Goal: Task Accomplishment & Management: Use online tool/utility

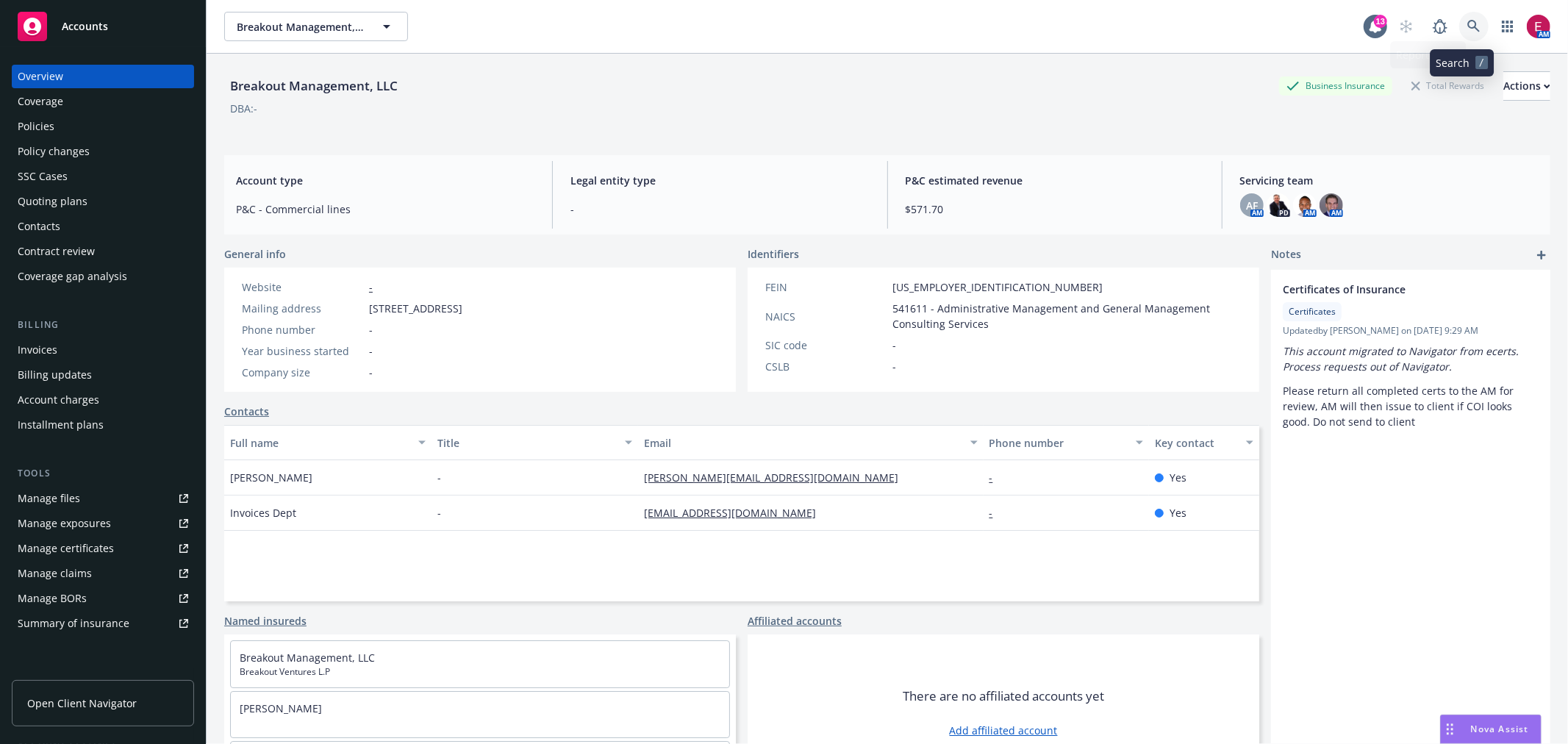
click at [1467, 30] on icon at bounding box center [1474, 26] width 13 height 13
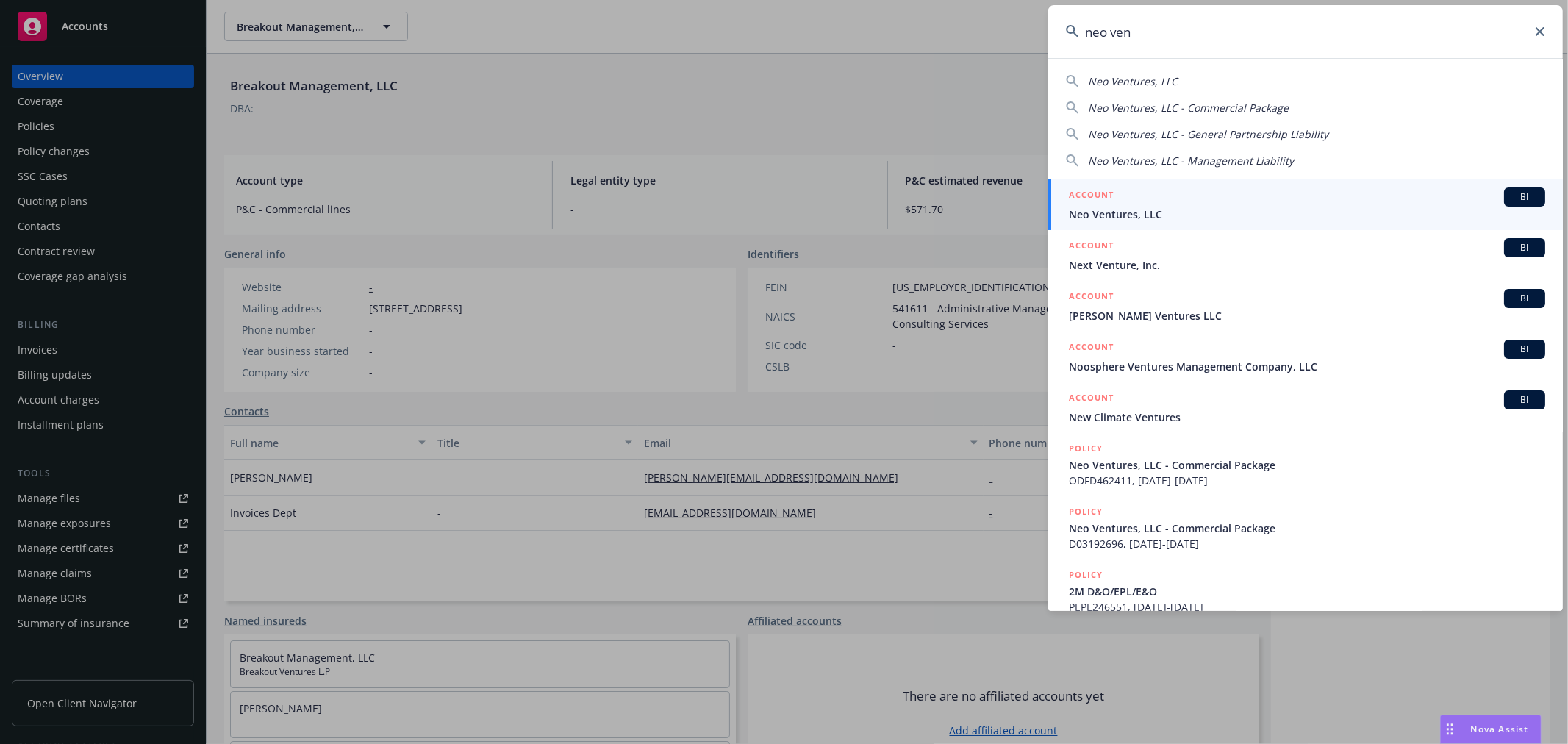
type input "neo ven"
click at [1202, 206] on span "Neo Ventures, LLC" at bounding box center [1307, 214] width 476 height 16
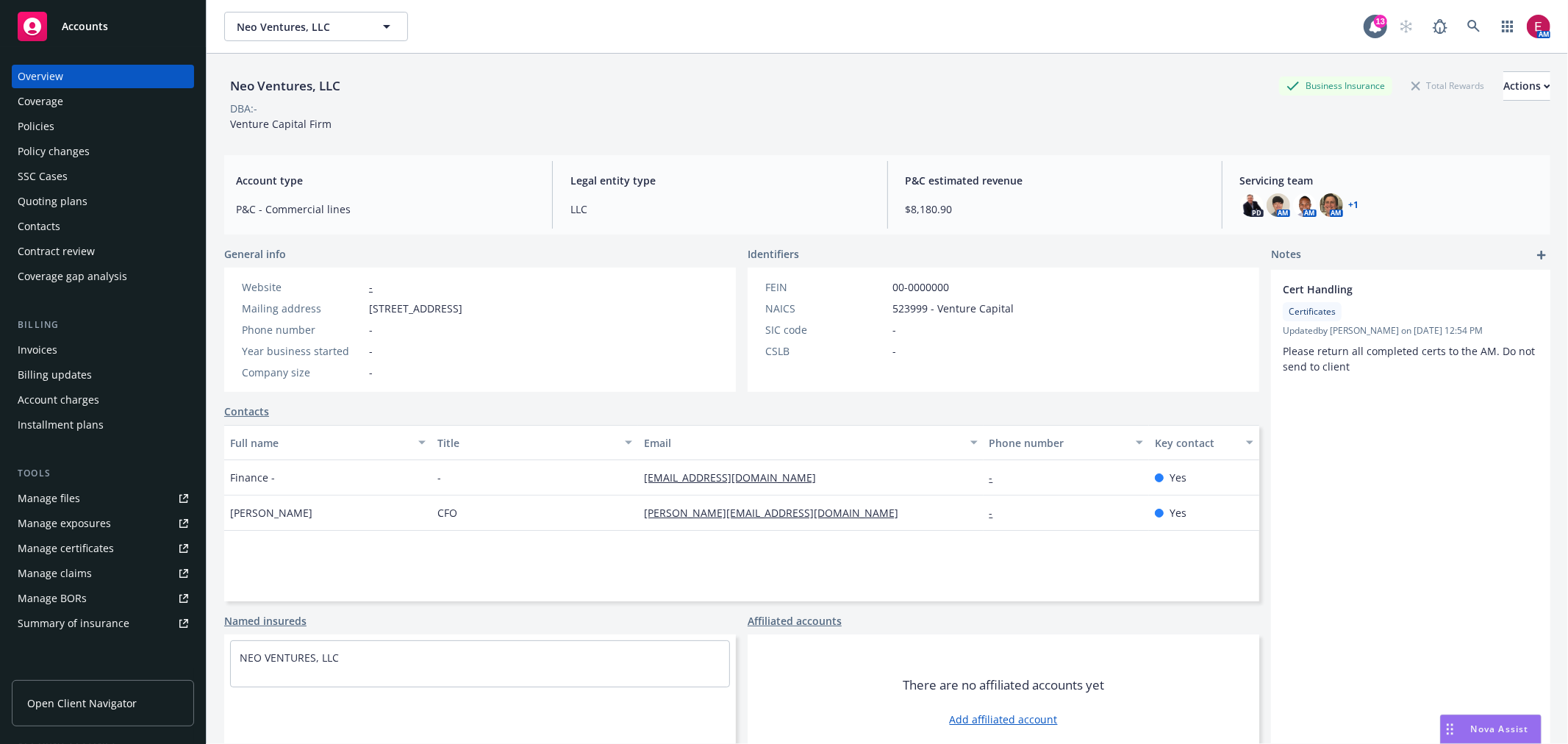
click at [41, 130] on div "Policies" at bounding box center [36, 126] width 37 height 24
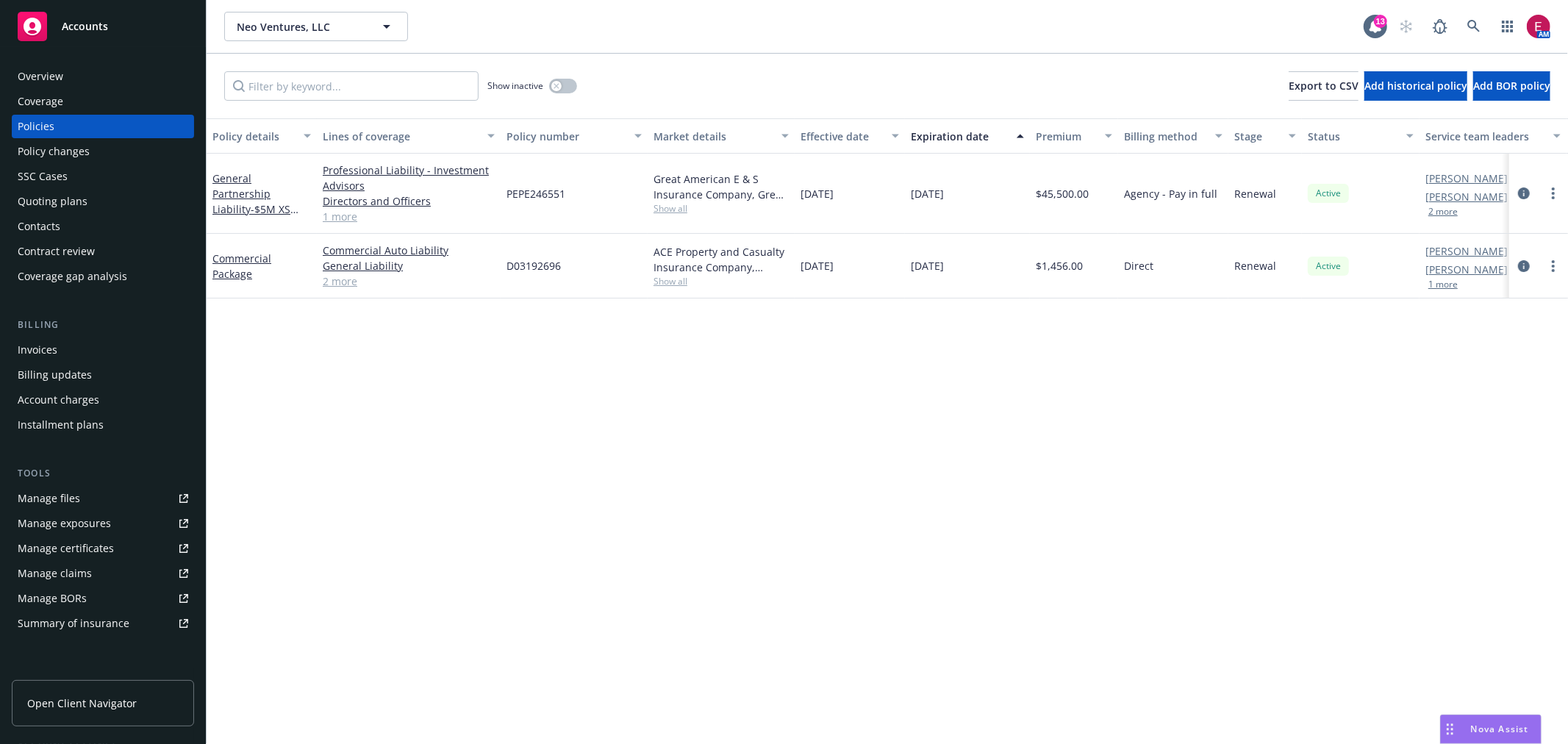
click at [70, 83] on div "Overview" at bounding box center [102, 76] width 170 height 24
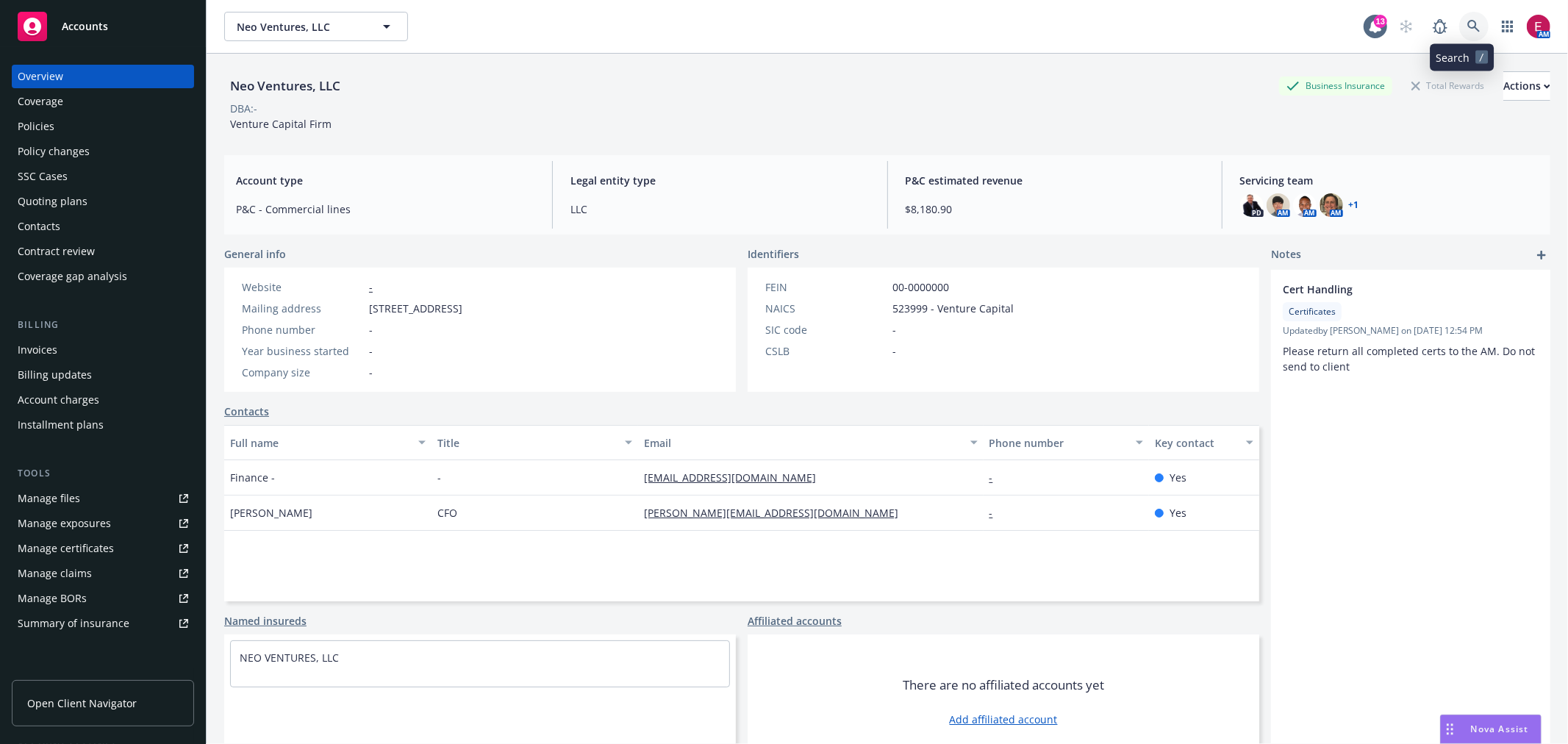
click at [1467, 31] on icon at bounding box center [1474, 26] width 12 height 12
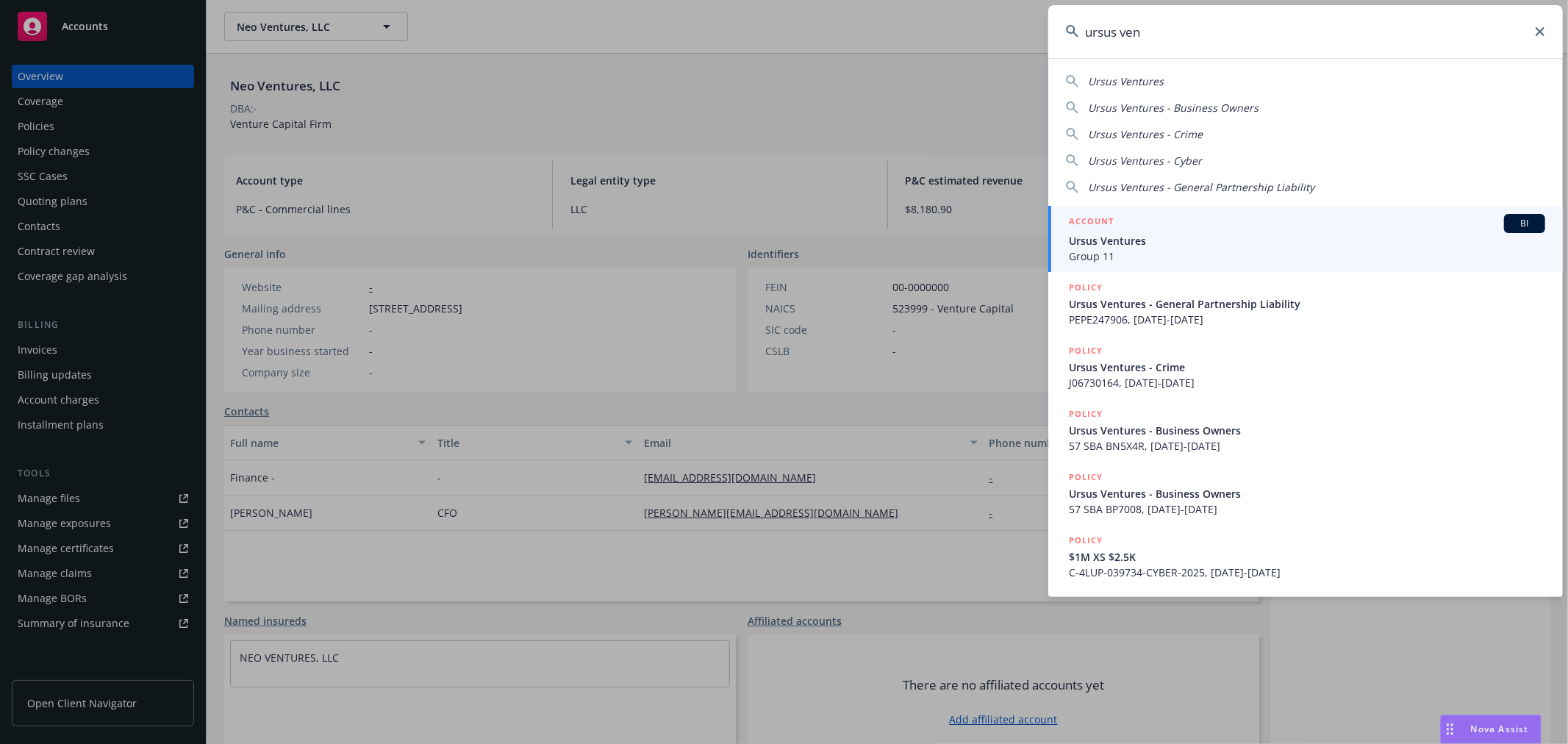
type input "ursus ven"
click at [1150, 249] on span "Group 11" at bounding box center [1307, 257] width 476 height 16
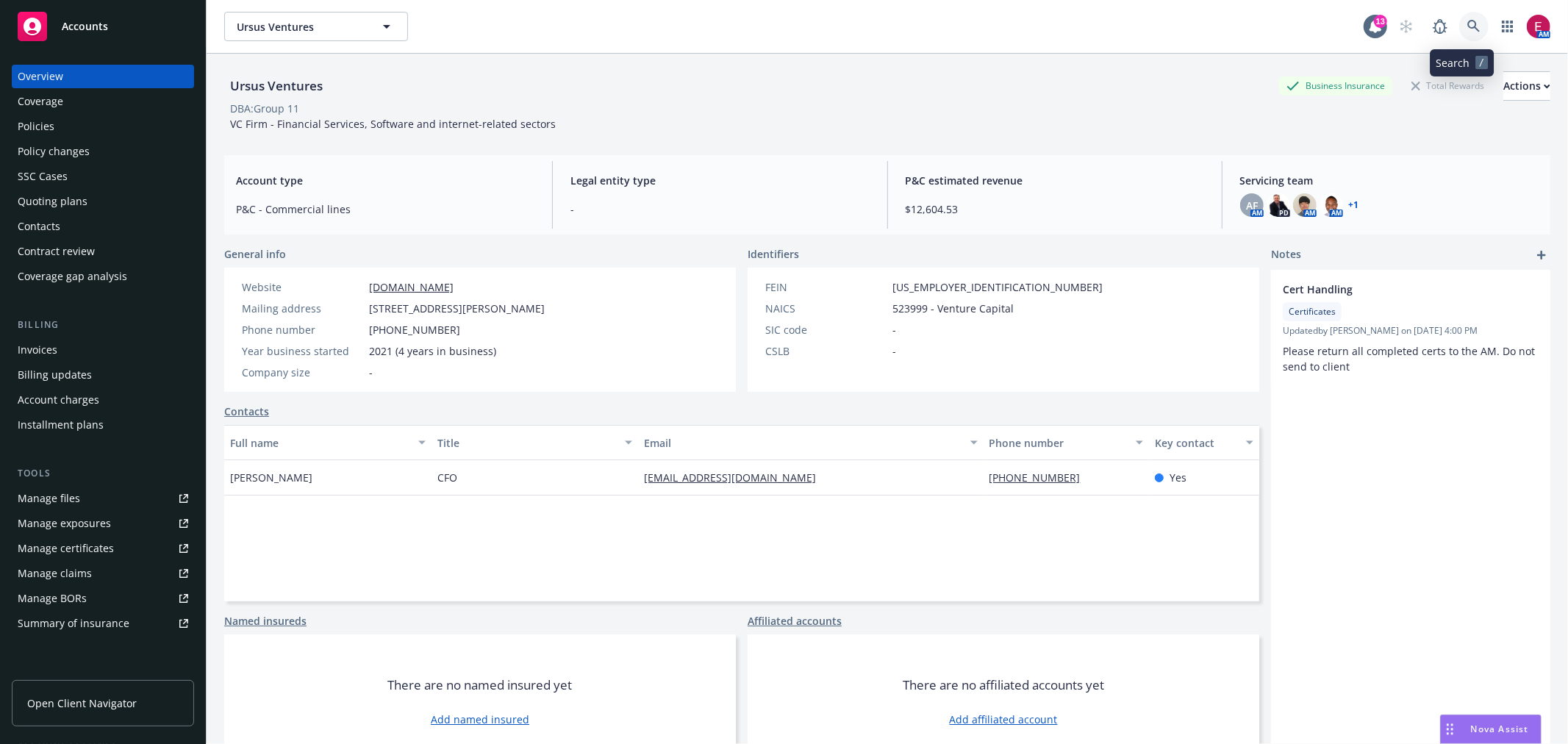
click at [1460, 11] on link at bounding box center [1474, 26] width 29 height 29
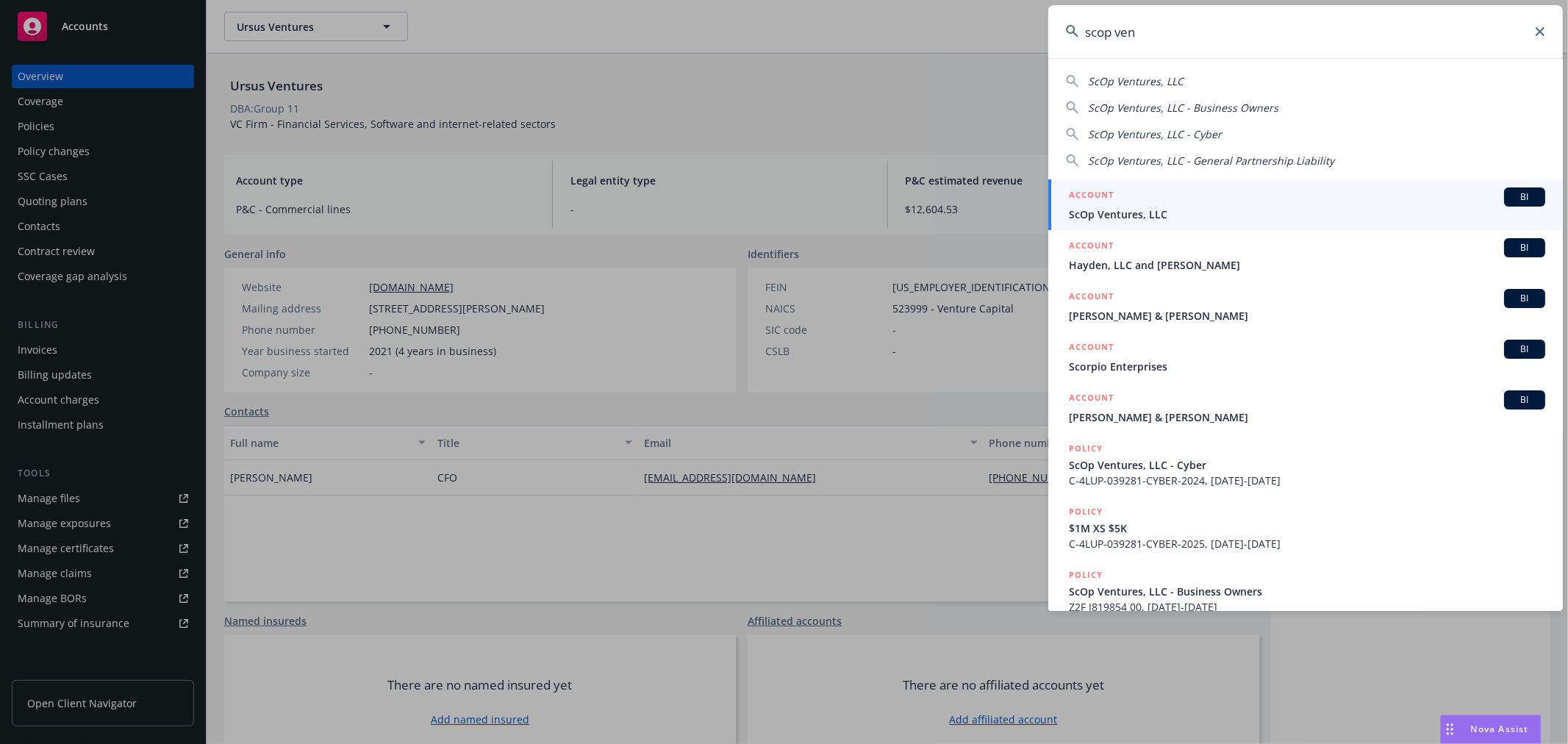
click at [1127, 19] on input "scop ven" at bounding box center [1305, 32] width 514 height 53
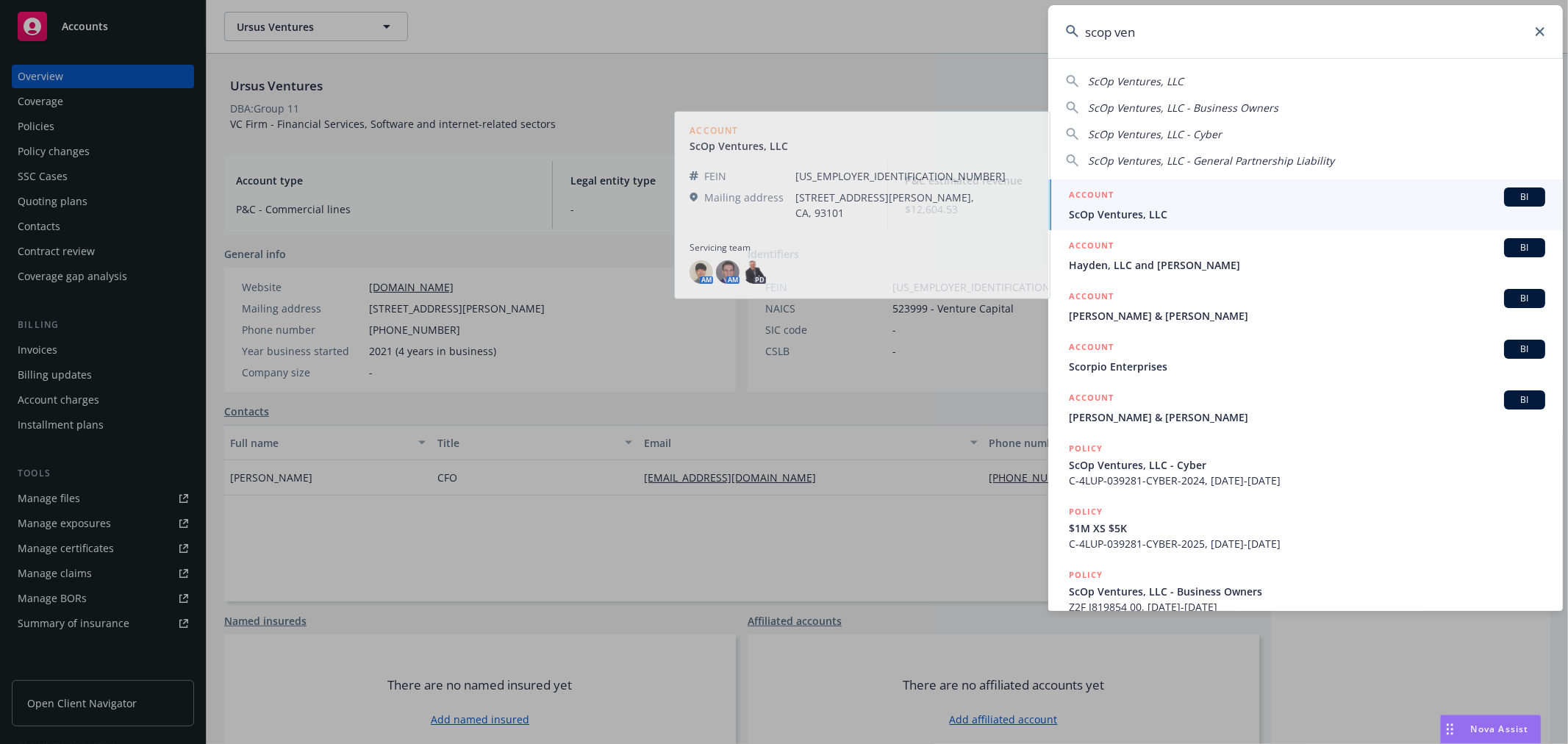
click at [1127, 19] on input "scop ven" at bounding box center [1305, 32] width 514 height 53
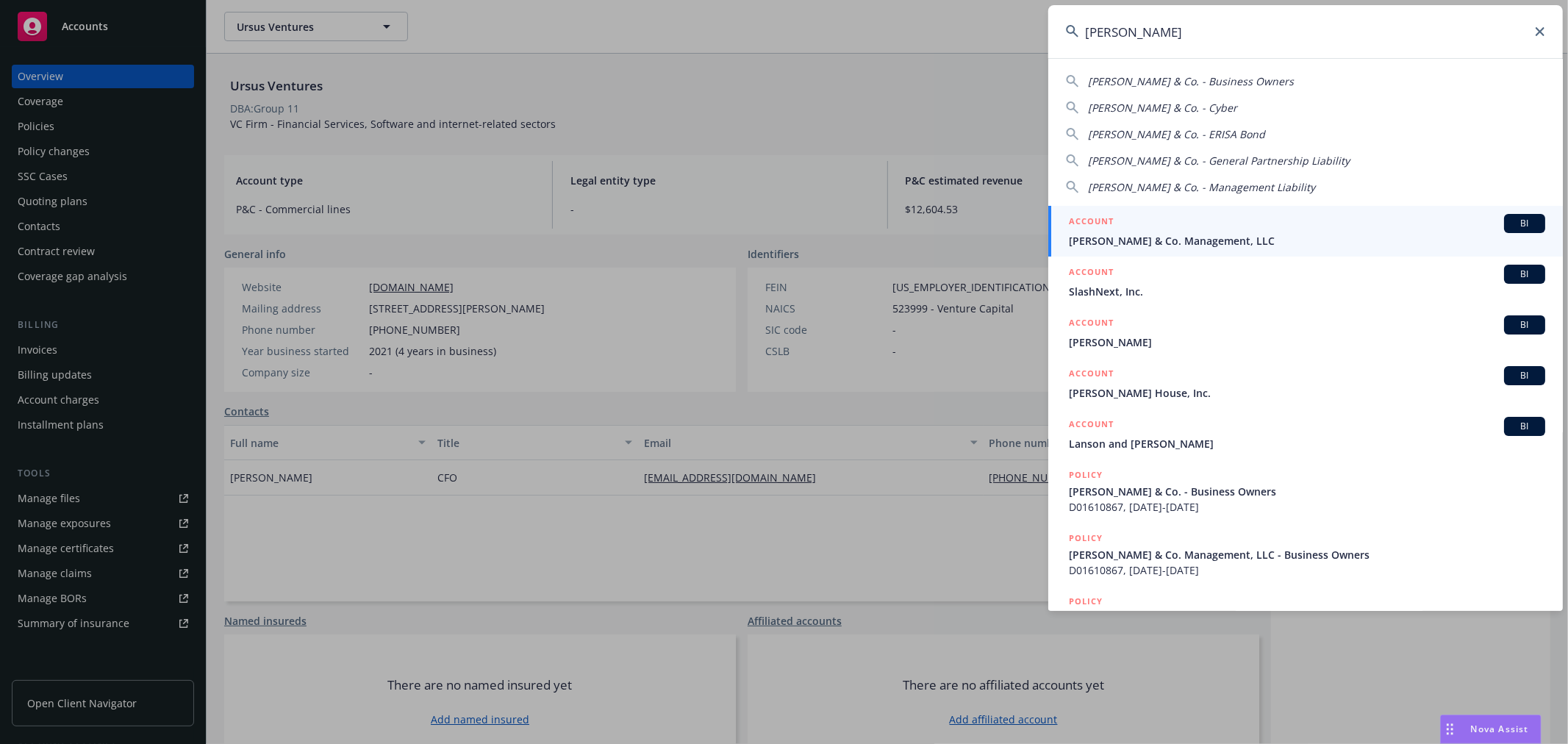
type input "slauson"
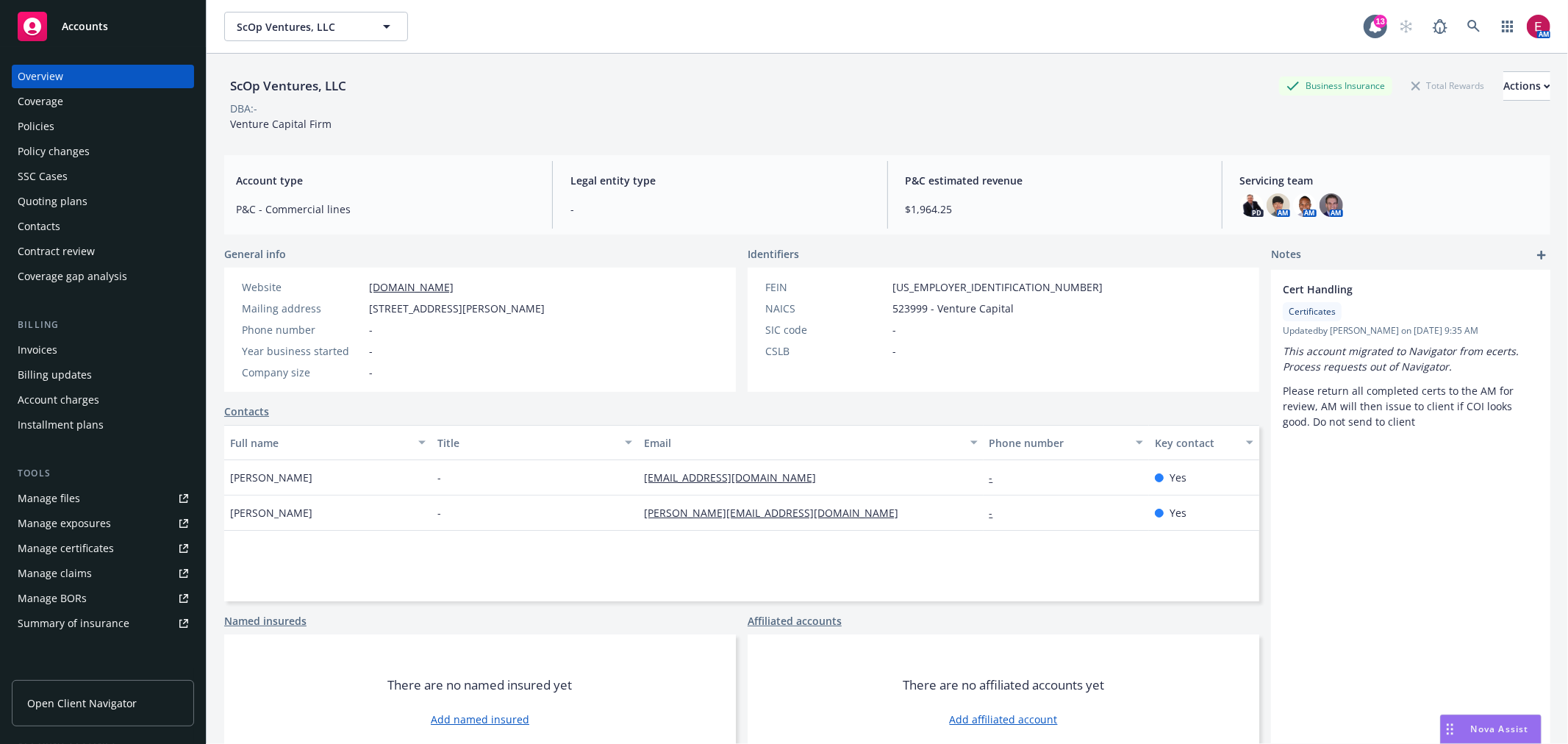
click at [96, 123] on div "Policies" at bounding box center [102, 126] width 170 height 24
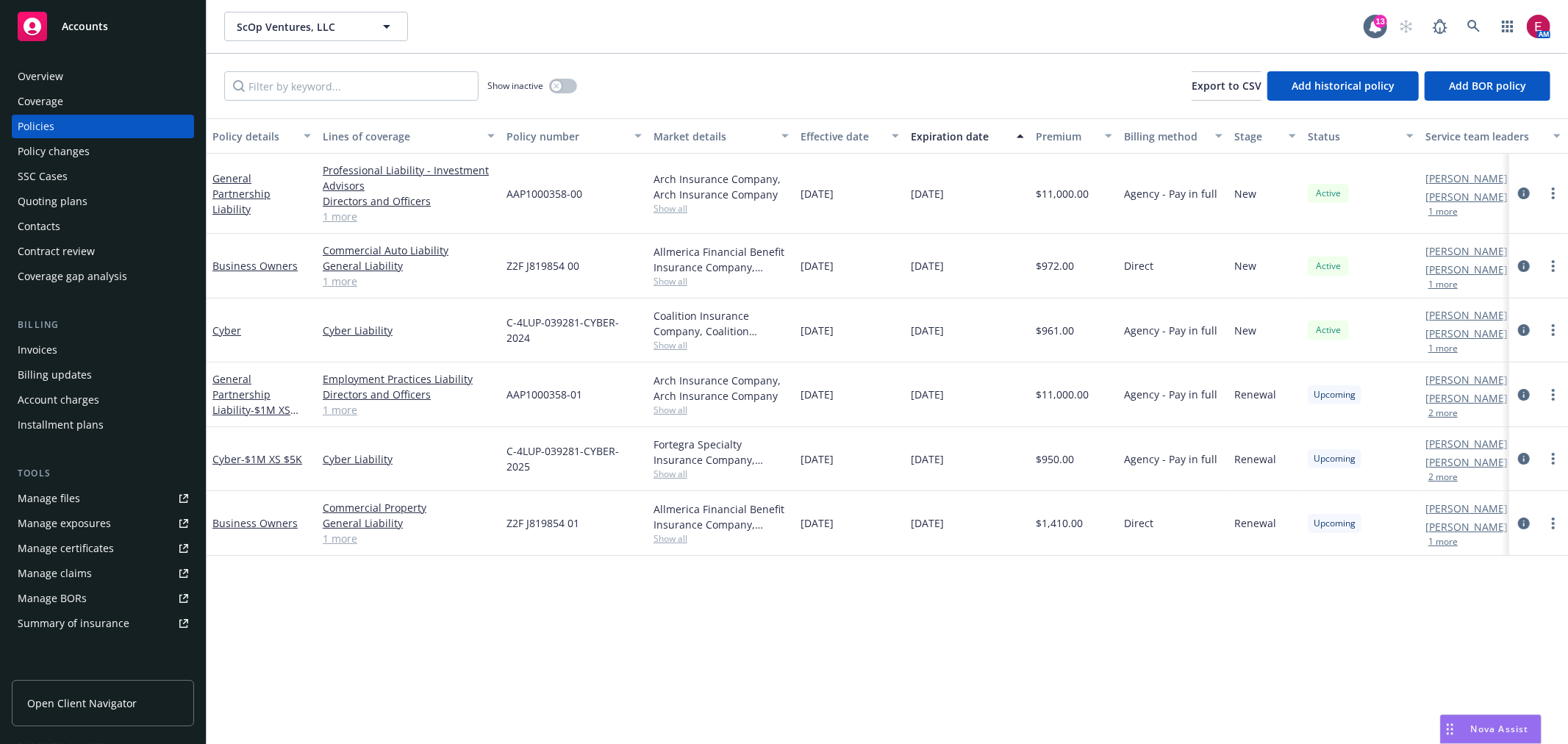
click at [59, 72] on div "Overview" at bounding box center [41, 76] width 46 height 24
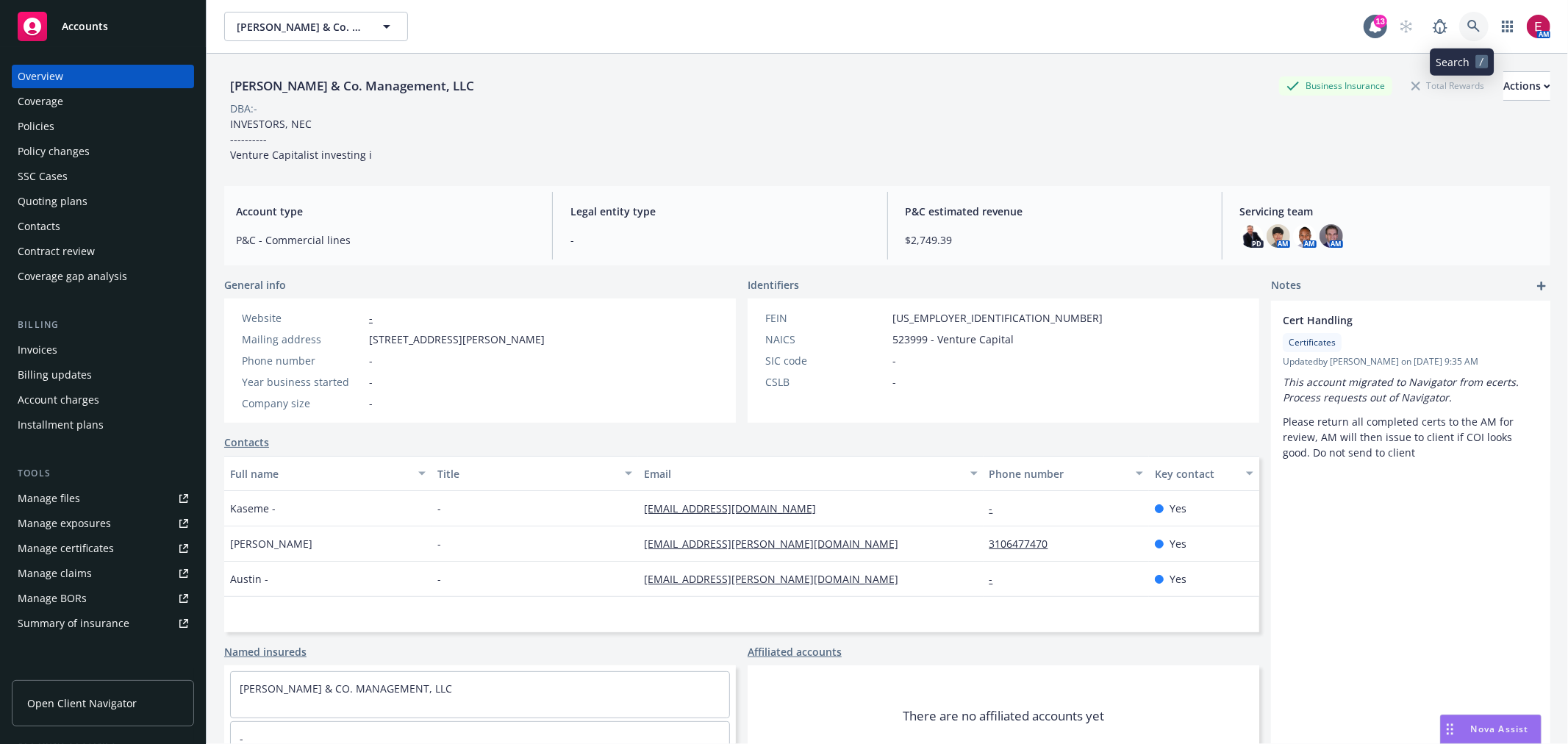
drag, startPoint x: 1455, startPoint y: 19, endPoint x: 1464, endPoint y: 19, distance: 9.0
click at [1464, 19] on link at bounding box center [1474, 26] width 29 height 29
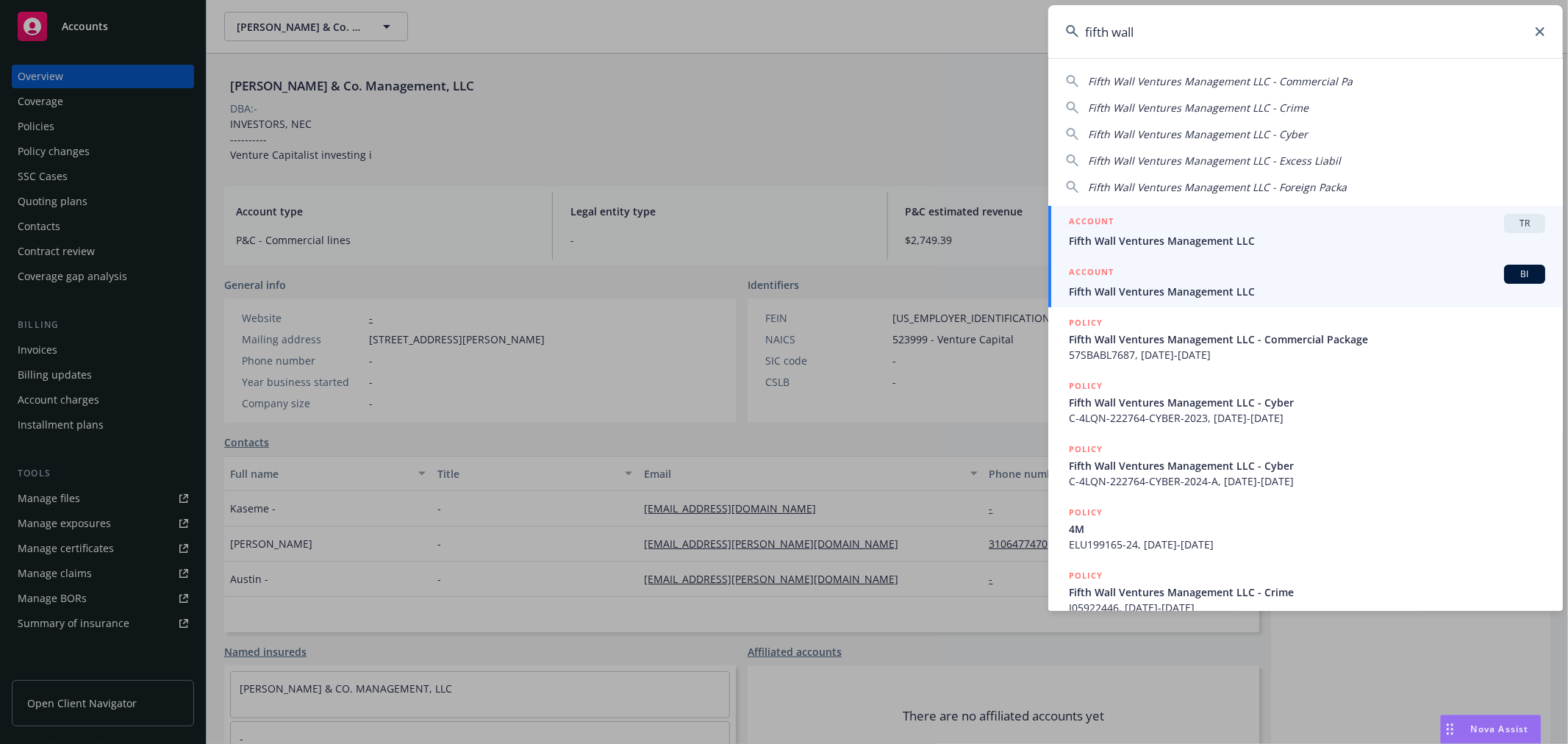
type input "fifth wall"
click at [1189, 277] on div "ACCOUNT BI" at bounding box center [1307, 274] width 476 height 19
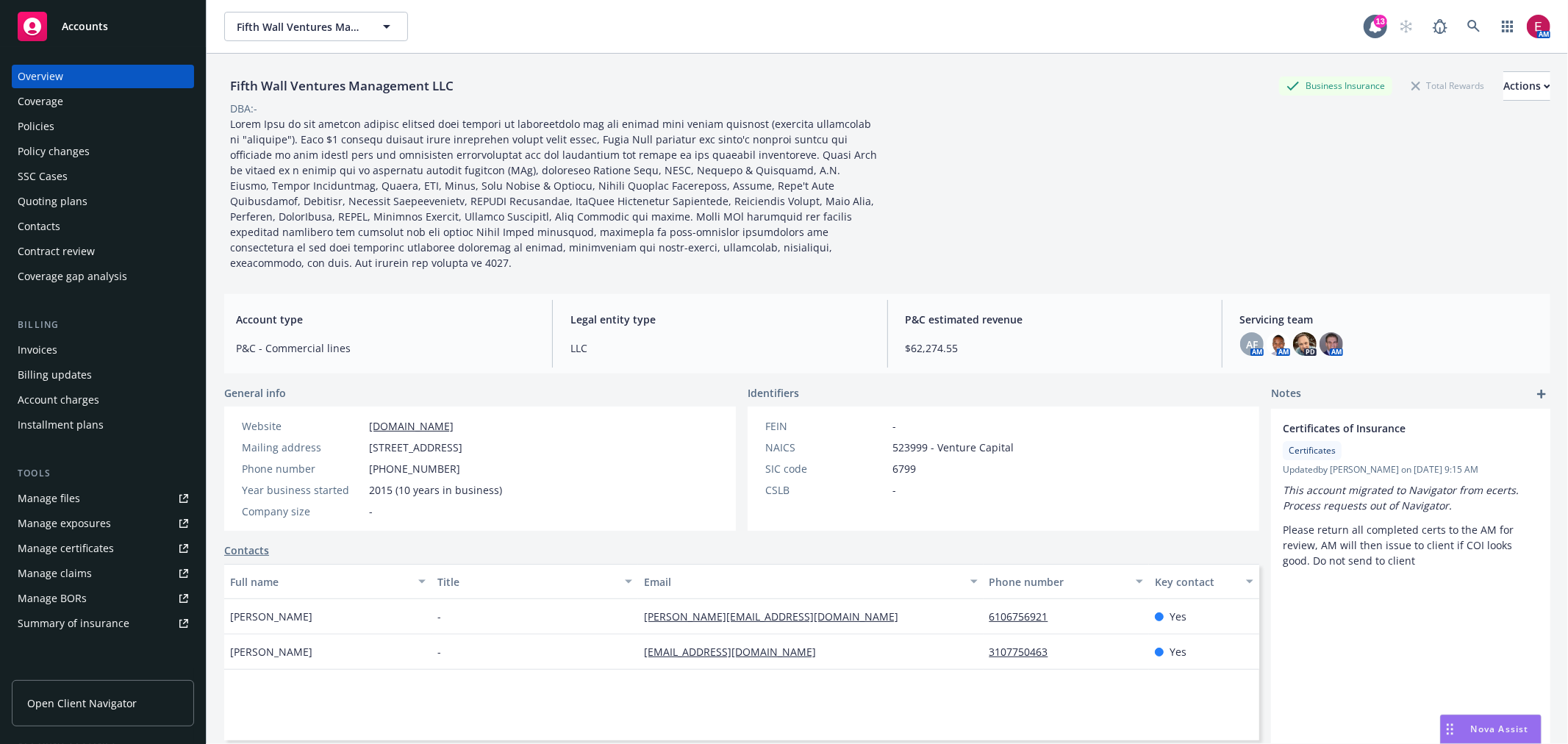
click at [31, 137] on div "Policies" at bounding box center [36, 126] width 37 height 24
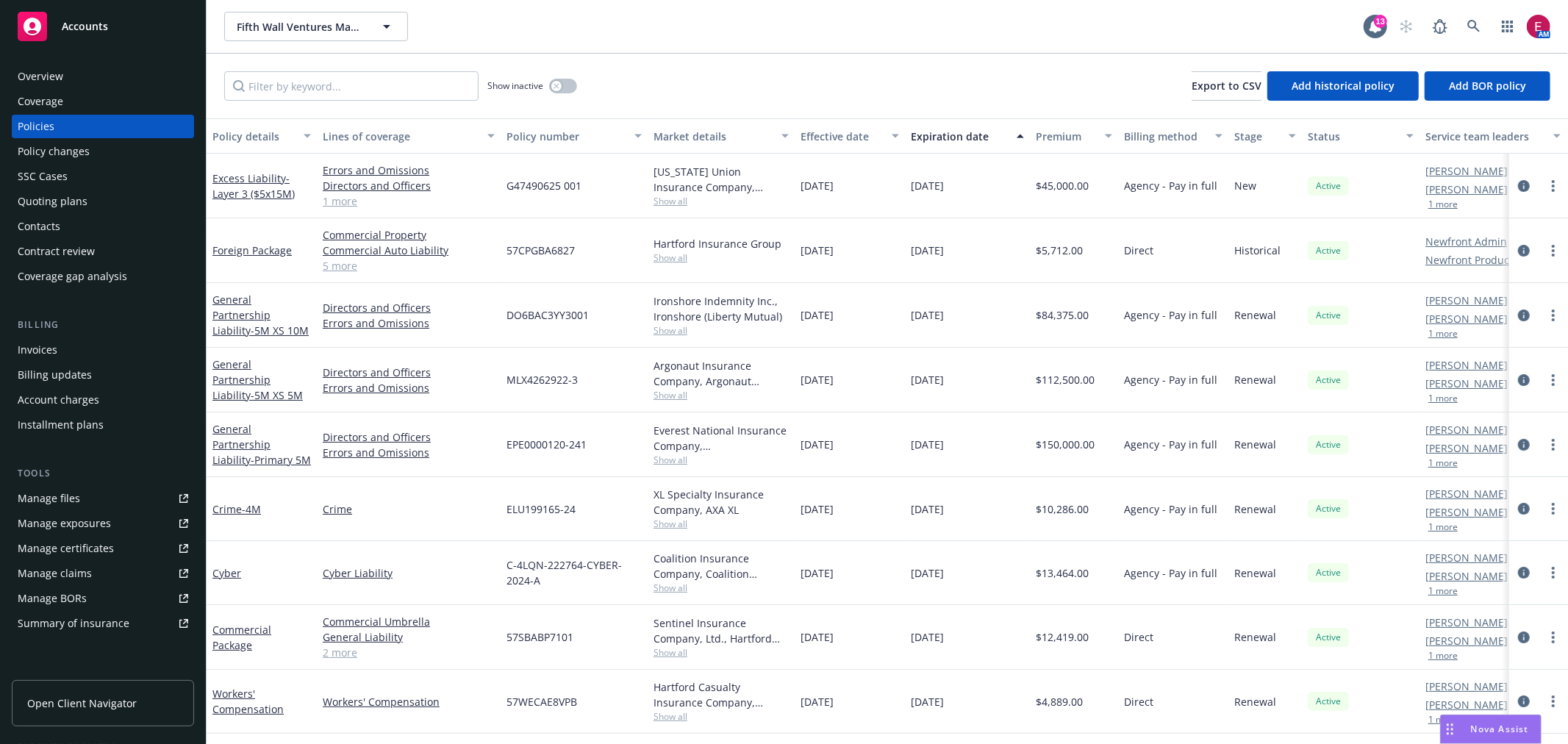
scroll to position [1, 0]
click at [100, 202] on div "Quoting plans" at bounding box center [102, 201] width 170 height 24
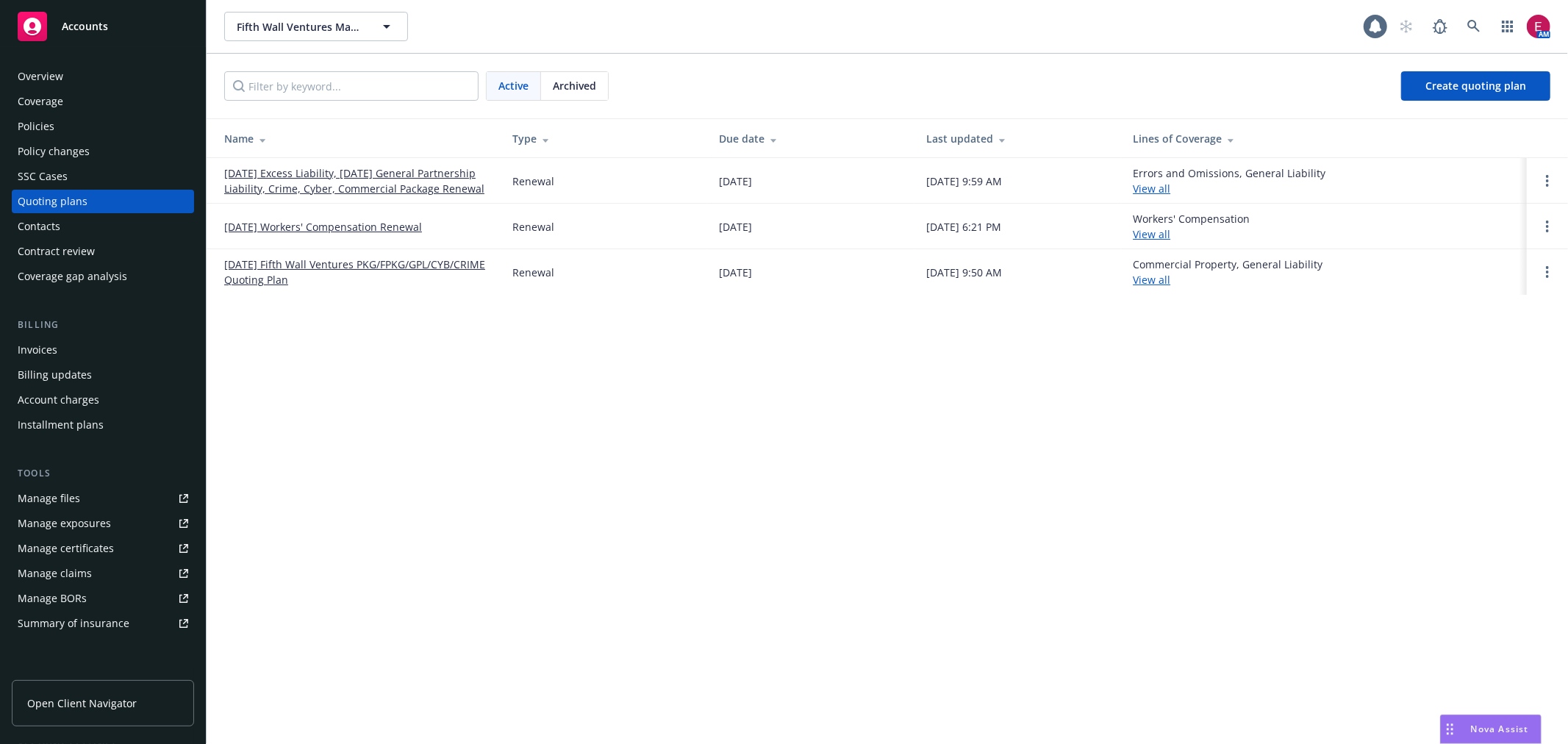
click at [347, 188] on link "08/20/25 Excess Liability, 08/24/25 General Partnership Liability, Crime, Cyber…" at bounding box center [356, 181] width 265 height 31
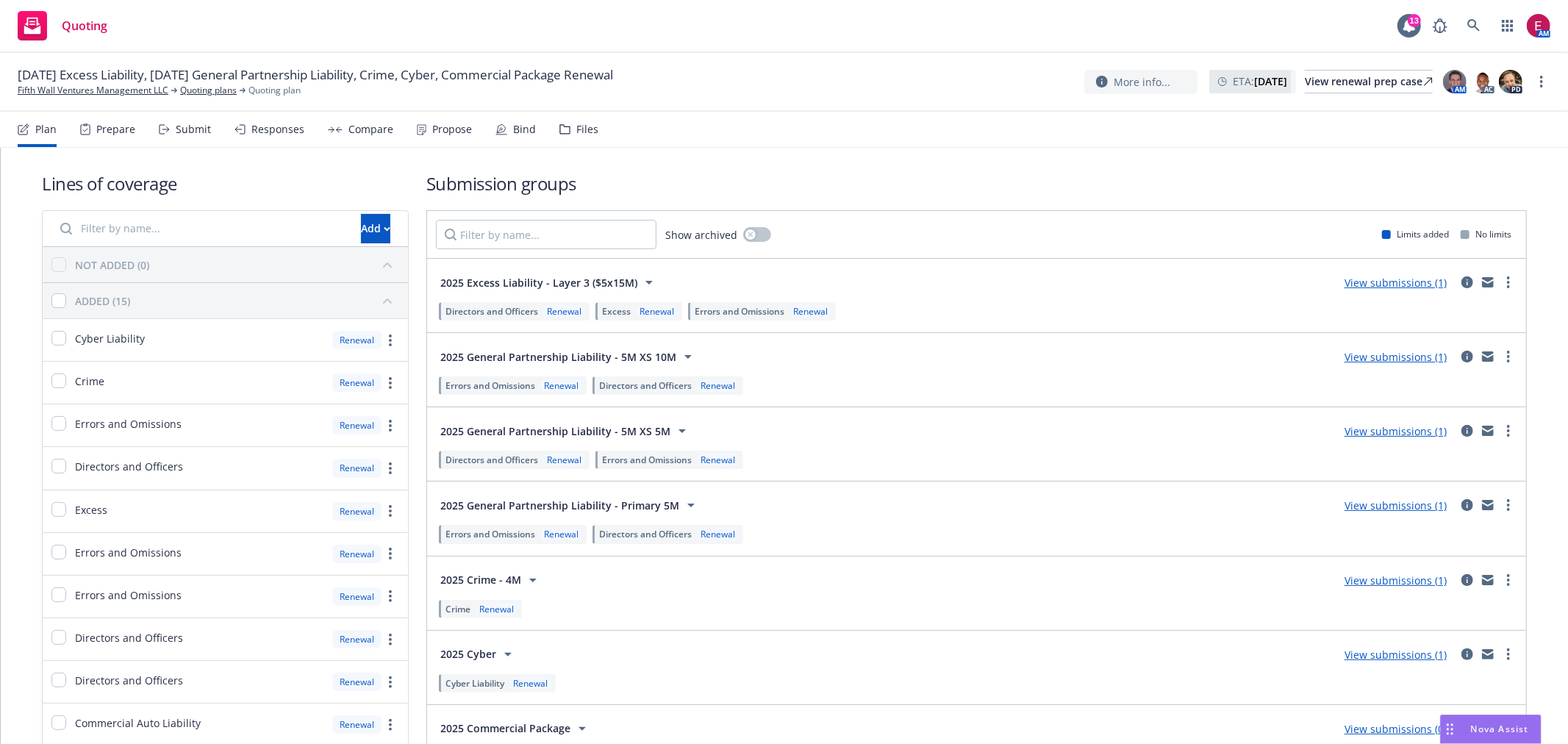
click at [188, 138] on div "Submit" at bounding box center [184, 130] width 52 height 35
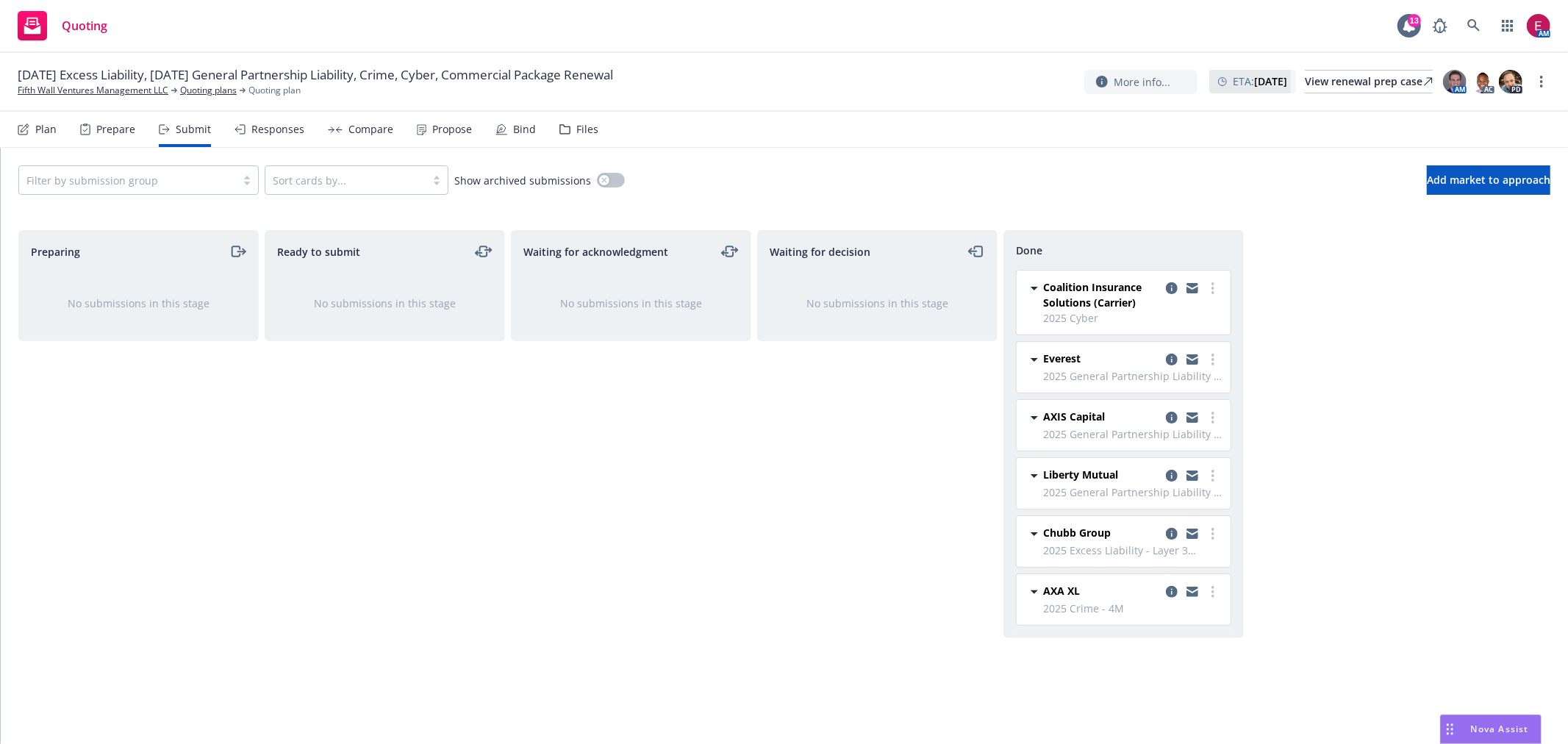
click at [571, 137] on div "Files" at bounding box center [579, 130] width 39 height 35
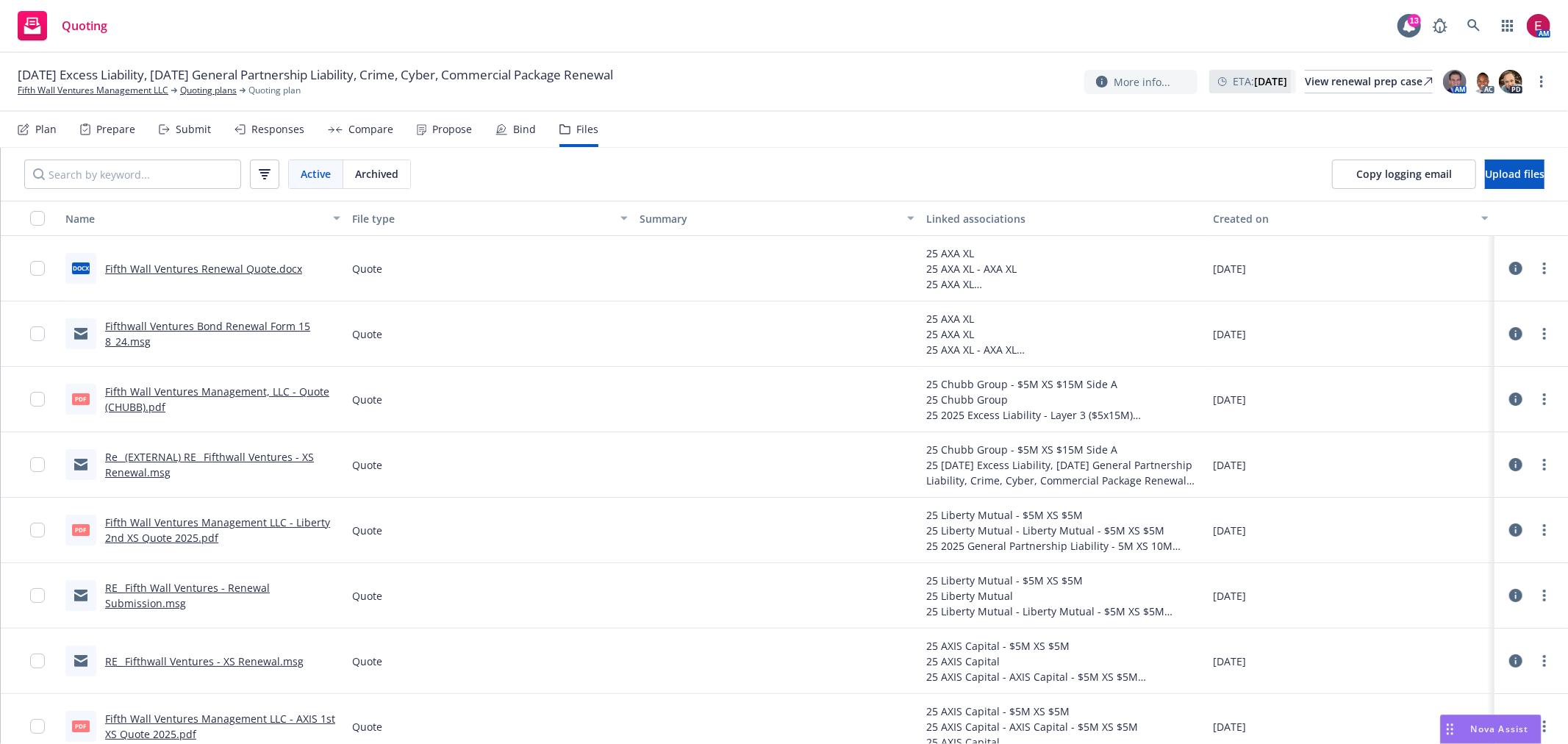
click at [217, 267] on link "Fifth Wall Ventures Renewal Quote.docx" at bounding box center [203, 269] width 197 height 14
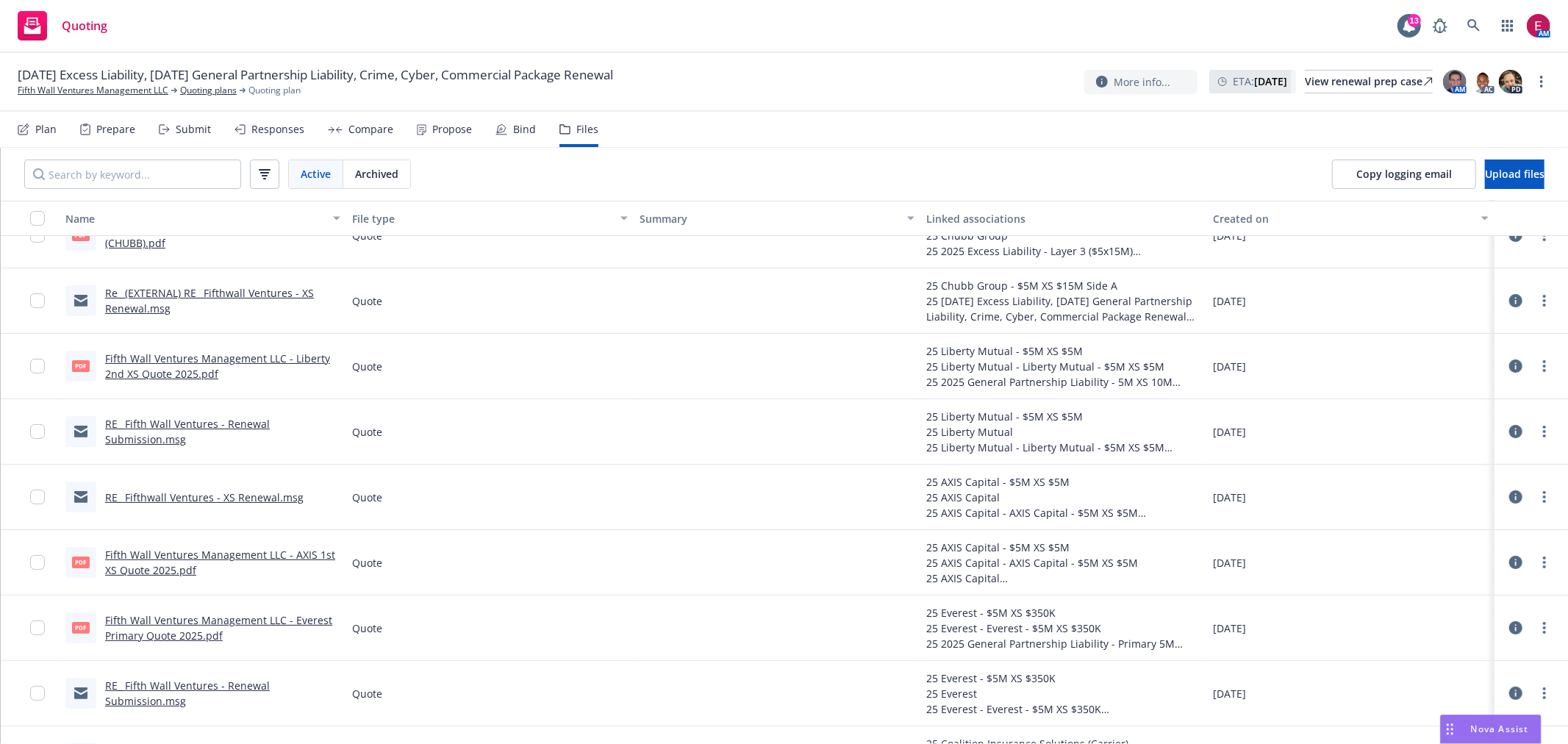
click at [125, 676] on div "RE_ Fifth Wall Ventures - Renewal Submission.msg" at bounding box center [203, 693] width 287 height 65
click at [128, 686] on link "RE_ Fifth Wall Ventures - Renewal Submission.msg" at bounding box center [187, 692] width 165 height 29
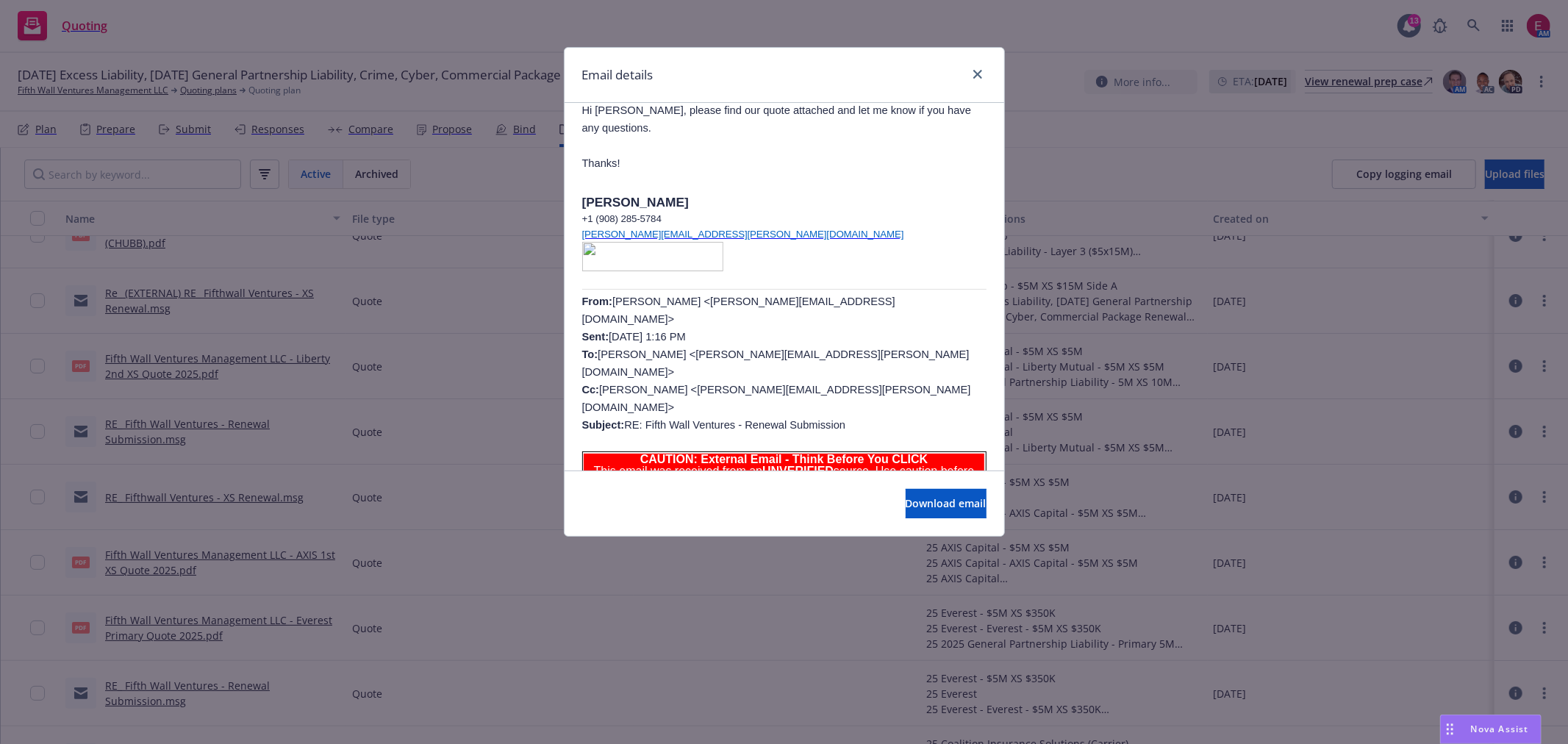
scroll to position [0, 0]
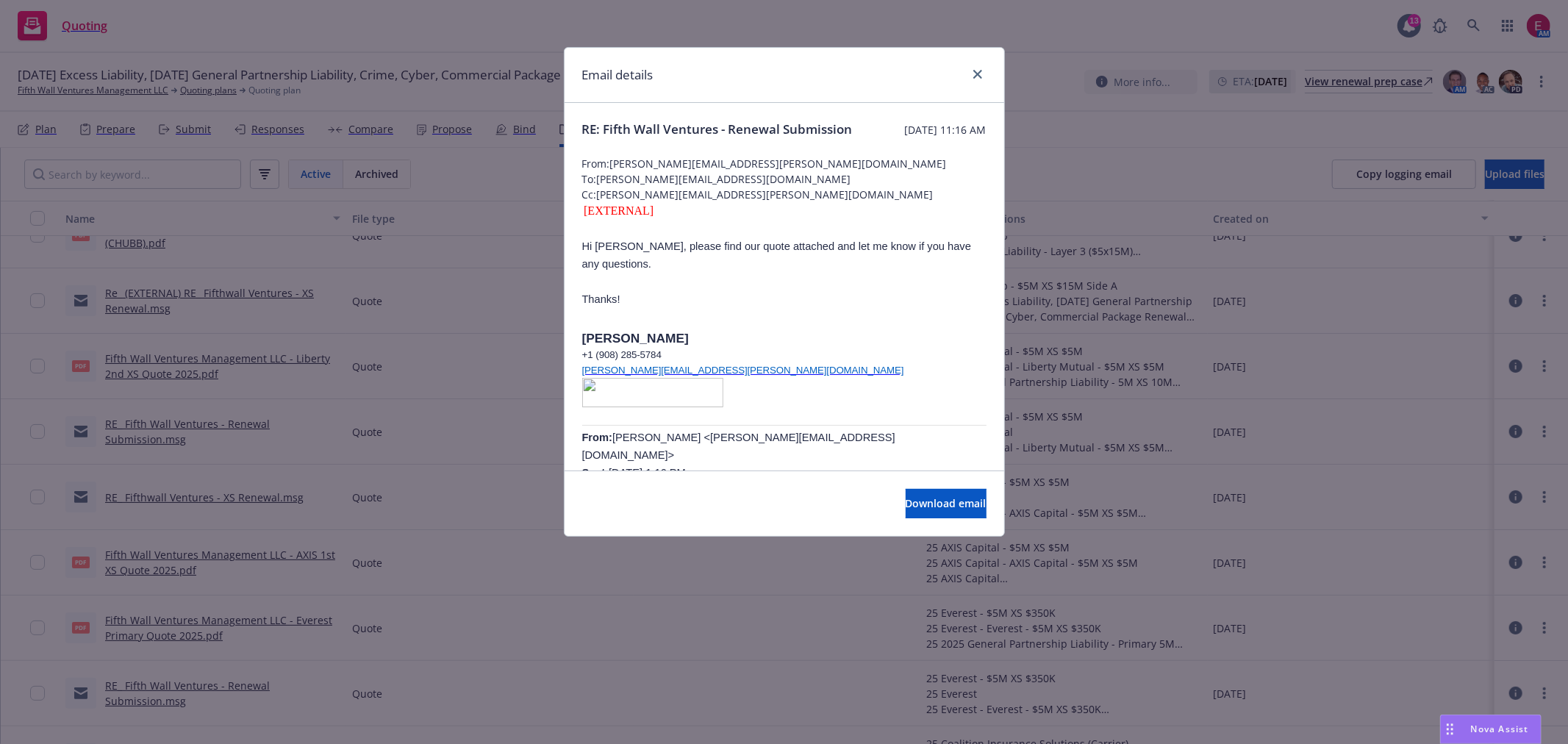
click at [375, 301] on div "Email details RE: Fifth Wall Ventures - Renewal Submission Monday, August 4, 20…" at bounding box center [784, 372] width 1568 height 744
click at [978, 67] on link "close" at bounding box center [978, 74] width 18 height 18
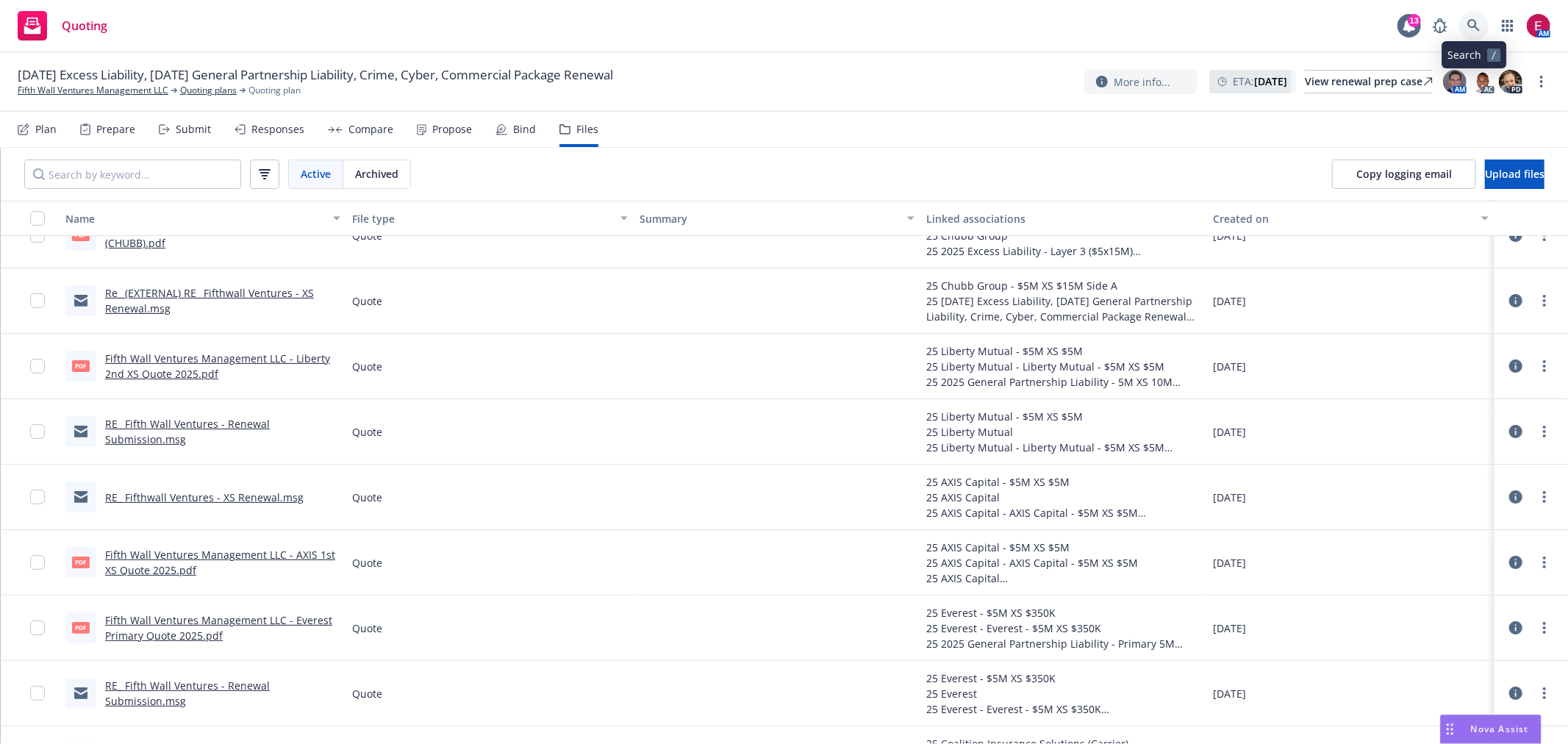
click at [1470, 24] on icon at bounding box center [1474, 26] width 13 height 13
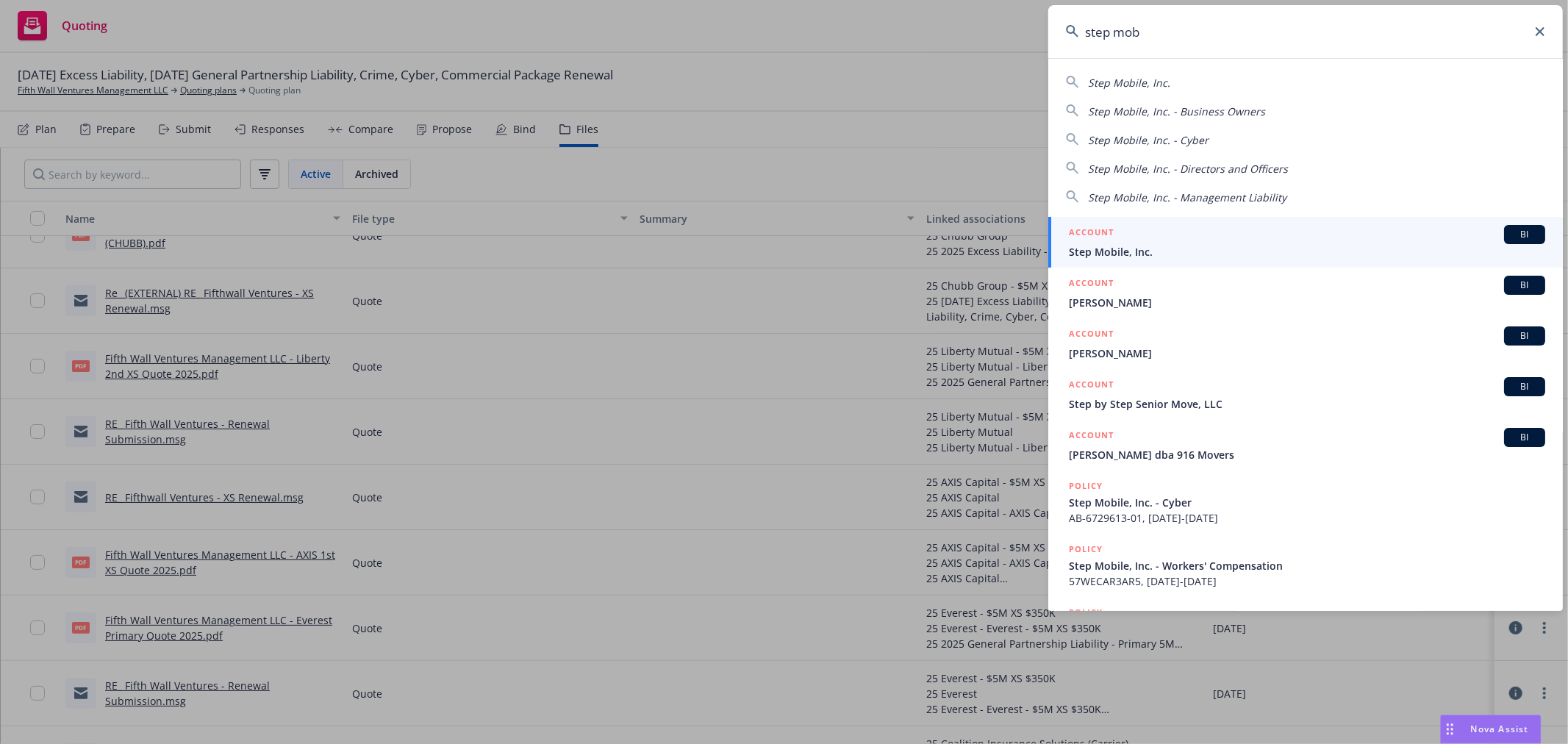
type input "step mob"
click at [1225, 234] on div "ACCOUNT BI" at bounding box center [1307, 234] width 476 height 19
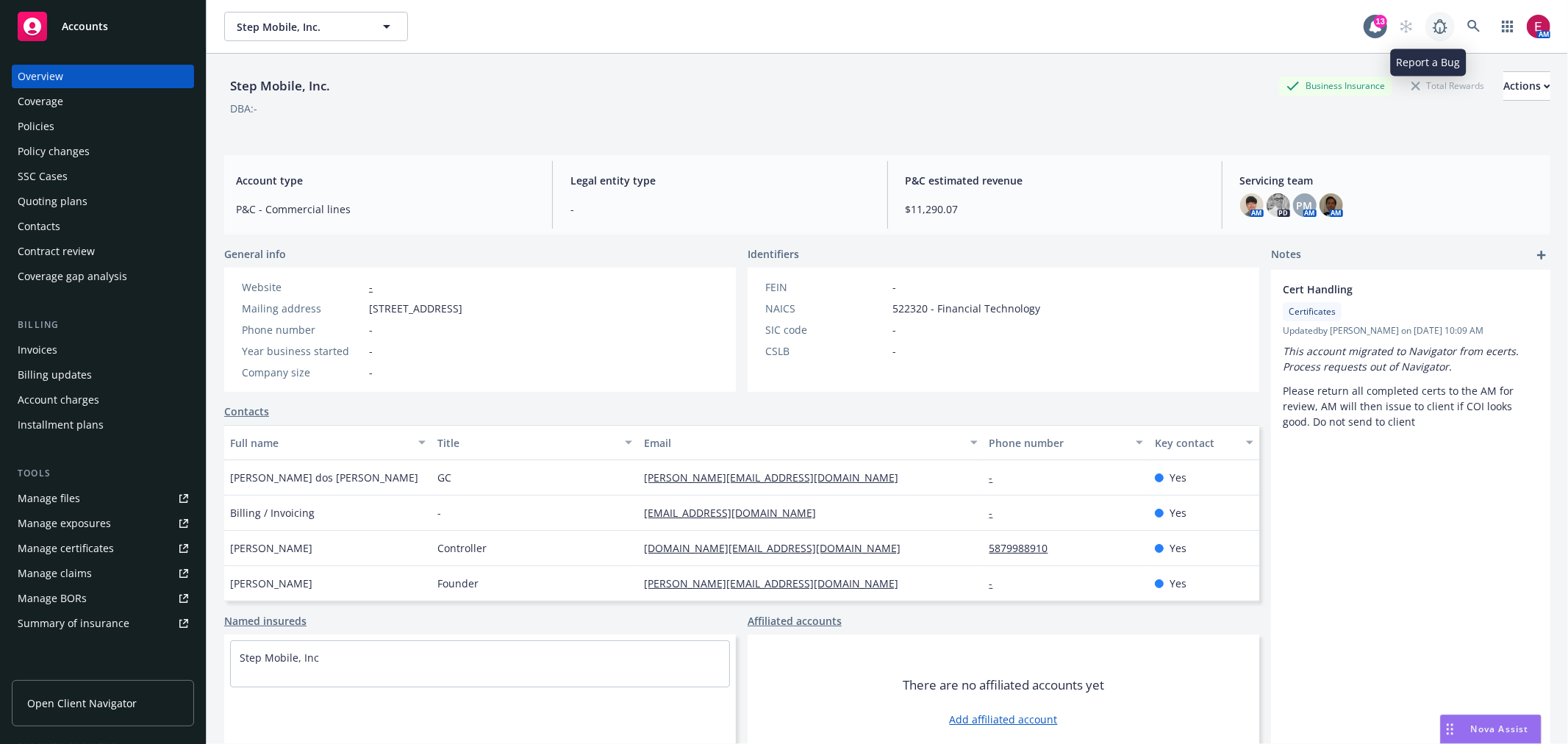
drag, startPoint x: 1441, startPoint y: 26, endPoint x: 1455, endPoint y: 22, distance: 14.6
click at [1445, 26] on div "AM" at bounding box center [1471, 26] width 159 height 29
click at [1467, 22] on icon at bounding box center [1474, 26] width 13 height 13
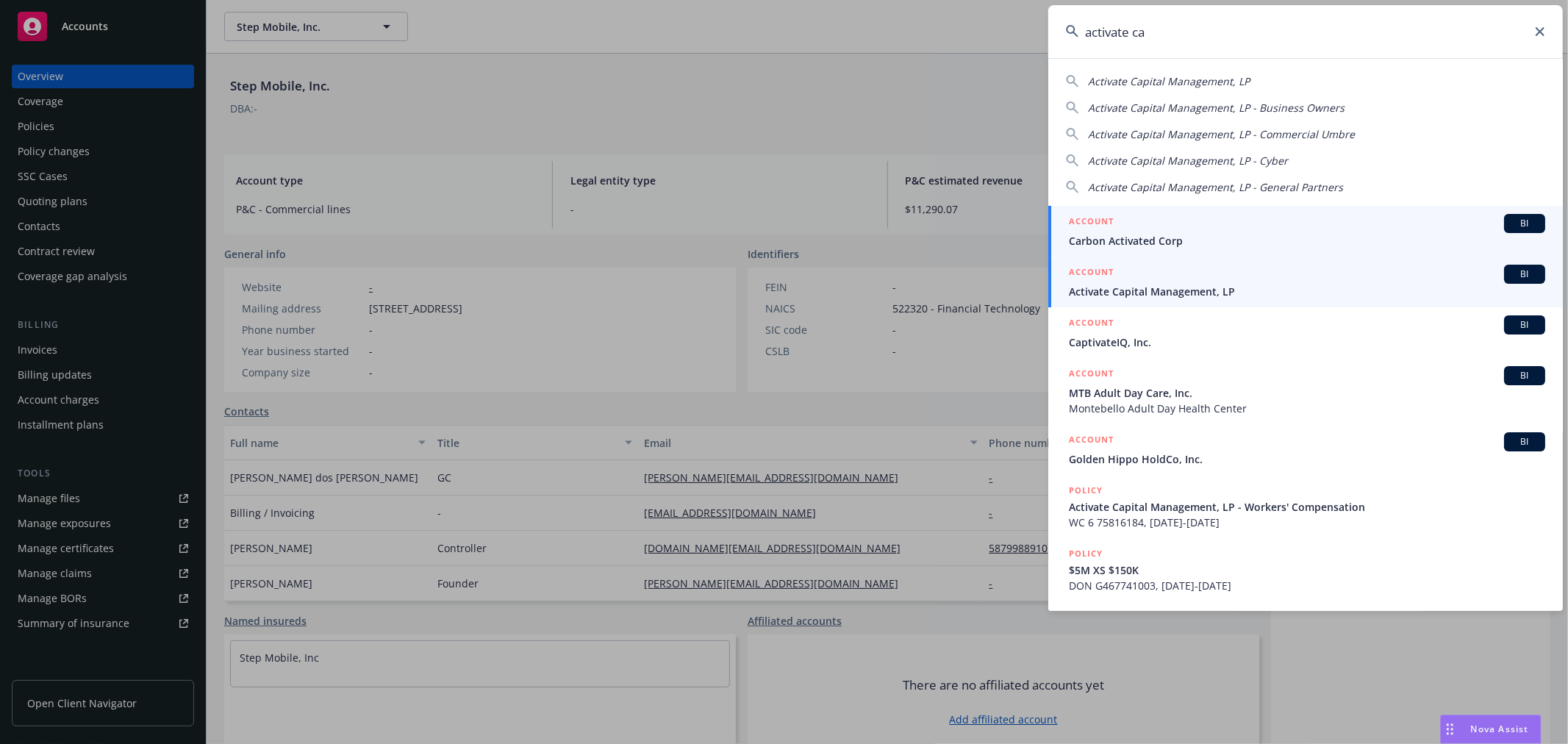
type input "activate ca"
click at [1197, 293] on span "Activate Capital Management, LP" at bounding box center [1307, 292] width 476 height 16
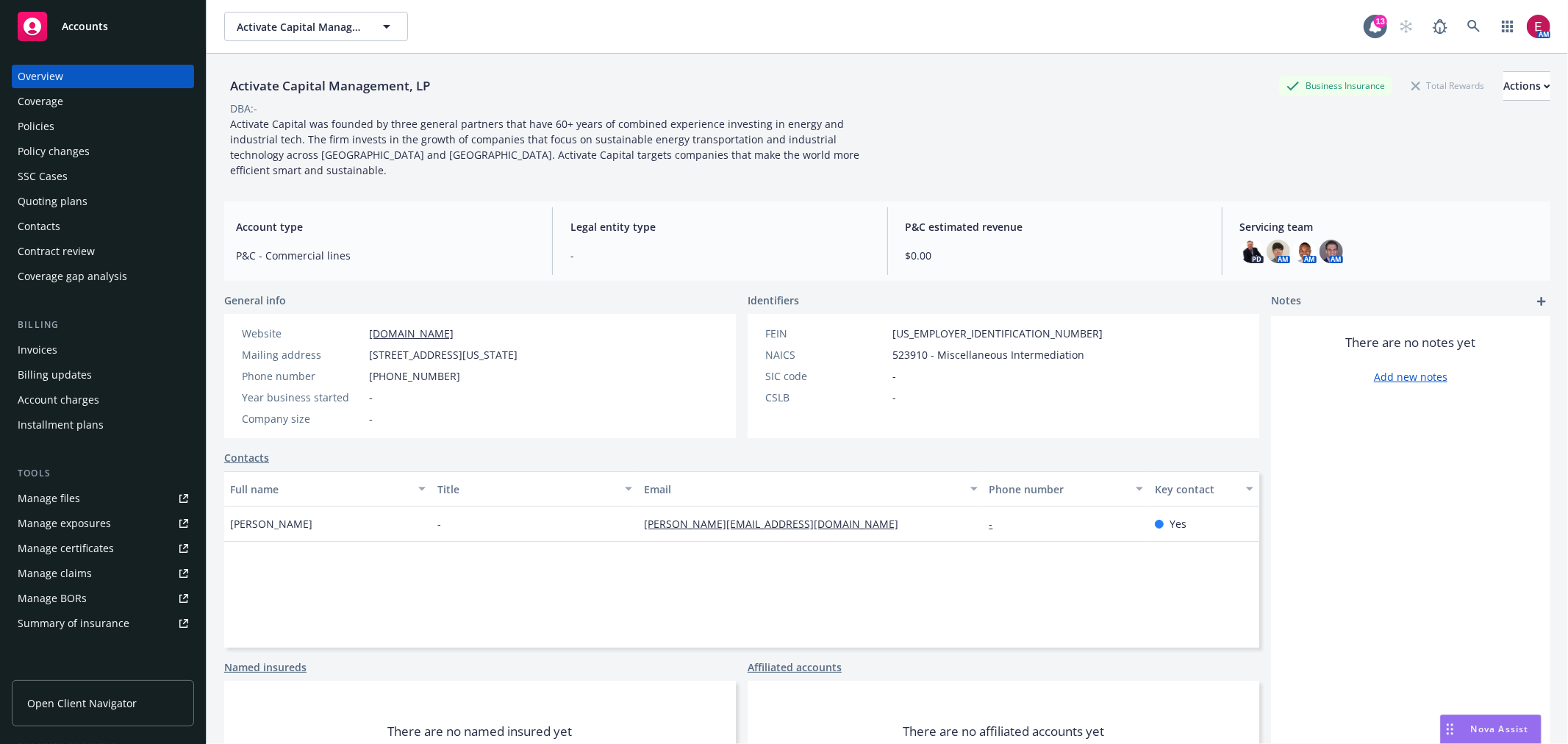
click at [113, 201] on div "Quoting plans" at bounding box center [102, 201] width 170 height 24
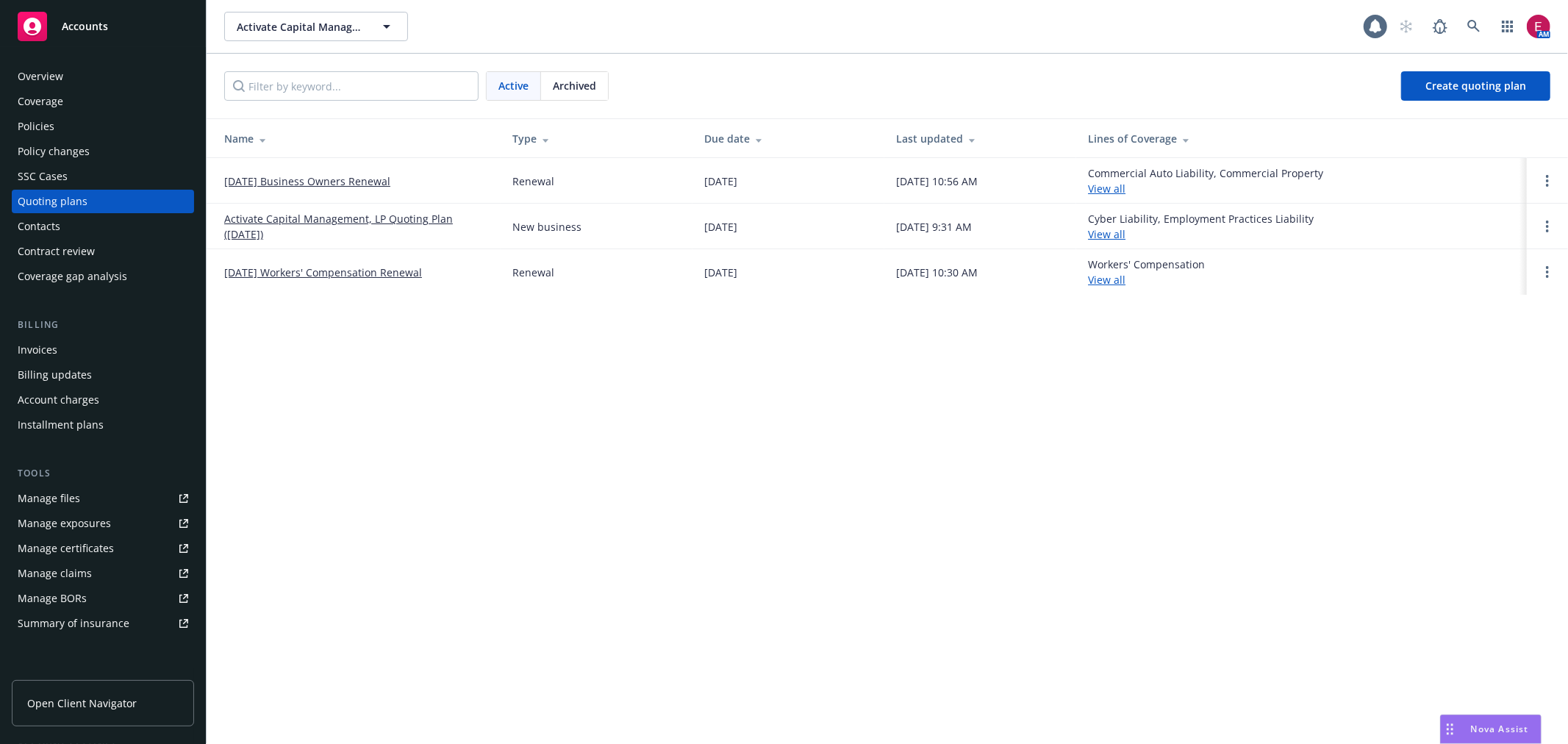
click at [287, 178] on link "09/30/25 Business Owners Renewal" at bounding box center [307, 182] width 166 height 16
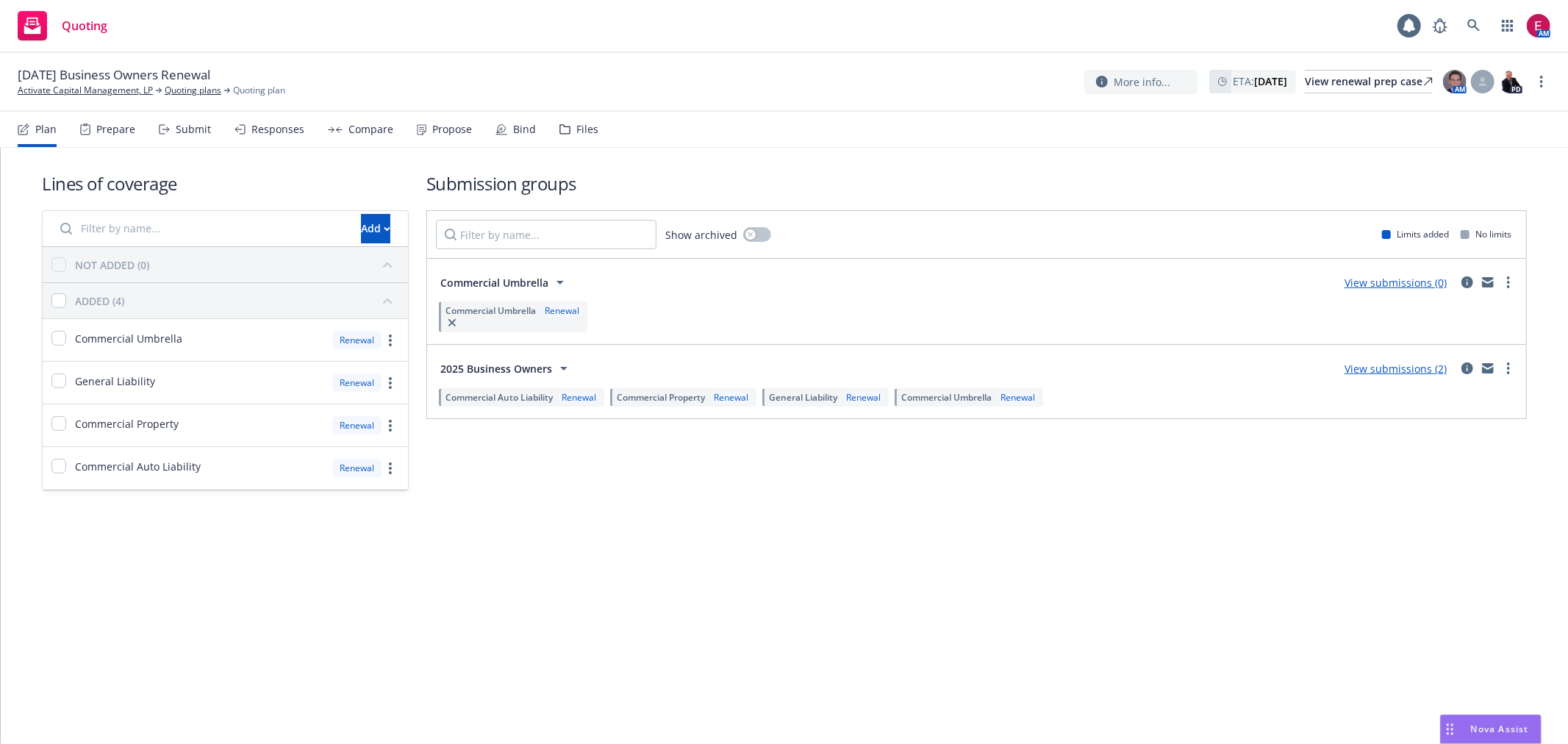
click at [589, 130] on div "Files" at bounding box center [586, 129] width 22 height 11
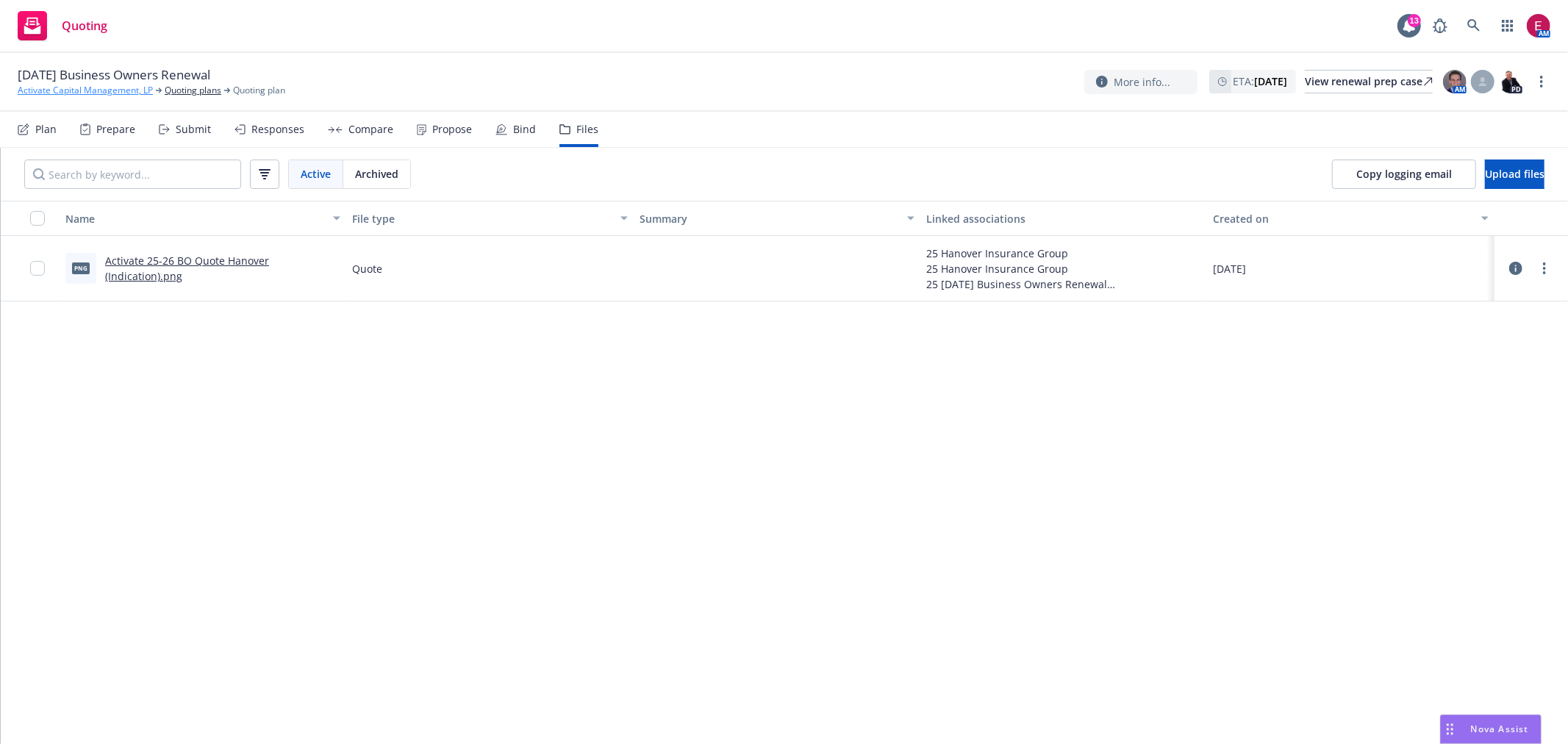
click at [66, 95] on link "Activate Capital Management, LP" at bounding box center [85, 90] width 135 height 13
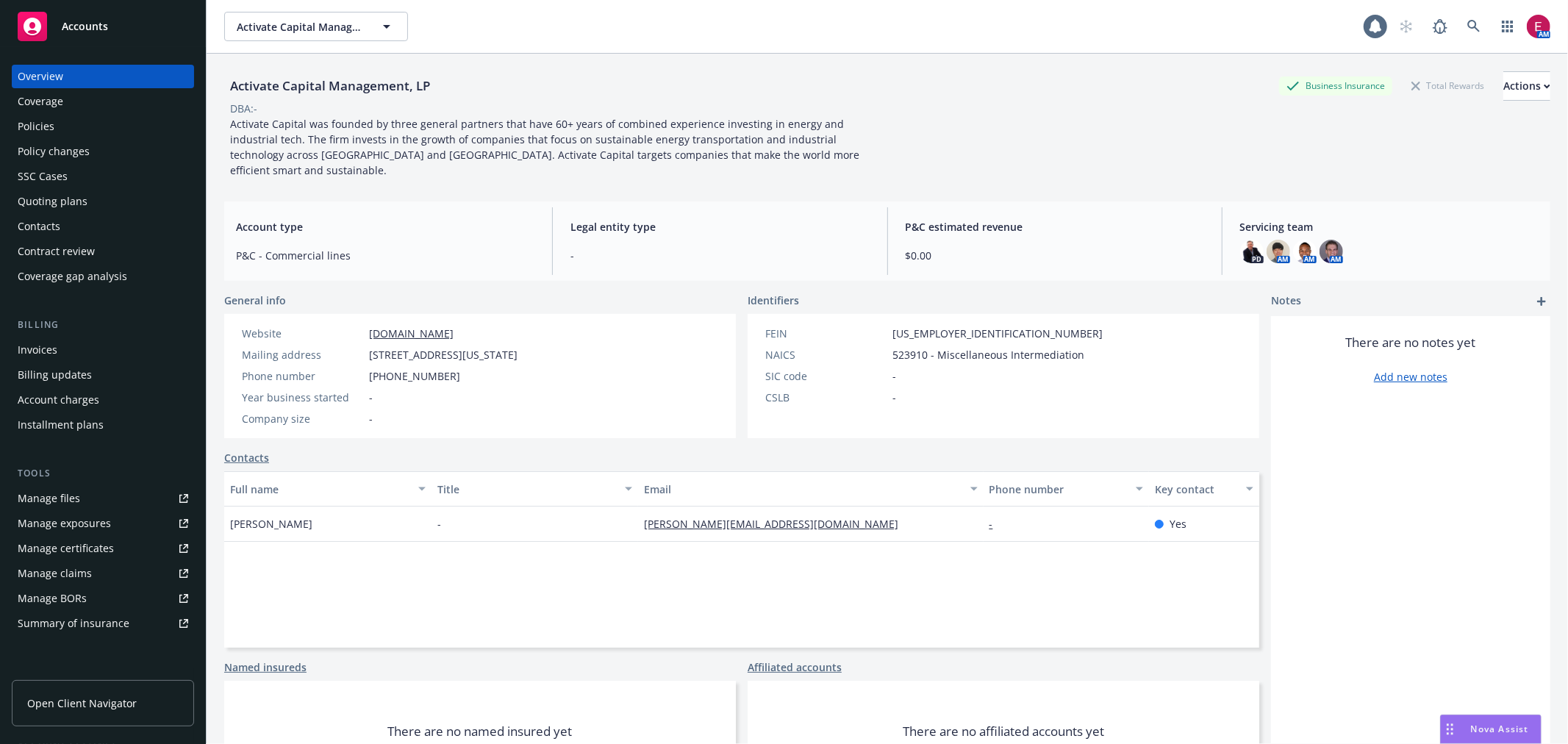
click at [53, 505] on div "Manage files" at bounding box center [49, 498] width 63 height 24
click at [113, 198] on div "Quoting plans" at bounding box center [102, 201] width 170 height 24
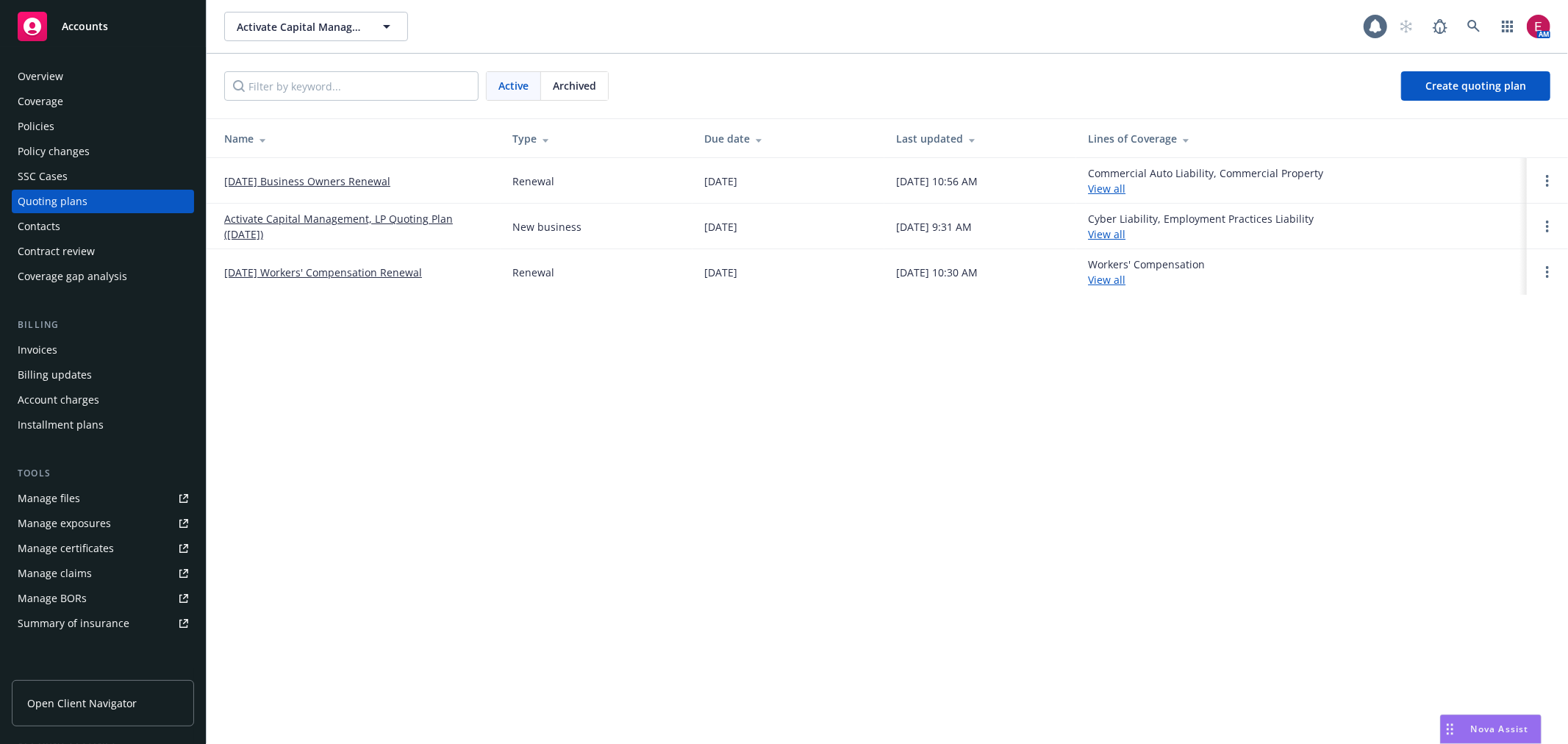
click at [269, 177] on link "[DATE] Business Owners Renewal" at bounding box center [307, 182] width 166 height 16
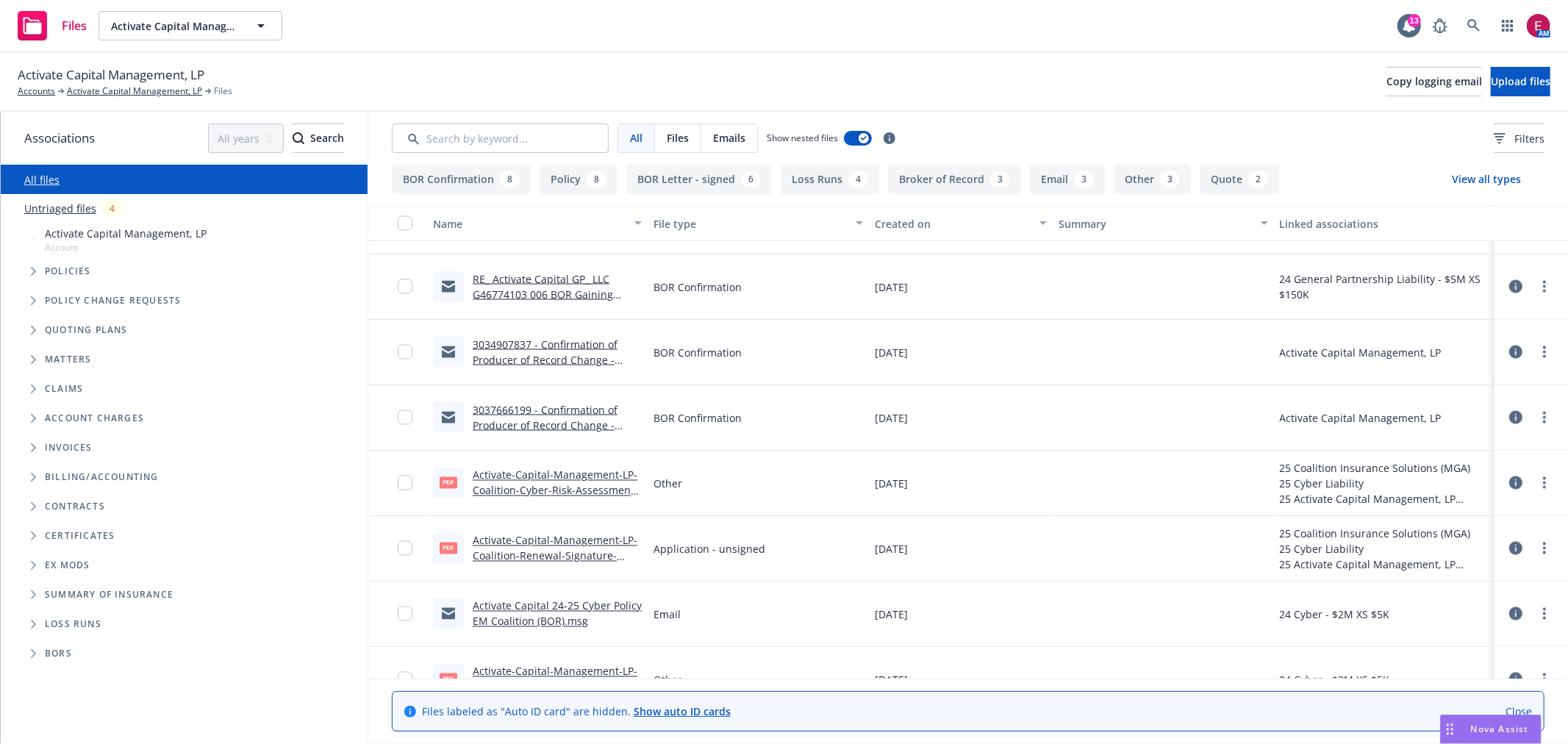
scroll to position [2531, 0]
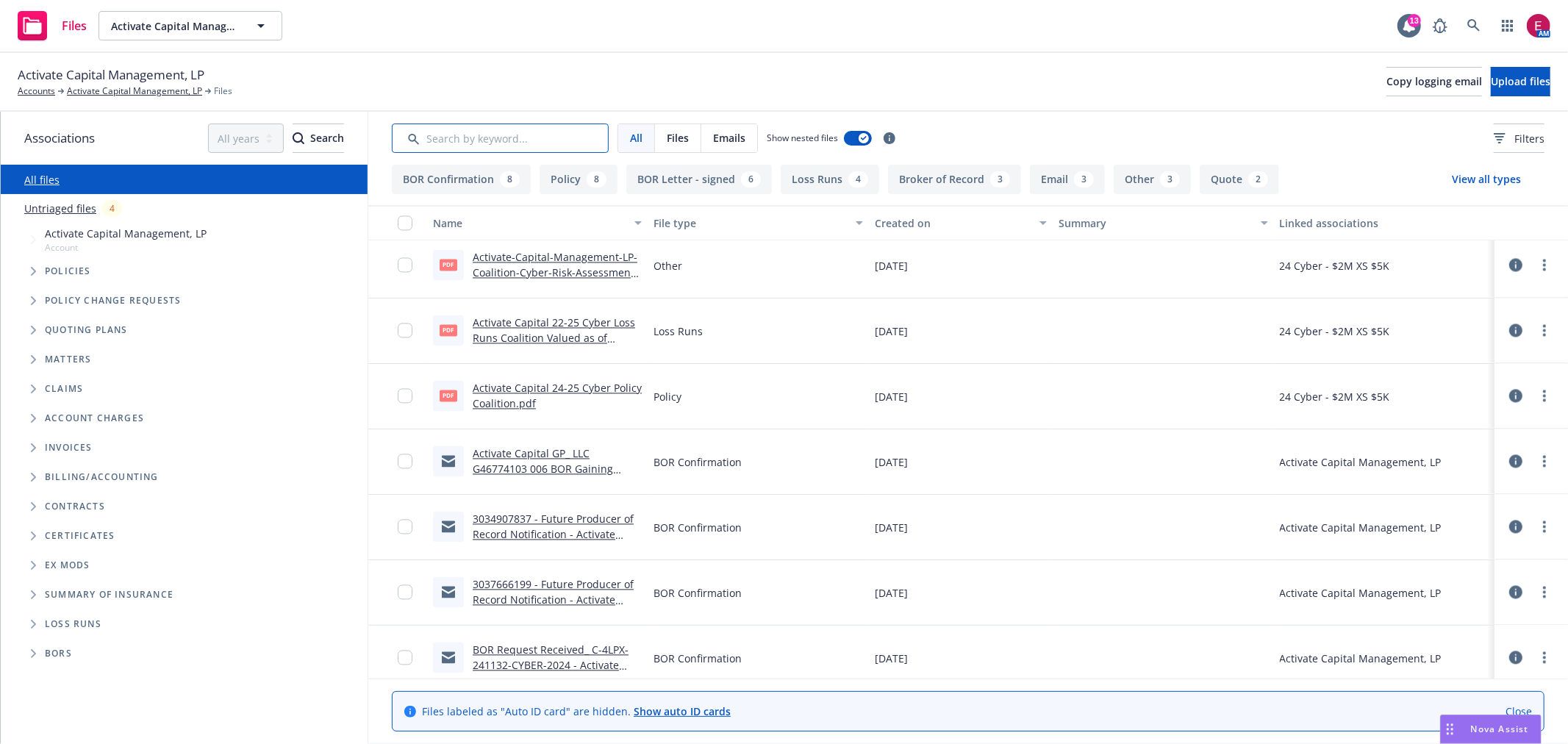
click at [485, 130] on input "Search by keyword..." at bounding box center [500, 138] width 217 height 29
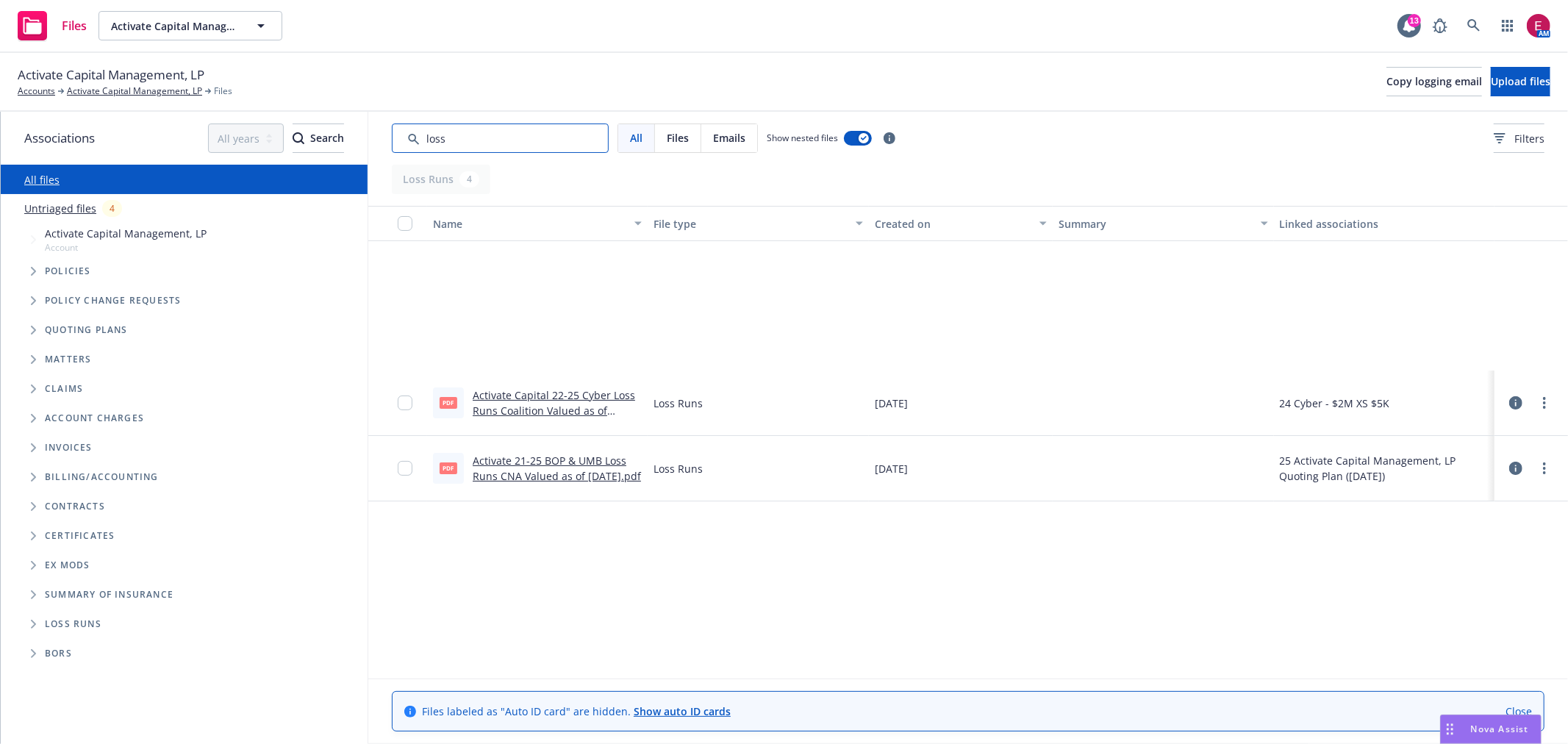
type input "loss"
click at [554, 479] on link "Activate 21-25 BOP & UMB Loss Runs CNA Valued as of 8.4.25.pdf" at bounding box center [556, 467] width 168 height 29
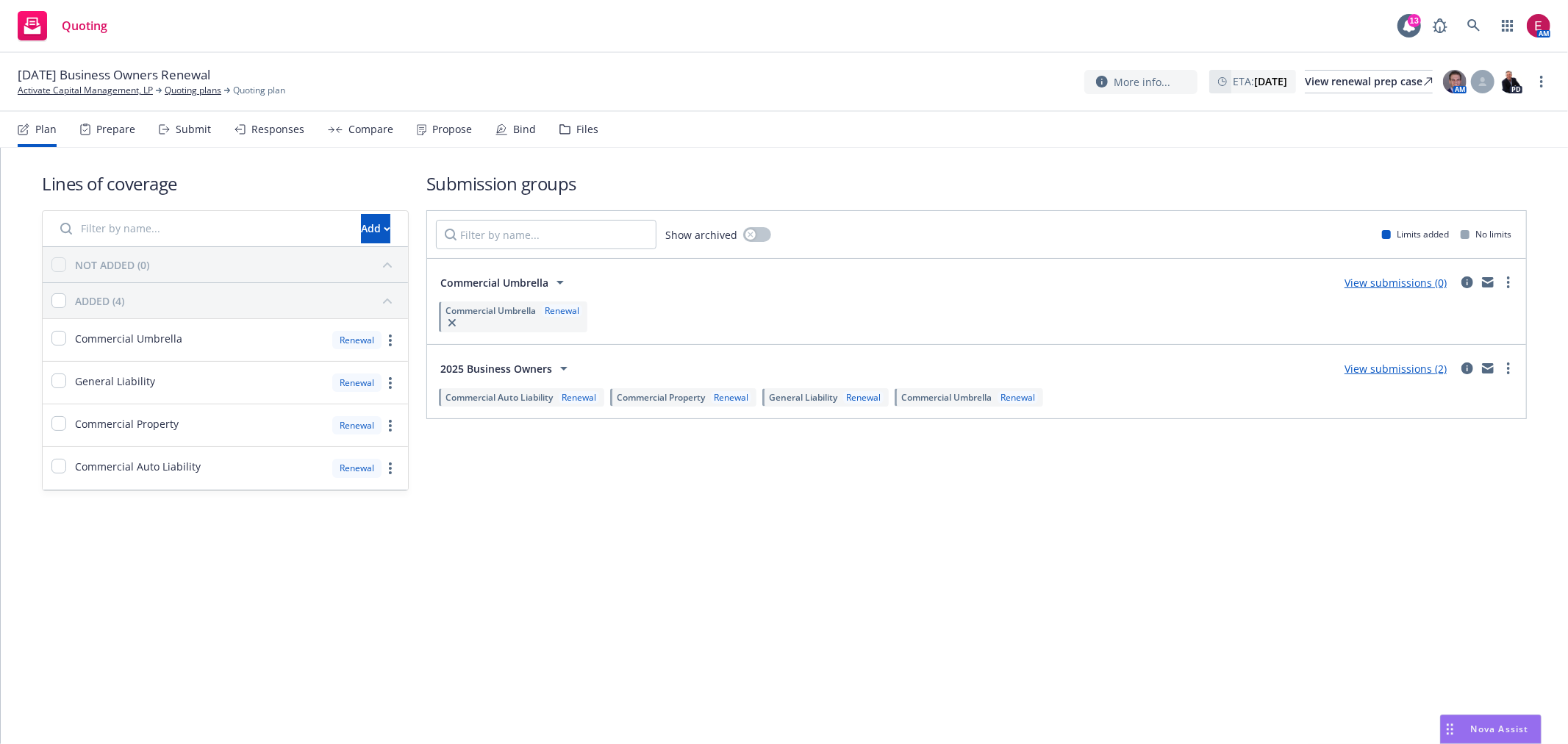
click at [175, 125] on div "Submit" at bounding box center [193, 129] width 35 height 11
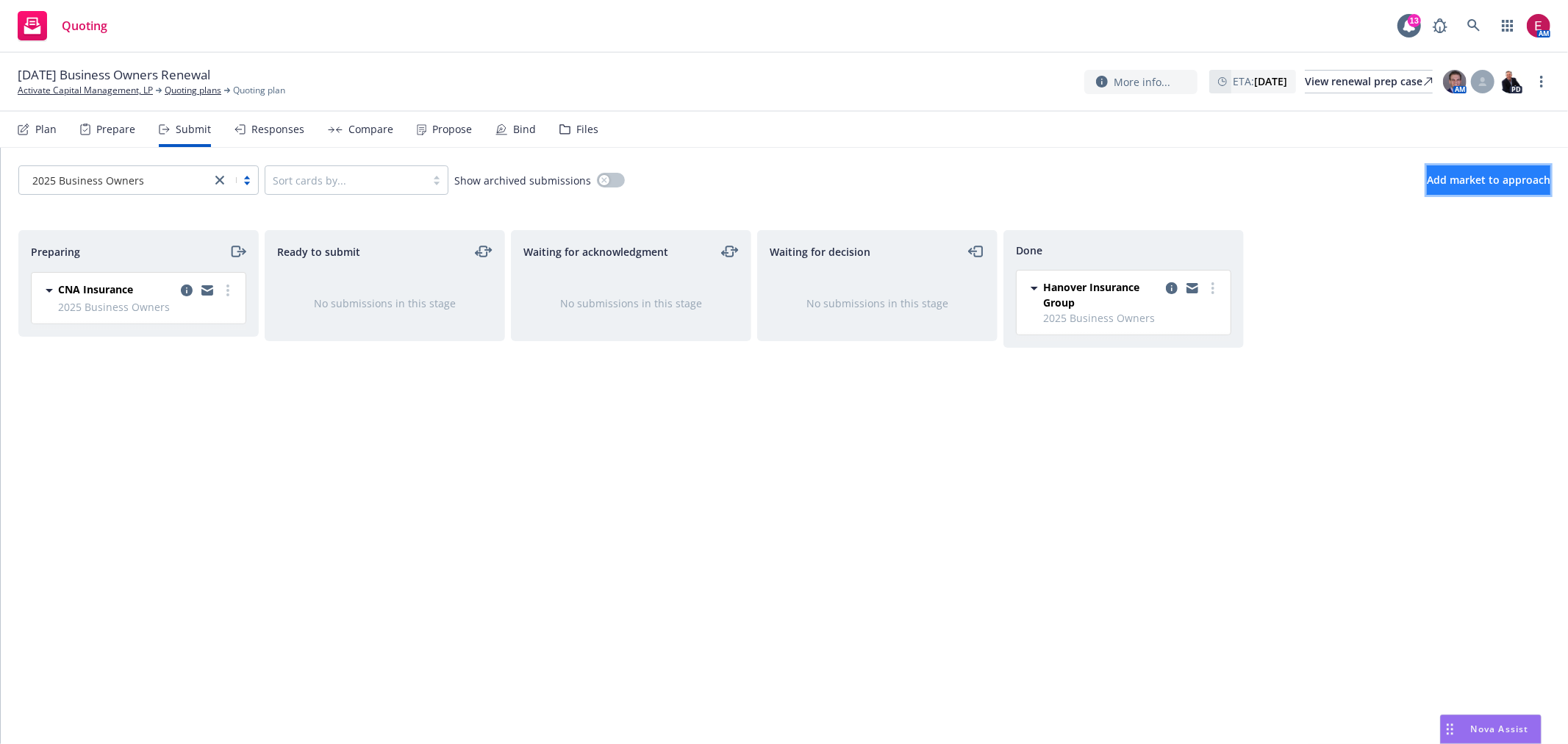
click at [1427, 177] on button "Add market to approach" at bounding box center [1489, 180] width 123 height 29
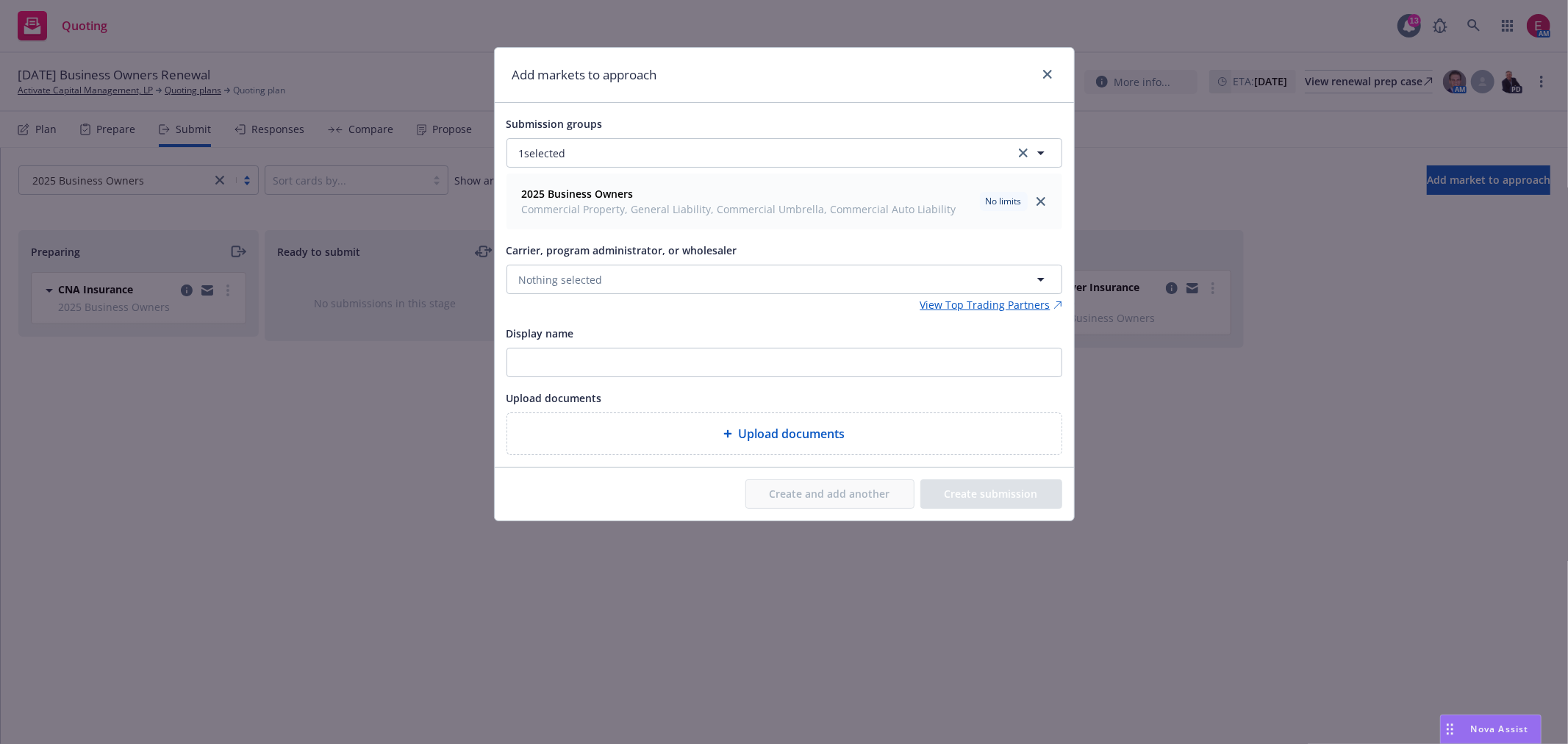
click at [668, 263] on div "Carrier, program administrator, or wholesaler Nothing selected" at bounding box center [784, 267] width 556 height 53
click at [660, 272] on button "Nothing selected" at bounding box center [784, 279] width 556 height 29
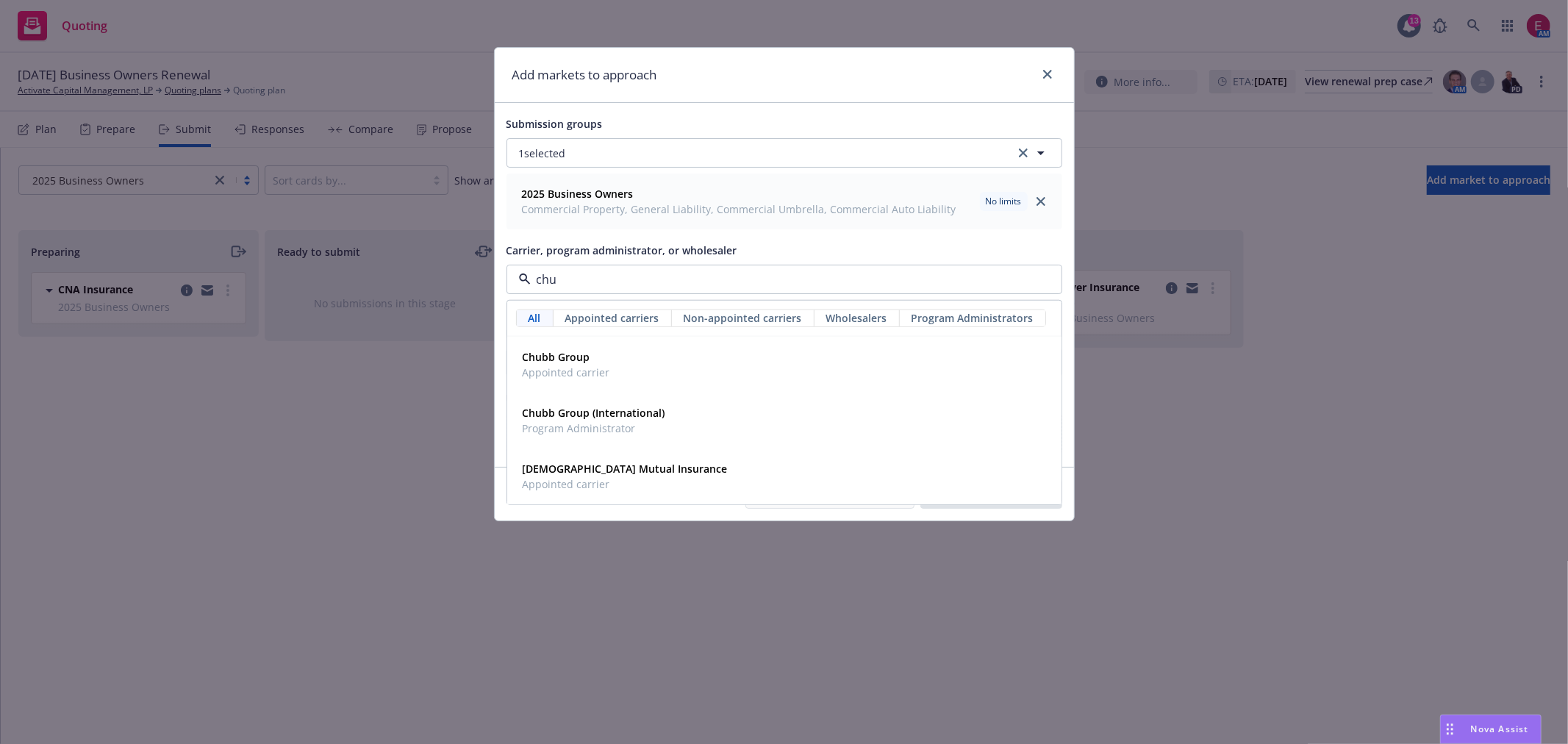
type input "chub"
click at [704, 364] on div "Chubb Group Appointed carrier" at bounding box center [784, 365] width 535 height 37
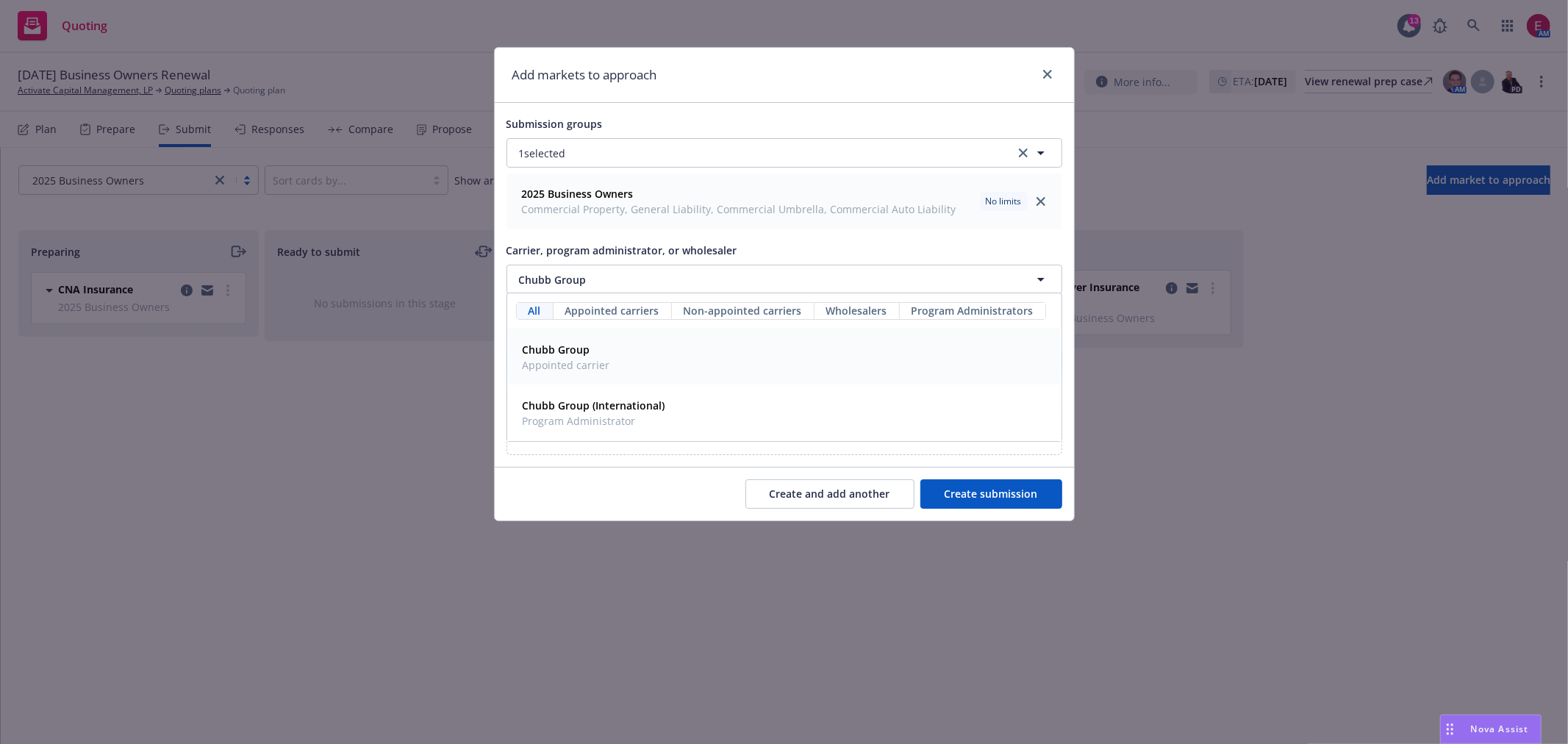
click at [972, 501] on button "Create submission" at bounding box center [991, 493] width 142 height 29
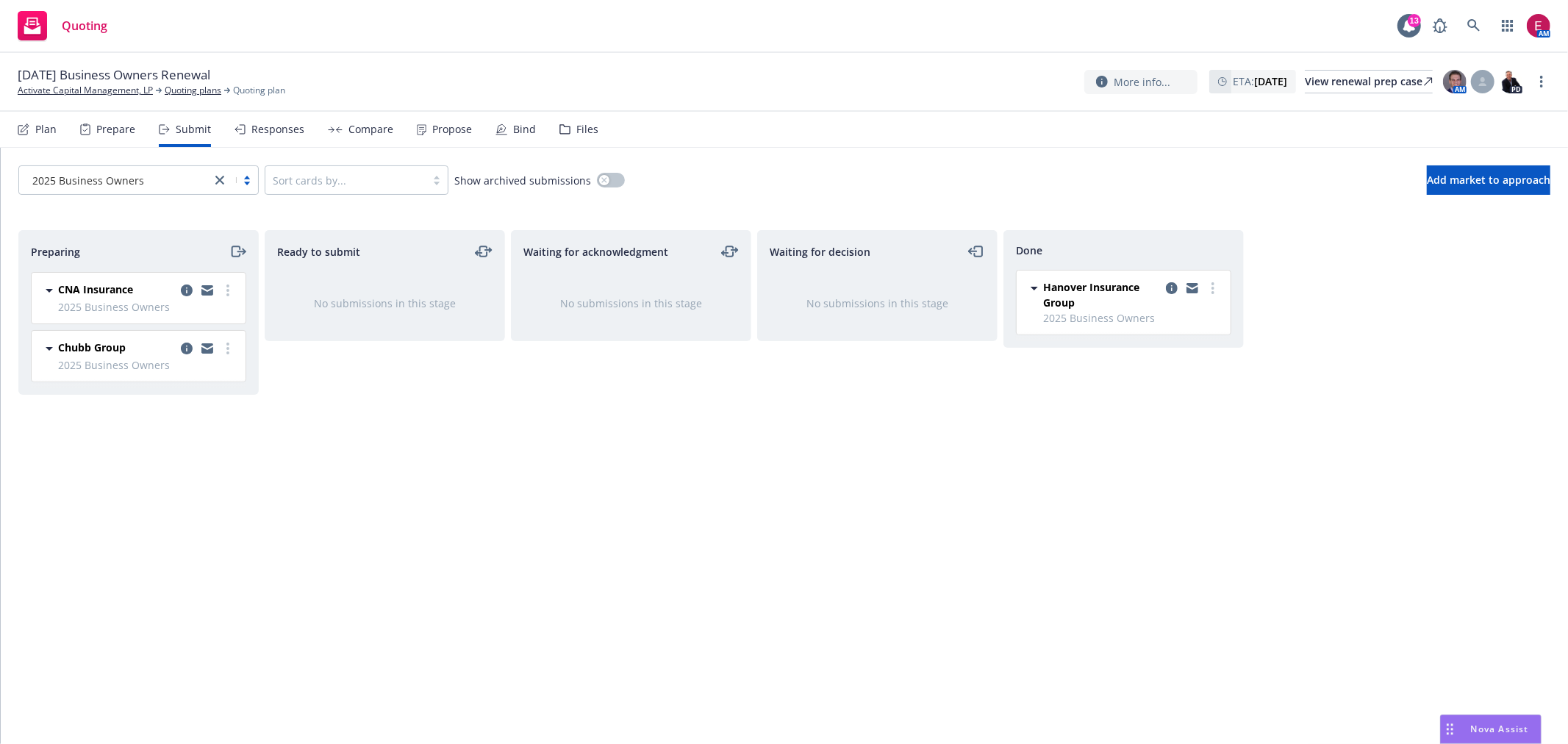
click at [152, 182] on div "2025 Business Owners" at bounding box center [115, 181] width 177 height 16
click at [355, 478] on div "Ready to submit No submissions in this stage" at bounding box center [385, 472] width 241 height 483
click at [227, 349] on circle "more" at bounding box center [228, 347] width 3 height 3
click at [188, 459] on span "Add accepted decision" at bounding box center [162, 466] width 147 height 14
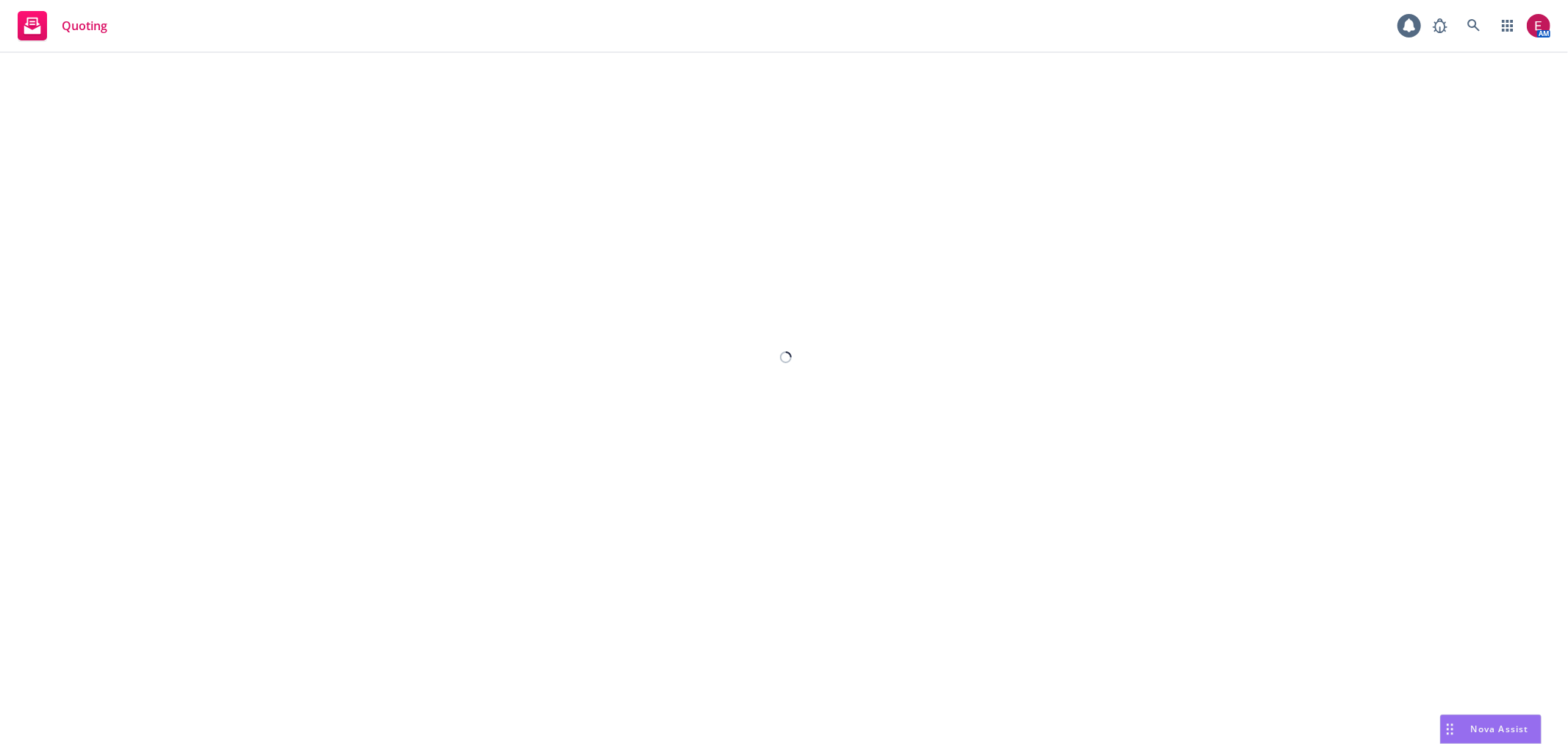
select select "12"
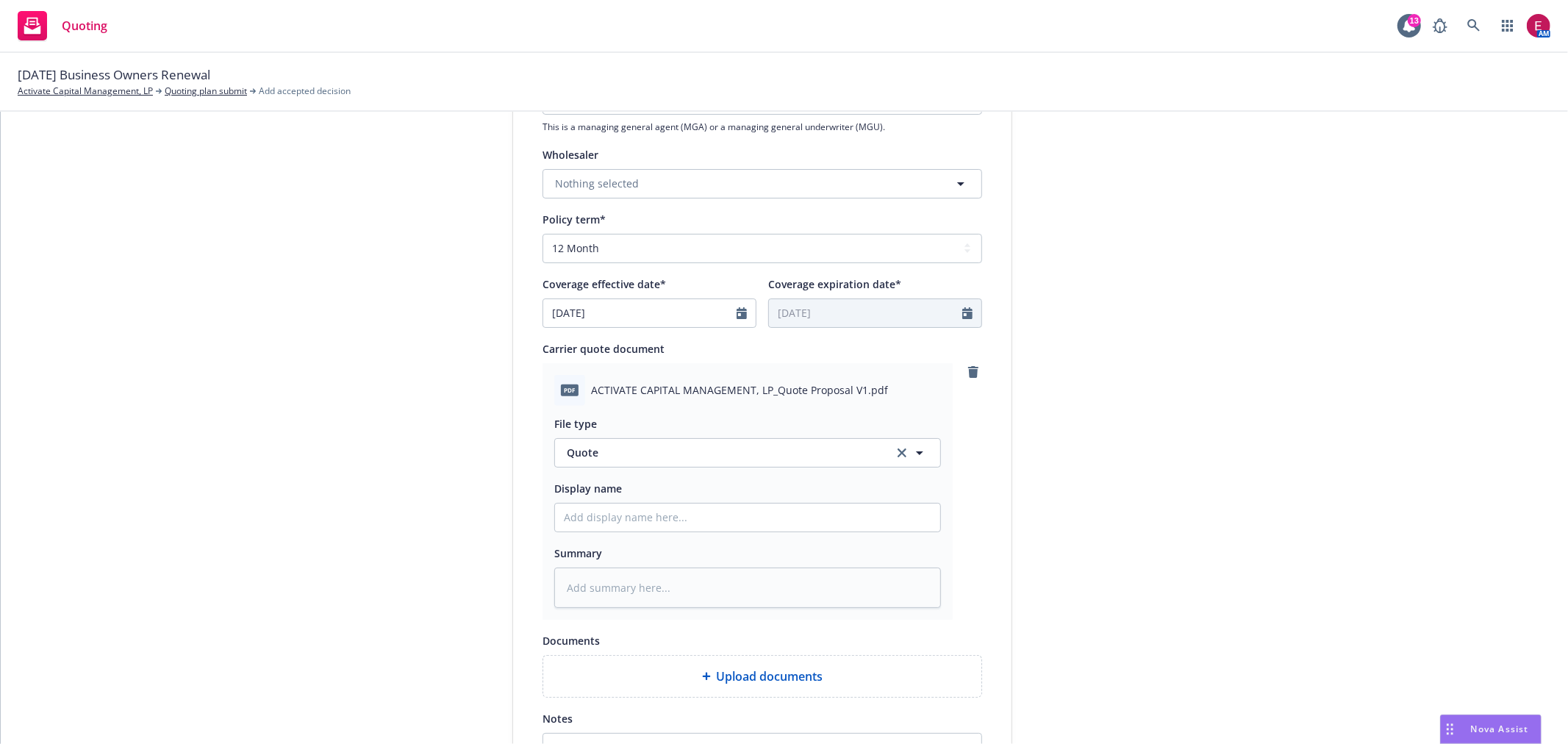
scroll to position [489, 0]
click at [643, 529] on input "Display name" at bounding box center [747, 517] width 385 height 28
type textarea "x"
type input "A"
type textarea "x"
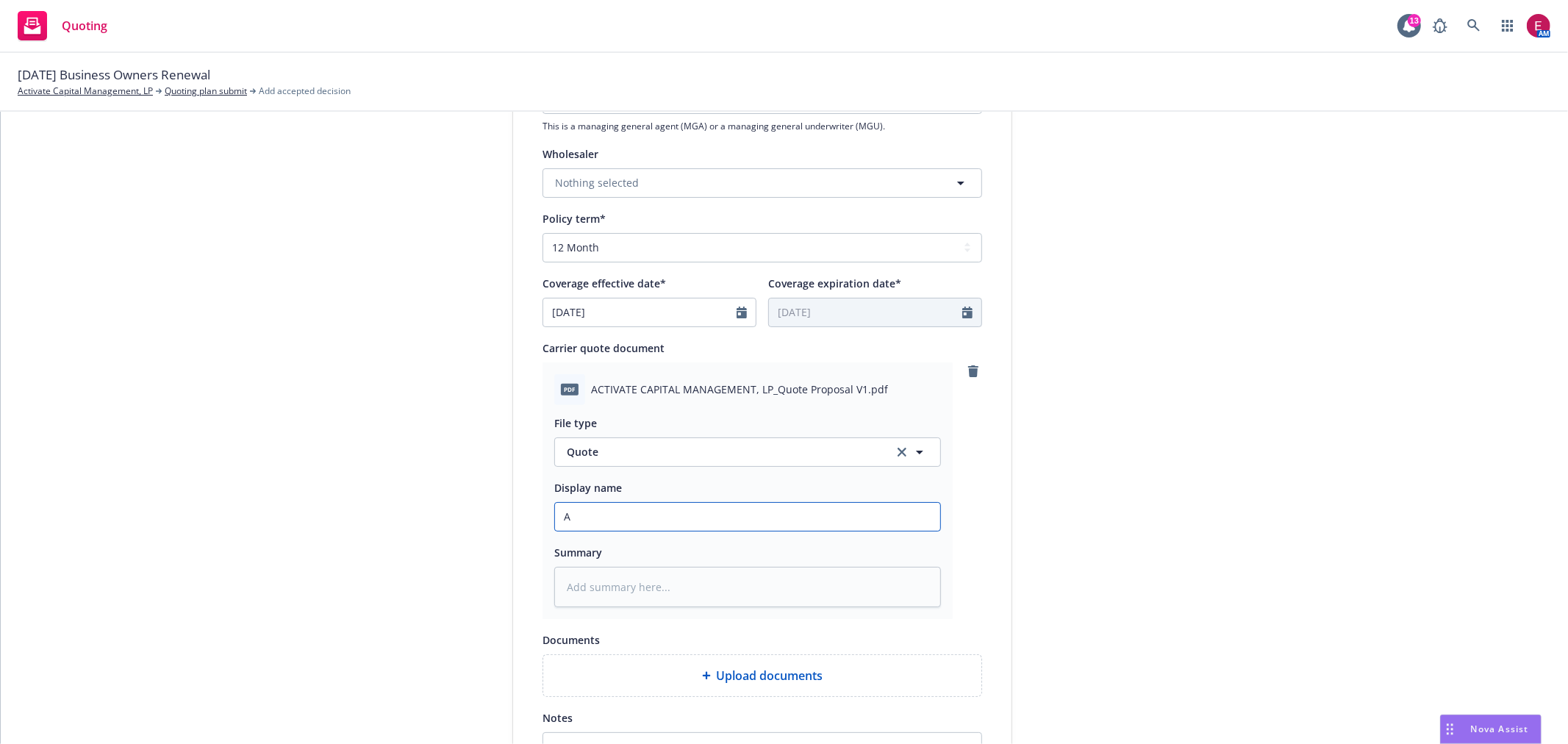
type input "Ac"
type textarea "x"
type input "Act"
type textarea "x"
type input "Acti"
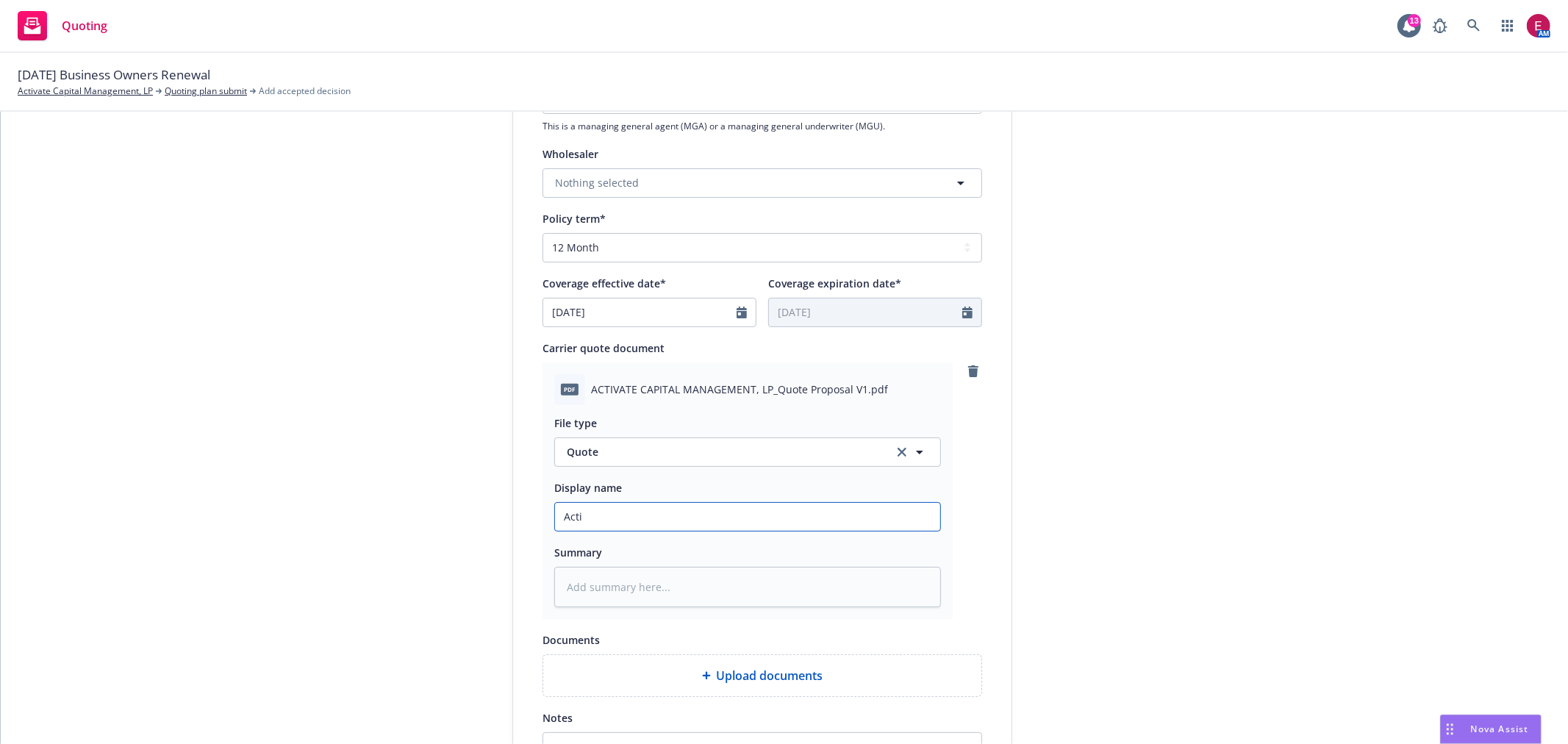
type textarea "x"
type input "Activ"
type textarea "x"
type input "Activa"
type textarea "x"
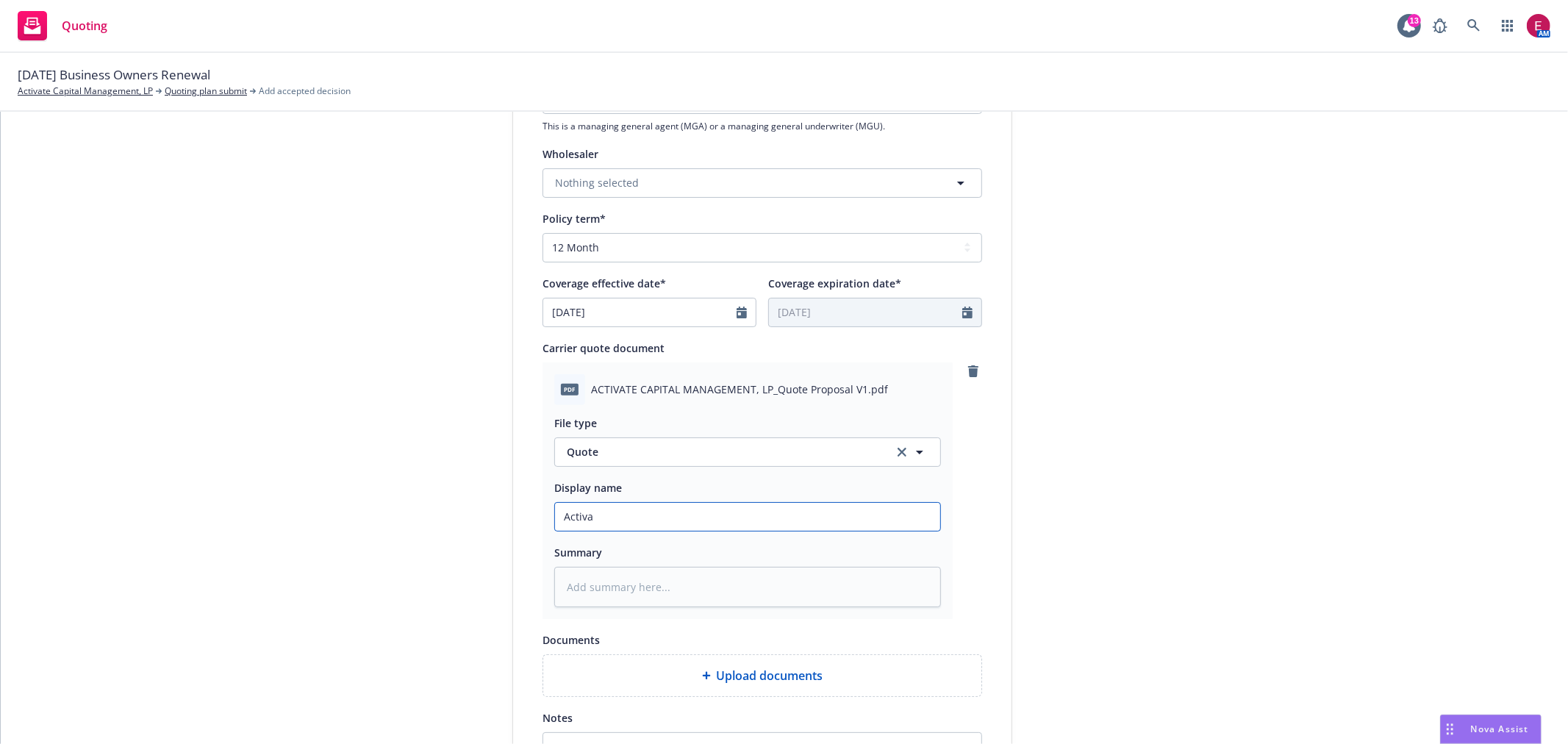
type input "Activat"
type textarea "x"
type input "Activate"
type textarea "x"
type input "Activate"
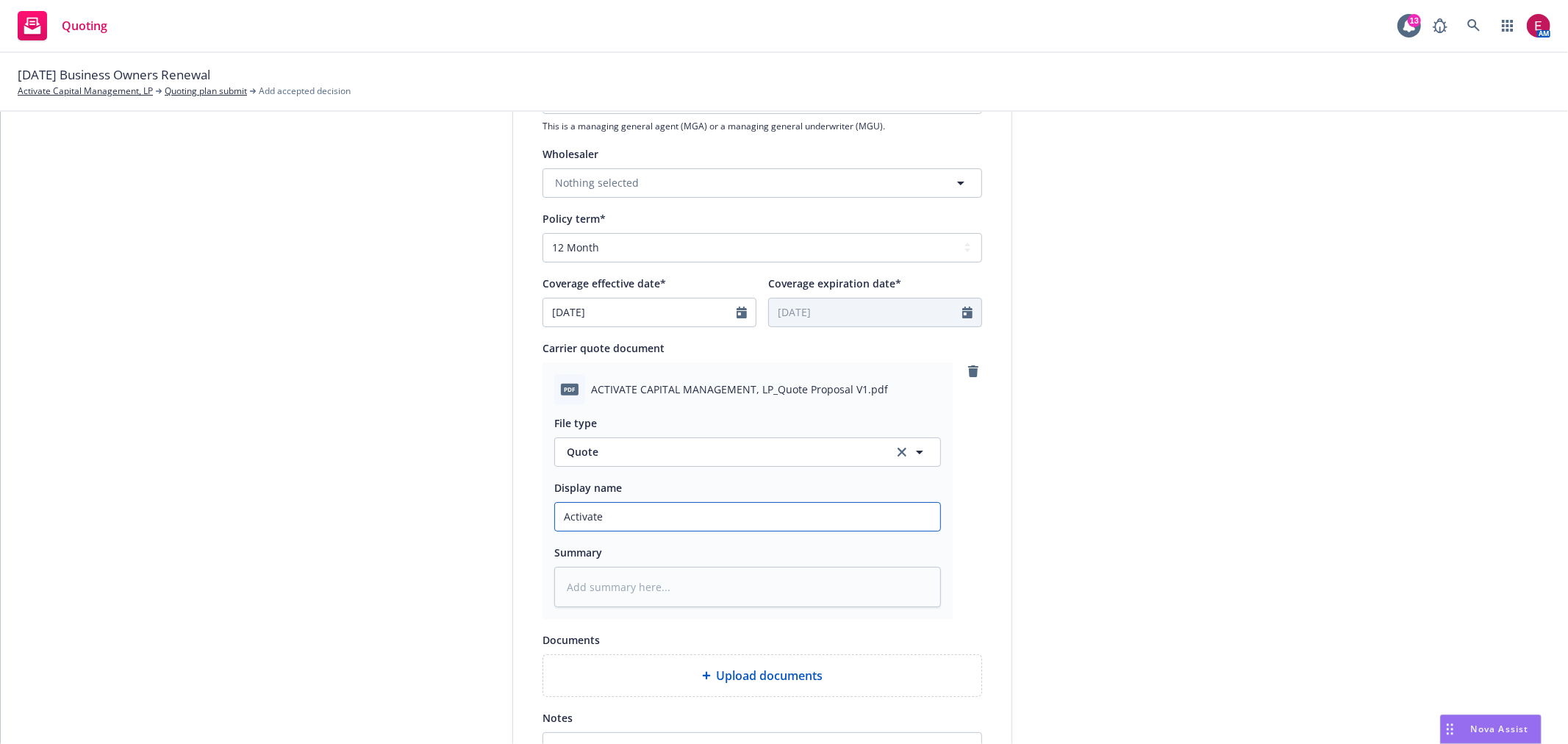
type textarea "x"
type input "Activate 2"
type textarea "x"
type input "Activate 25"
type textarea "x"
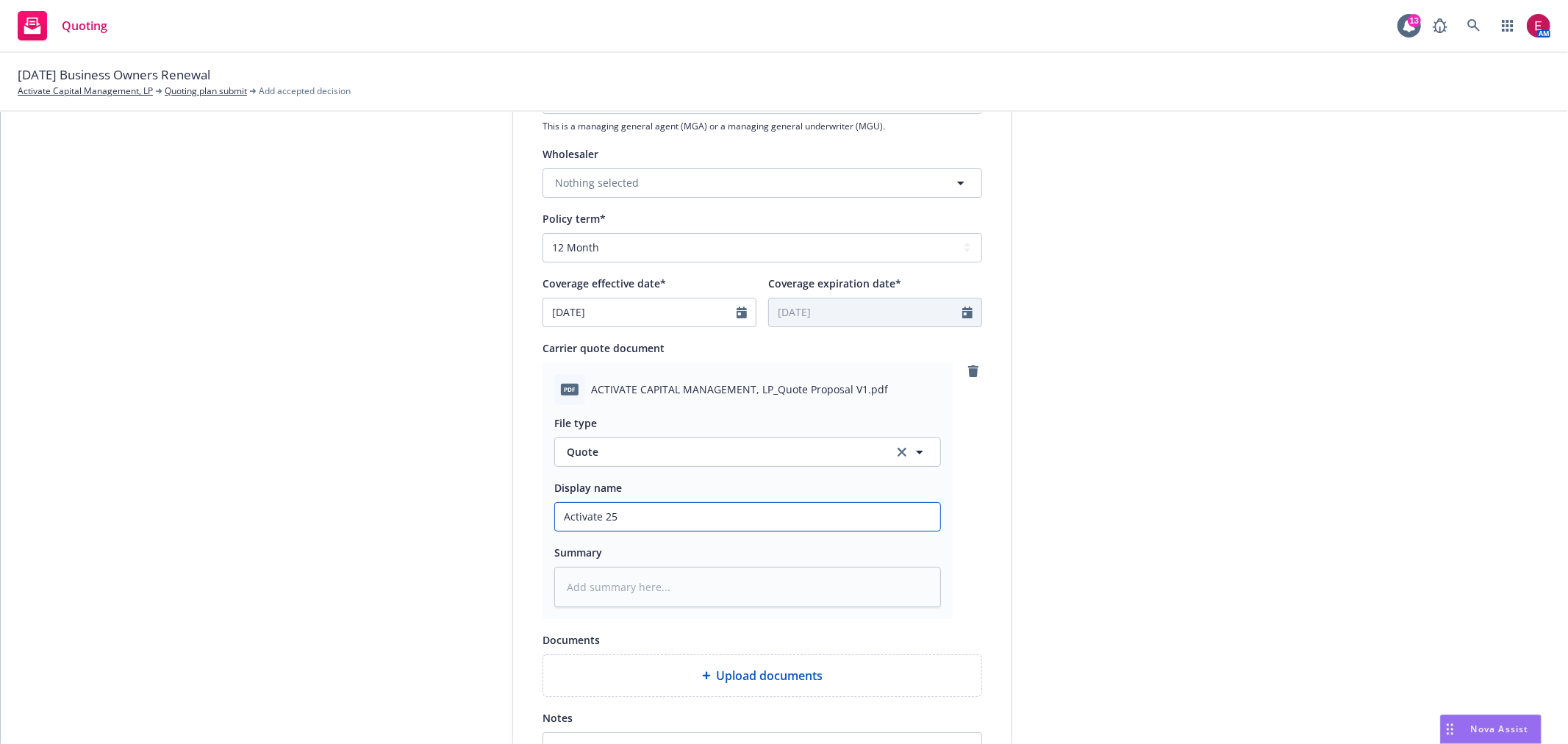
type input "Activate 25-"
type textarea "x"
type input "Activate 25-2"
type textarea "x"
type input "Activate 25-26"
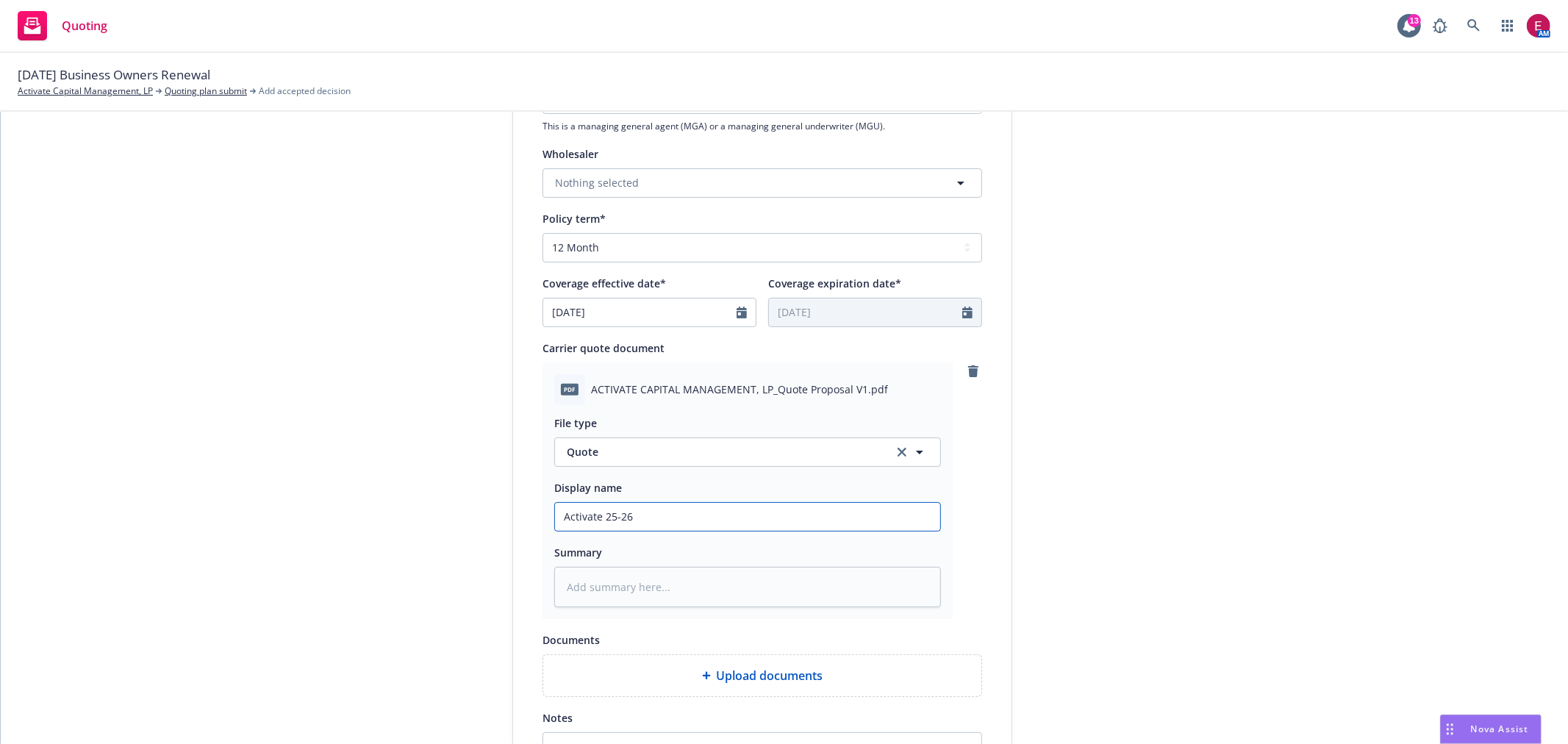
type textarea "x"
type input "Activate 25-26"
type textarea "x"
type input "Activate 25-26 B"
type textarea "x"
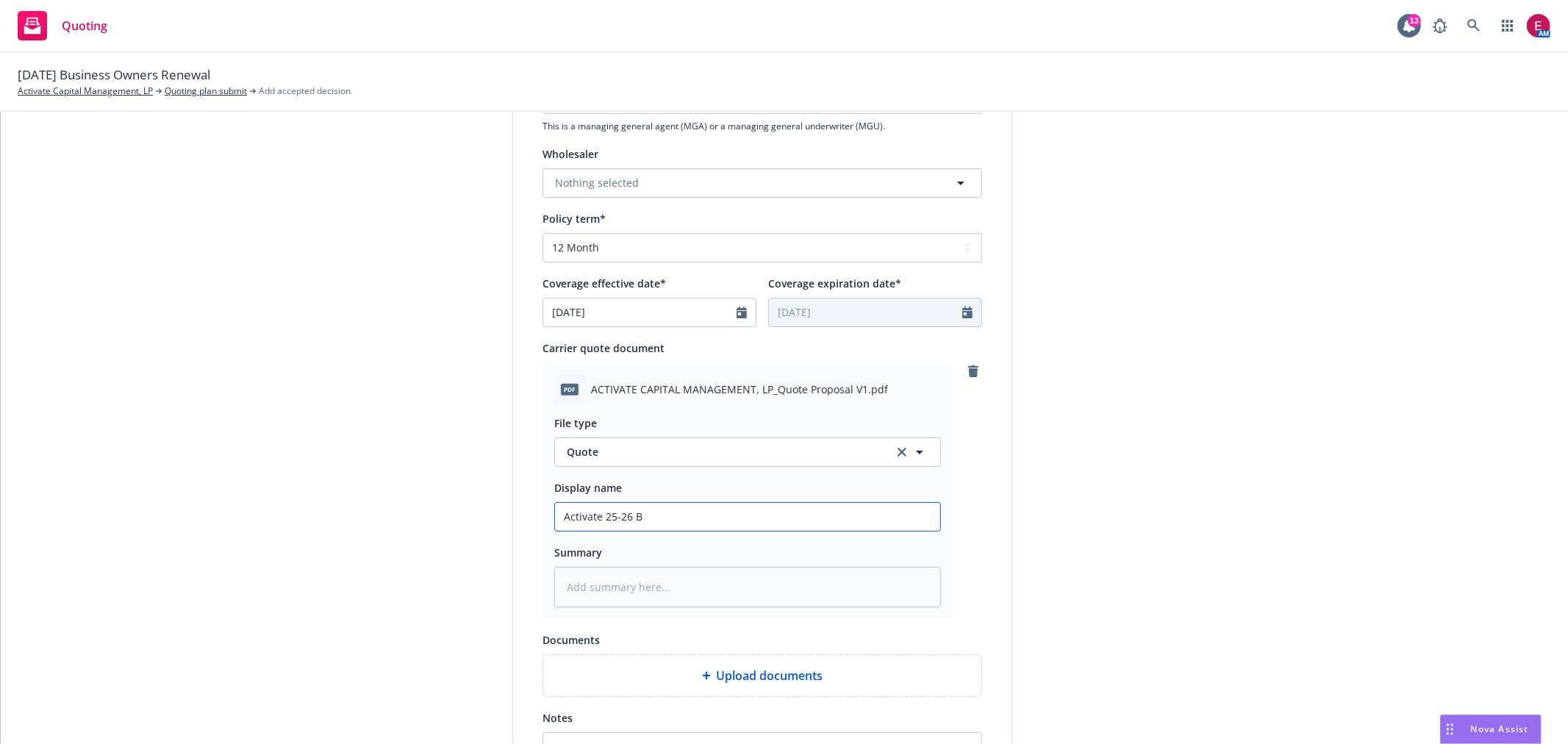
type input "Activate 25-26 BO"
type textarea "x"
type input "Activate 25-26 BO"
type textarea "x"
type input "Activate 25-26 BO Q"
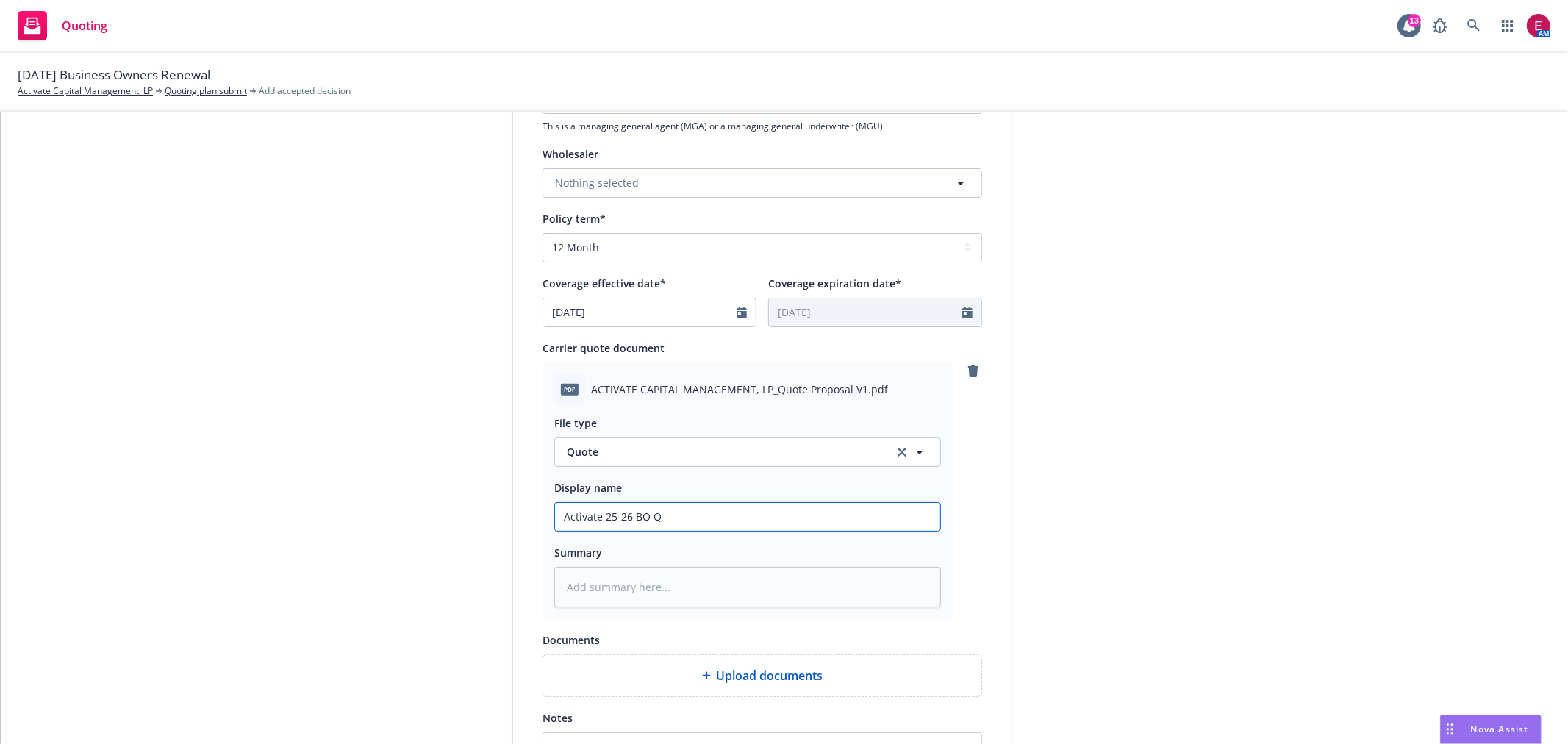
type textarea "x"
type input "Activate 25-26 BO Quo"
type textarea "x"
type input "Activate 25-26 BO Quot"
type textarea "x"
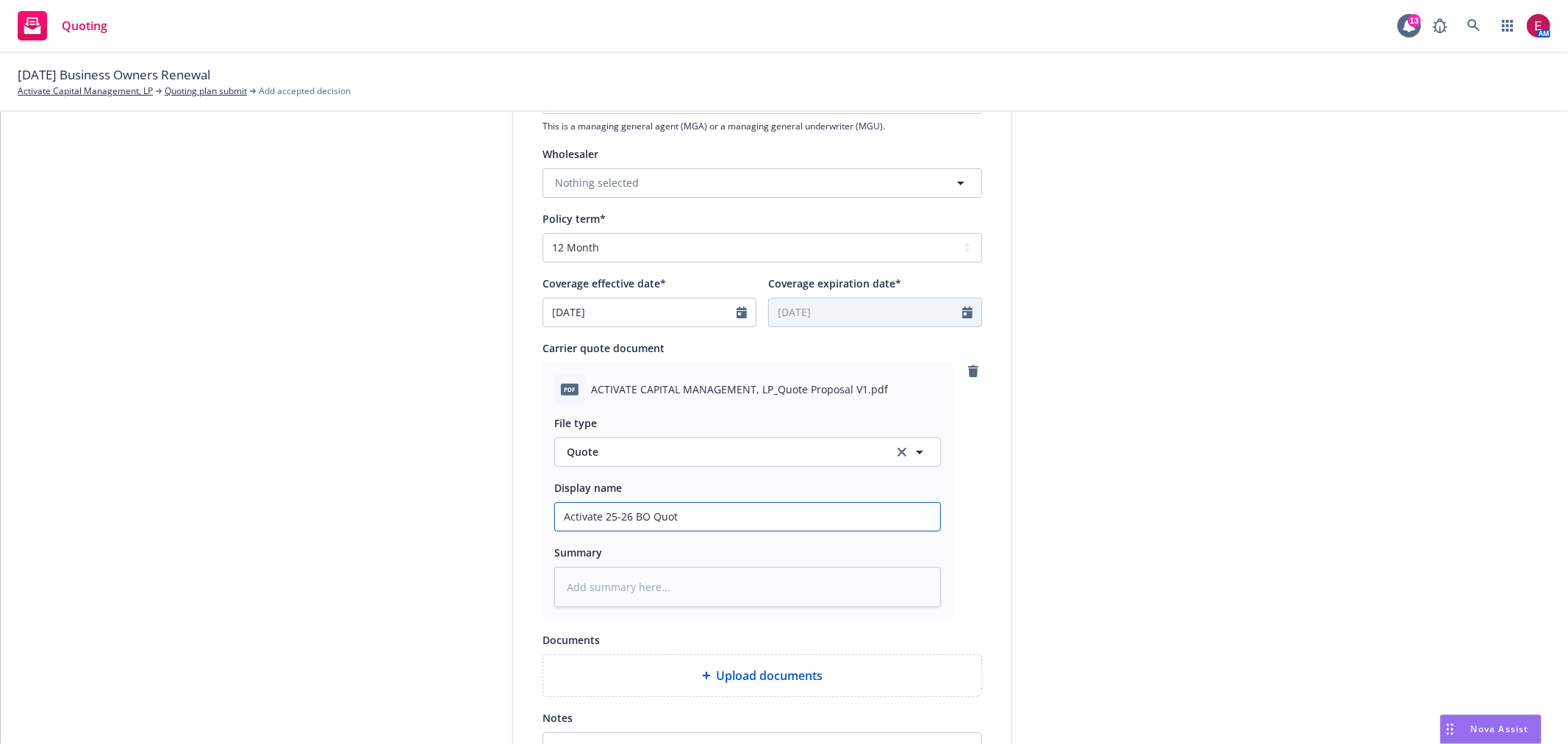
type input "Activate 25-26 BO Quote"
type textarea "x"
type input "Activate 25-26 BO Quote"
type textarea "x"
type input "Activate 25-26 BO Quote C"
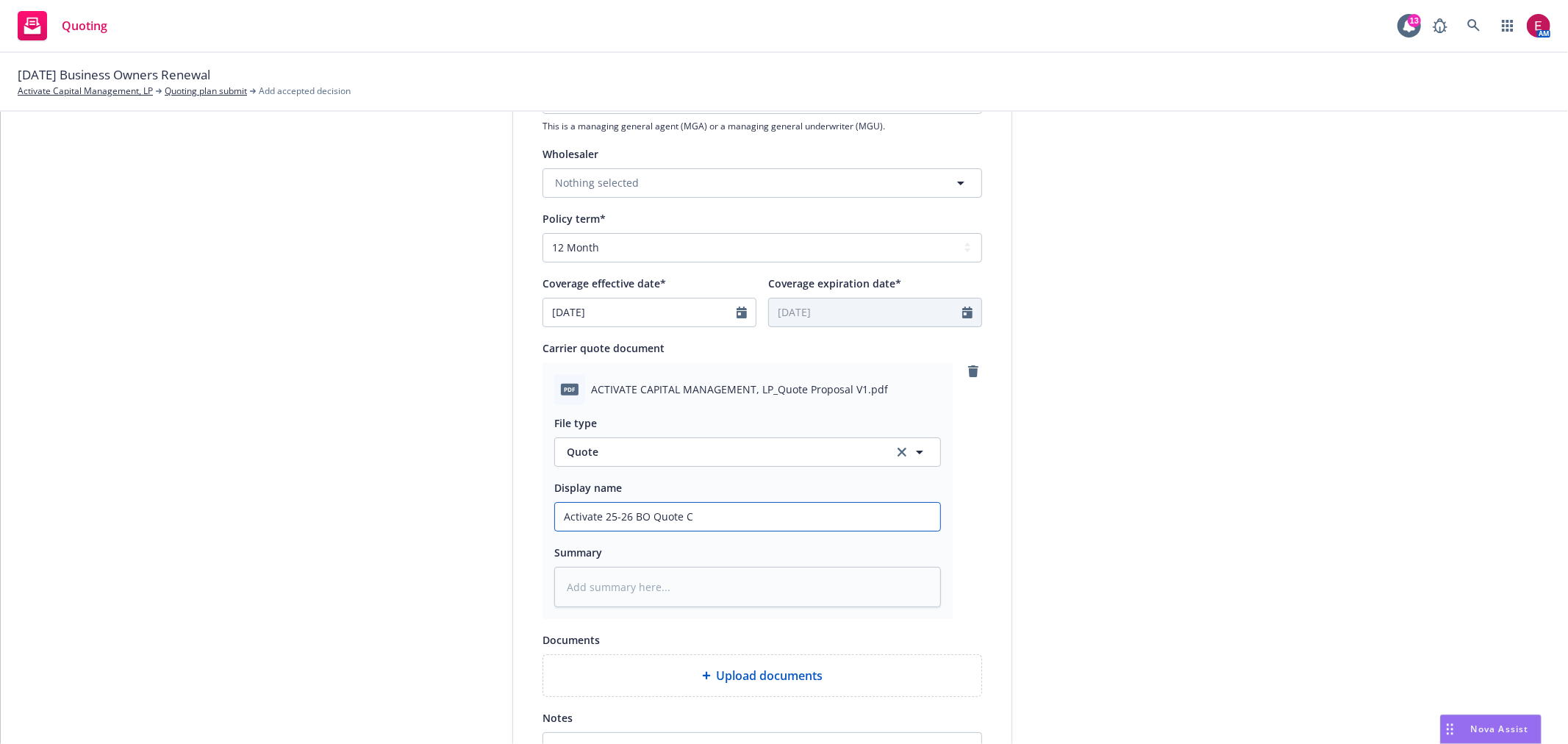
type textarea "x"
type input "Activate 25-26 BO Quote Ch"
type textarea "x"
type input "Activate 25-26 BO Quote Chu"
type textarea "x"
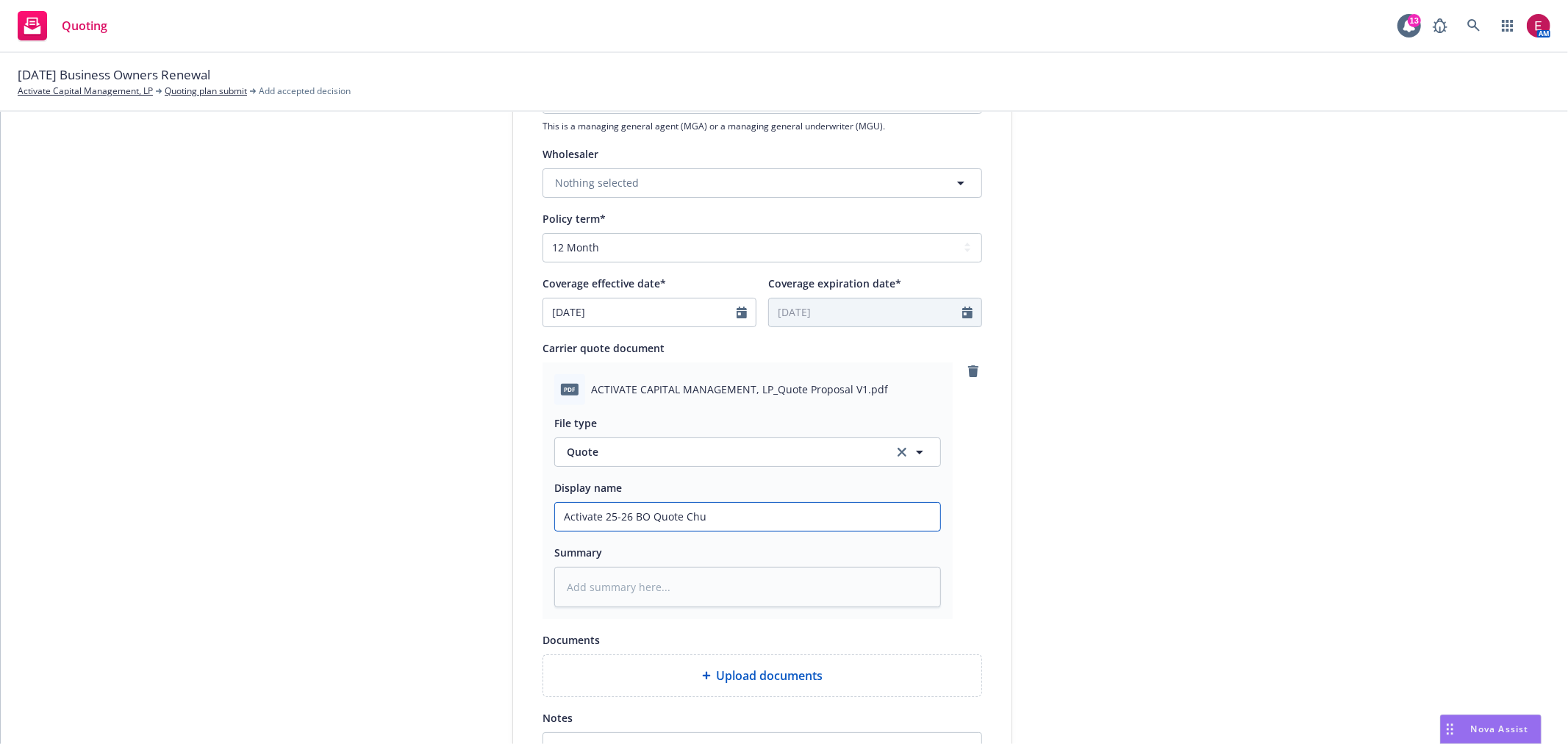
type input "Activate 25-26 BO Quote Chub"
type textarea "x"
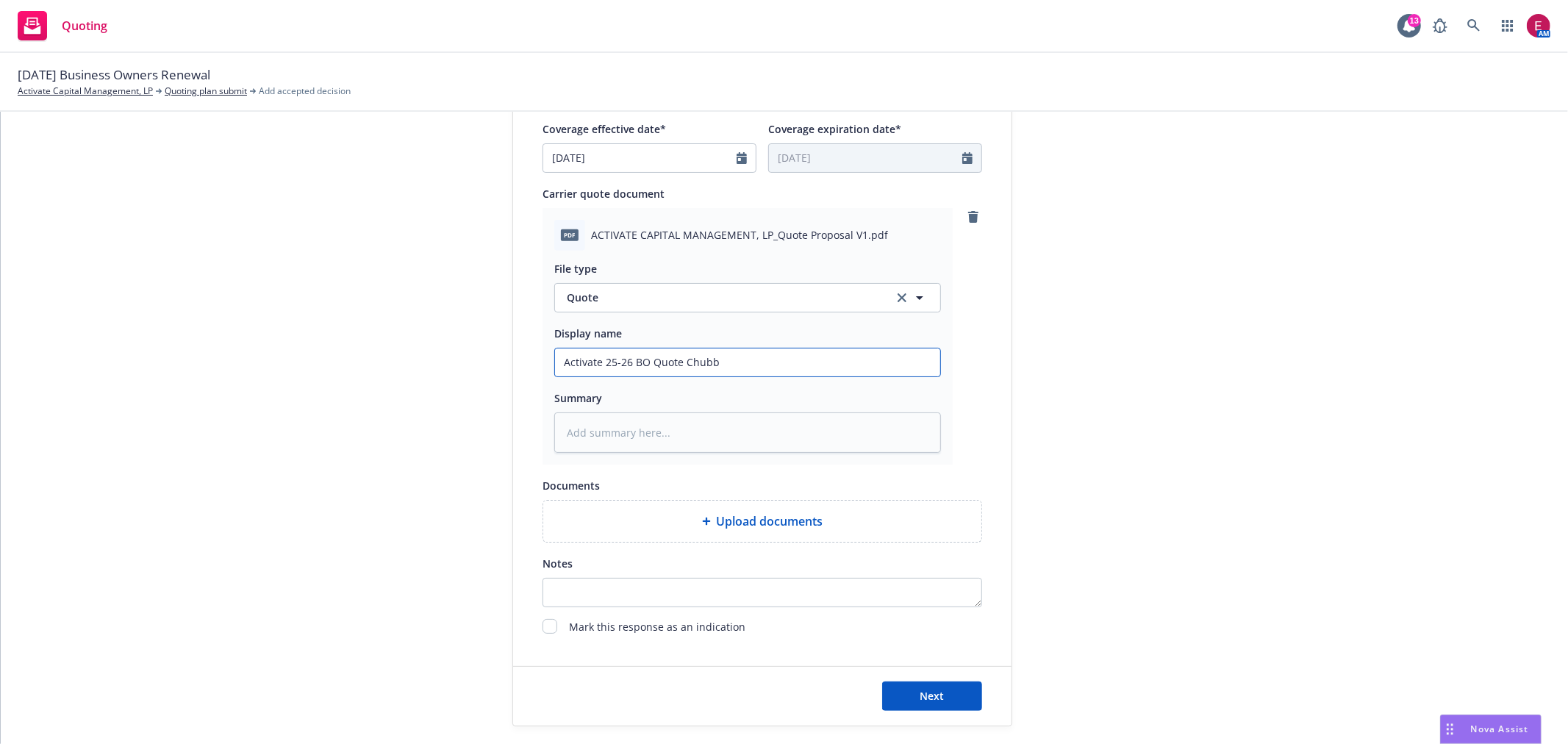
scroll to position [723, 0]
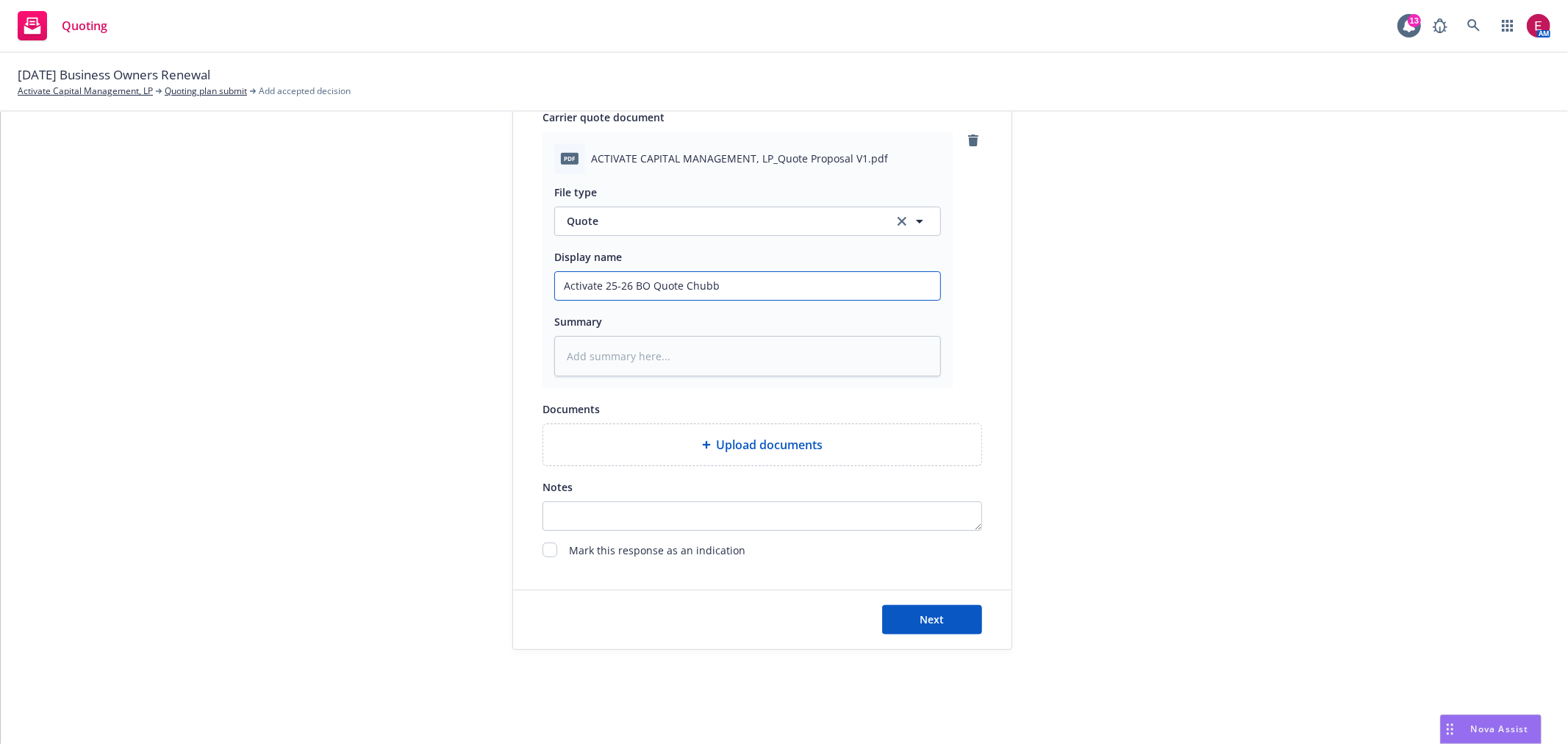
type input "Activate 25-26 BO Quote Chubb"
drag, startPoint x: 903, startPoint y: 603, endPoint x: 921, endPoint y: 620, distance: 24.8
click at [906, 606] on div "Next" at bounding box center [762, 619] width 498 height 59
click at [921, 620] on span "Next" at bounding box center [933, 619] width 25 height 14
click at [766, 281] on input "Activate 25-26 BO Quote Chubb" at bounding box center [747, 286] width 385 height 28
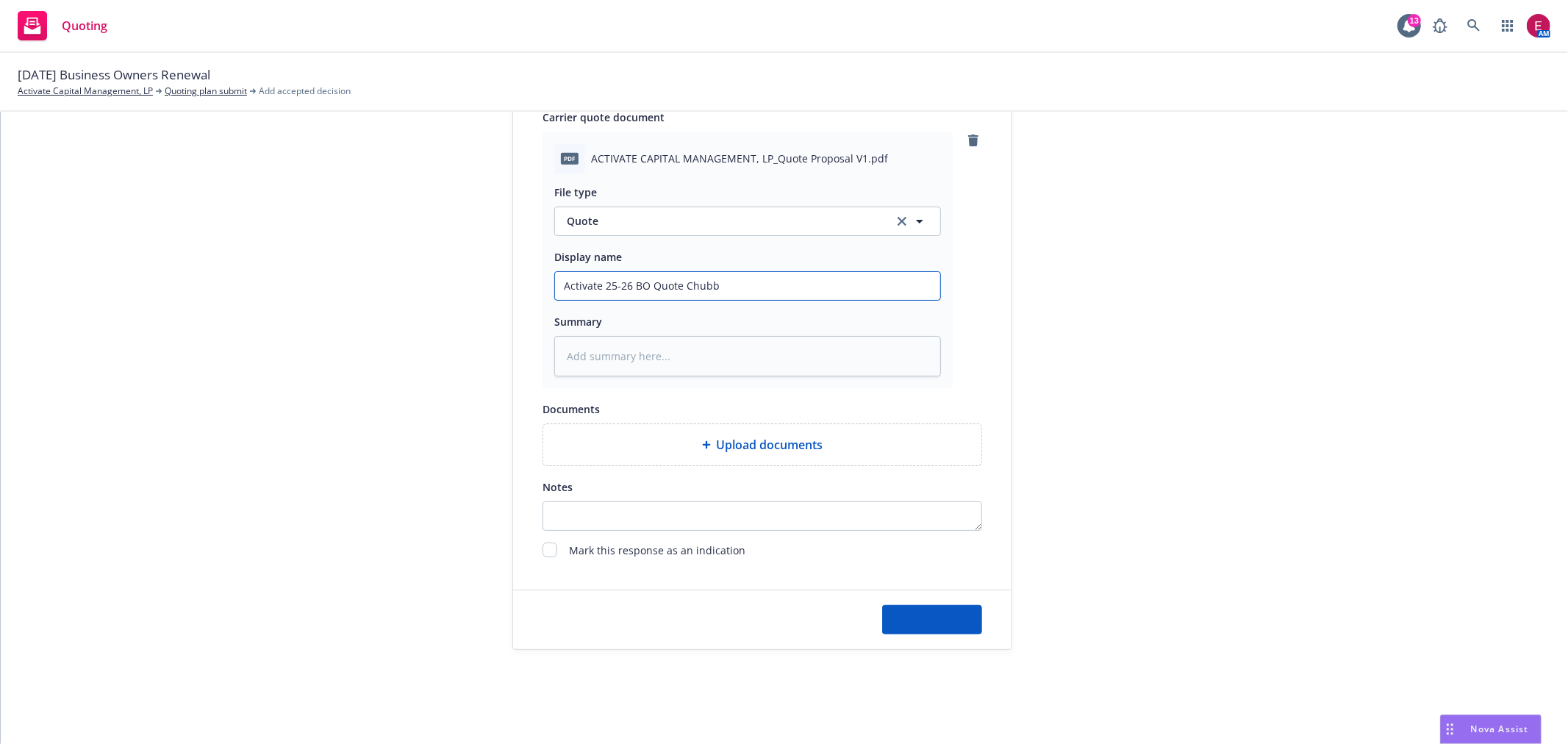
type textarea "x"
type input "Activate 25-26 BO Quote Chubb"
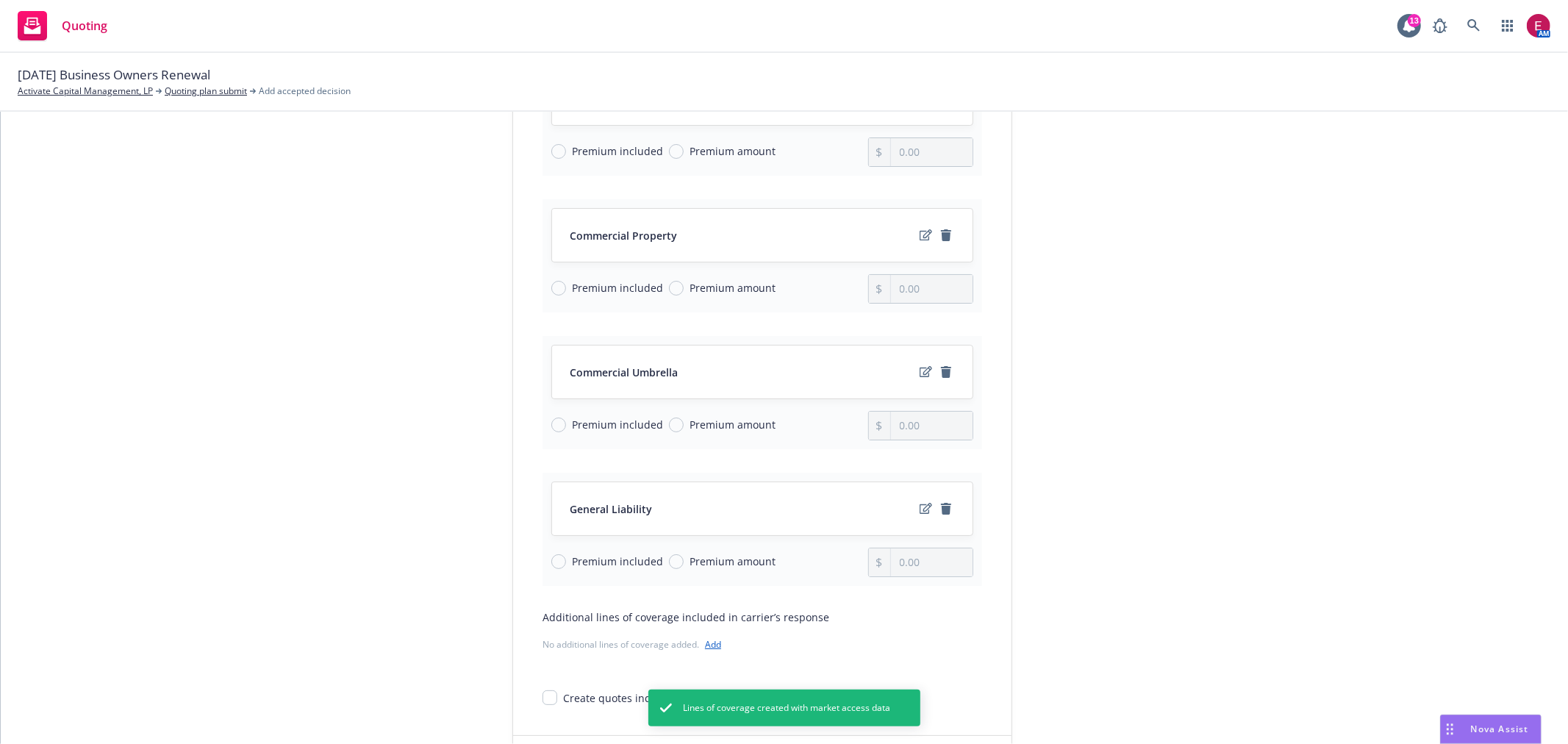
scroll to position [426, 0]
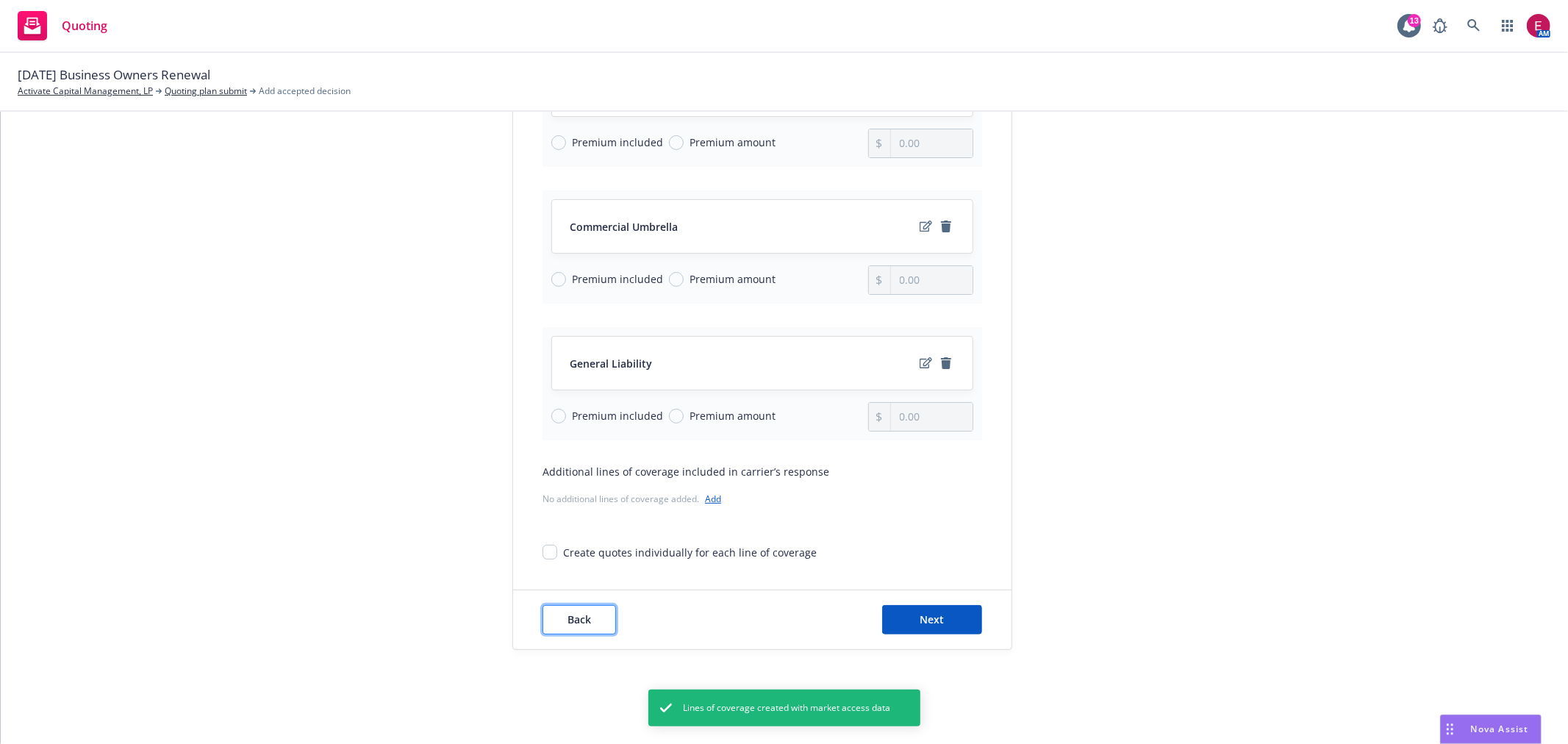
click at [585, 621] on button "Back" at bounding box center [579, 619] width 73 height 29
type textarea "x"
select select "12"
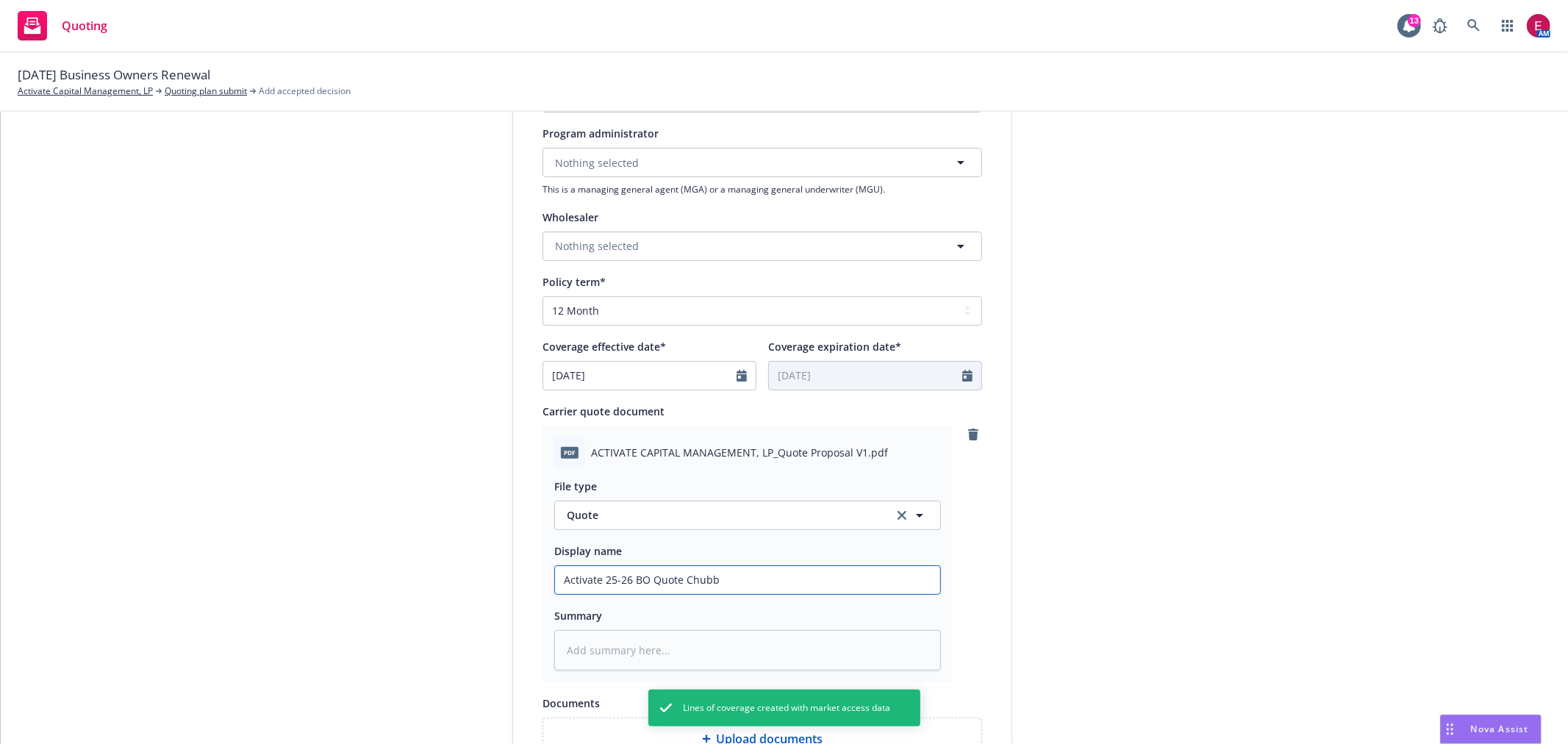
click at [719, 576] on input "Activate 25-26 BO Quote Chubb" at bounding box center [747, 580] width 385 height 28
type textarea "x"
type input "Activate 25-26 BO Quote Chubb"
type textarea "x"
type input "Activate 25-26 BO Quote Chubb ("
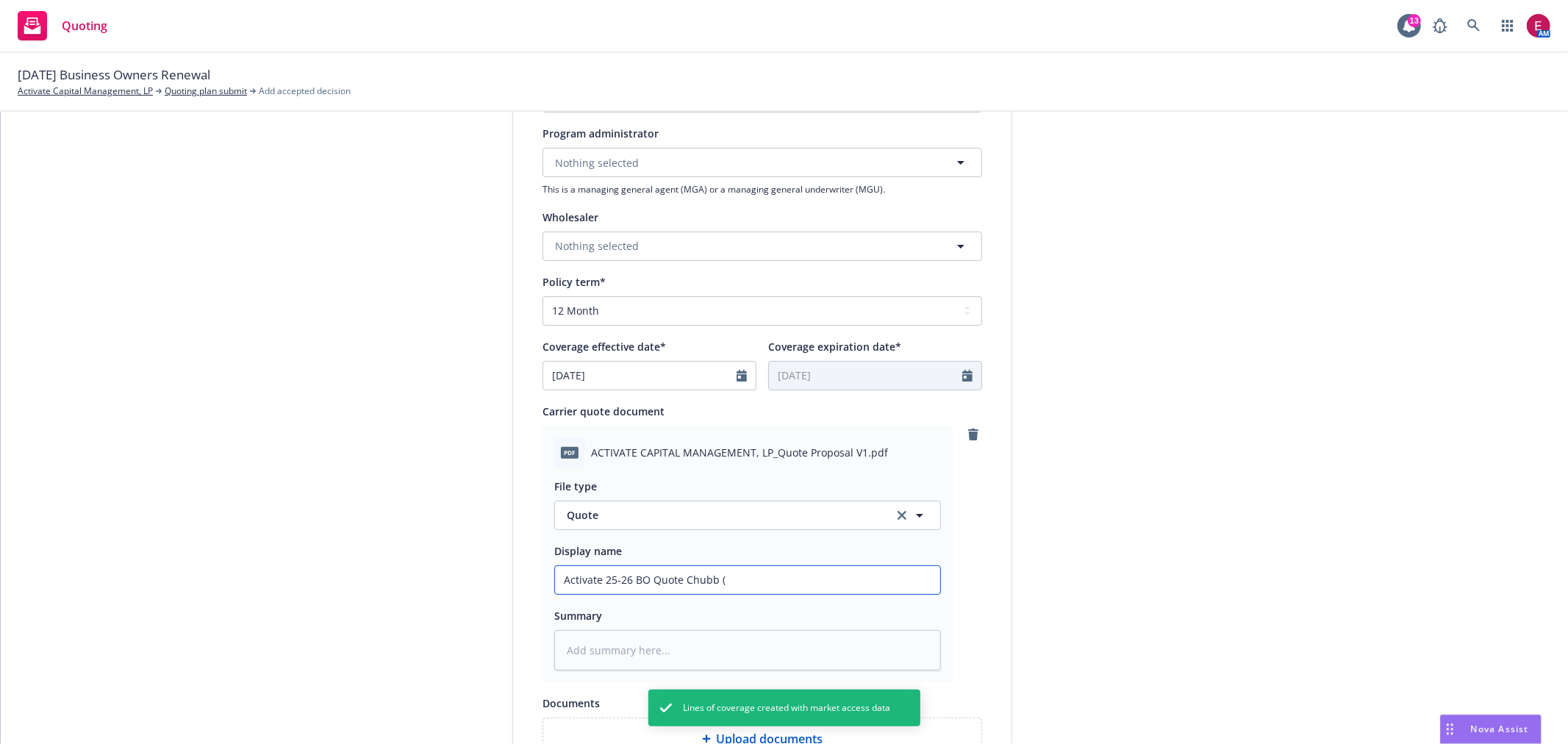
type textarea "x"
type input "Activate 25-26 BO Quote Chubb (N"
type textarea "x"
type input "Activate 25-26 BO Quote Chubb (No"
type textarea "x"
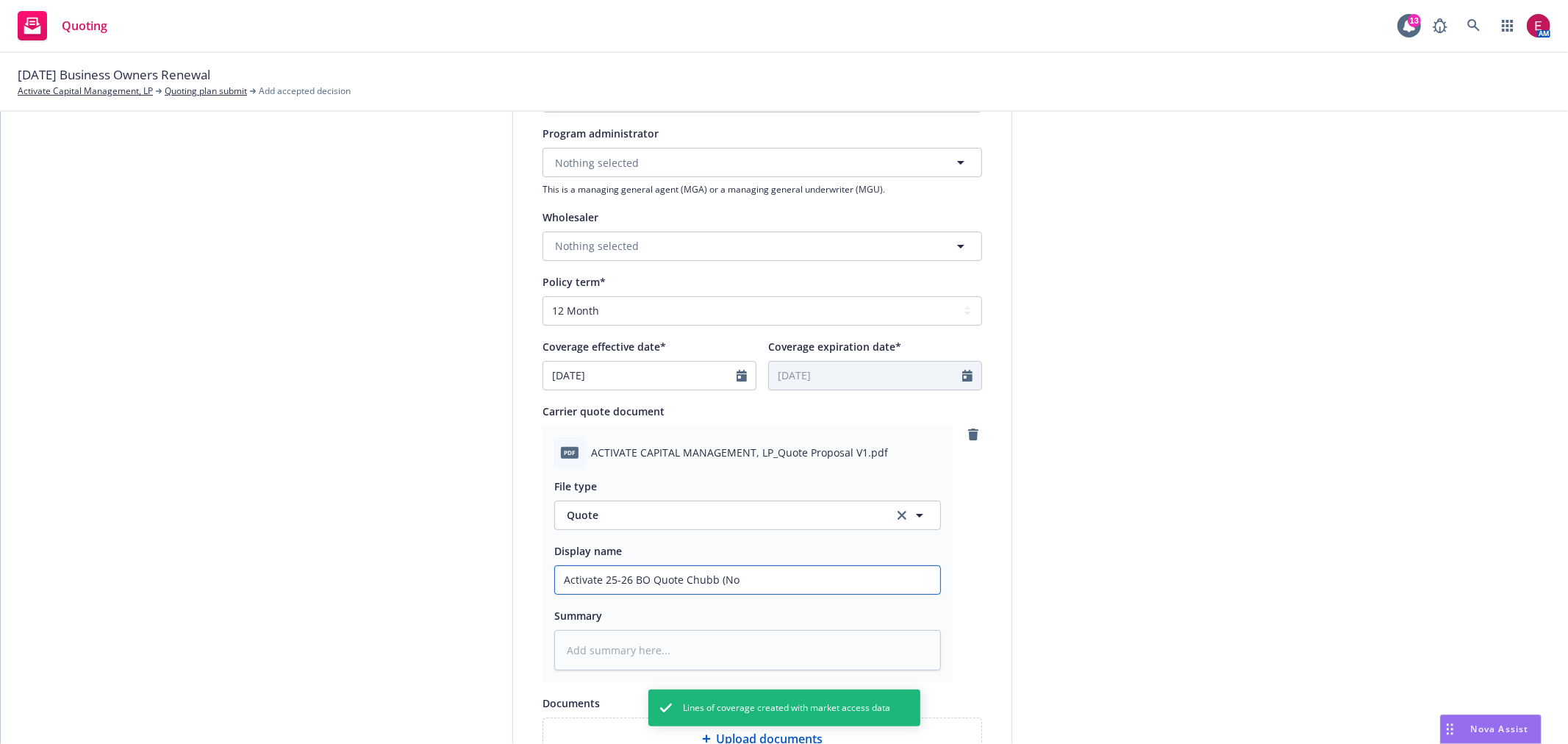
type input "Activate 25-26 BO Quote Chubb (No"
type textarea "x"
type input "Activate 25-26 BO Quote Chubb (No H"
type textarea "x"
type input "Activate 25-26 BO Quote Chubb (No HN"
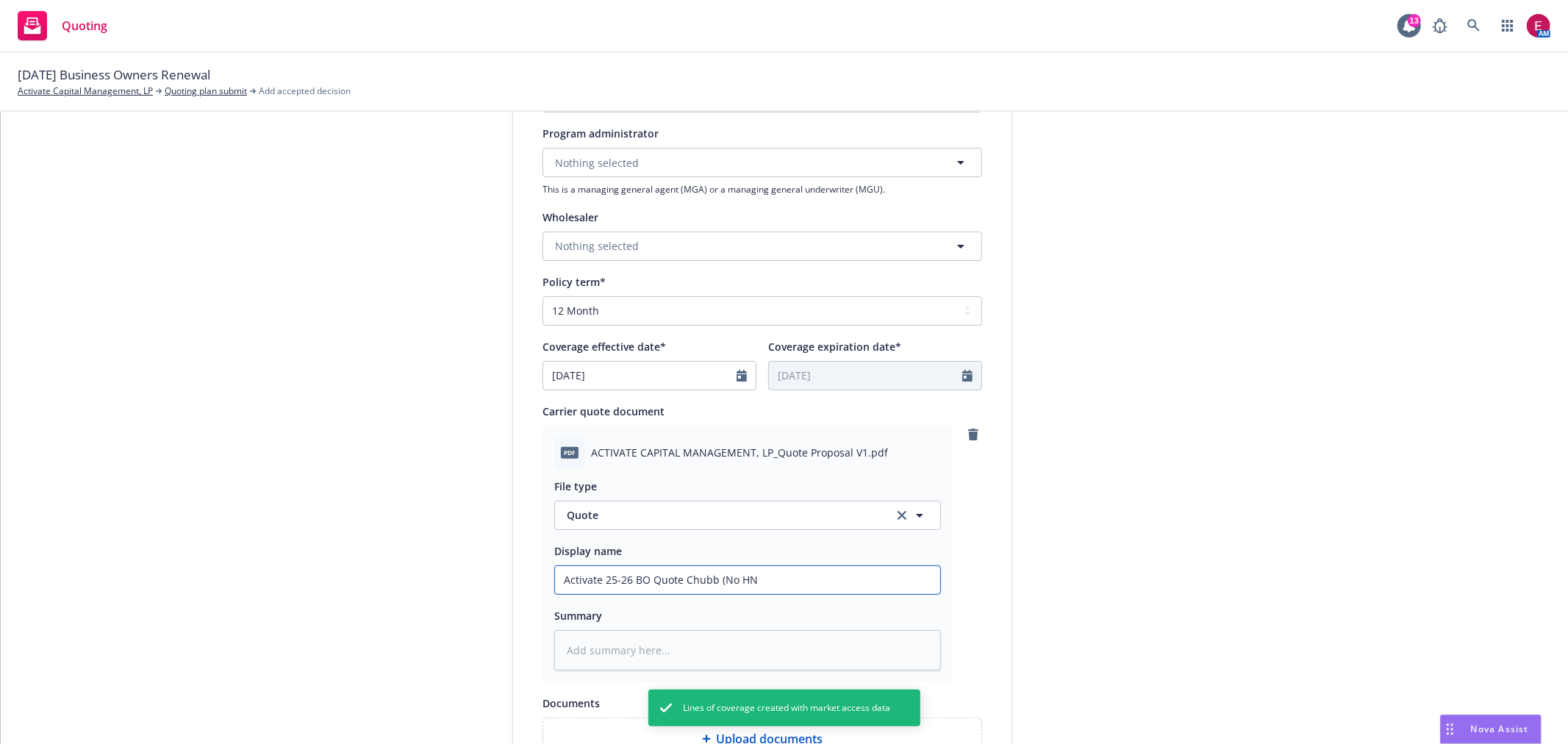
type textarea "x"
type input "Activate 25-26 BO Quote Chubb (No HNO"
type textarea "x"
type input "Activate 25-26 BO Quote Chubb (No HNOA"
type textarea "x"
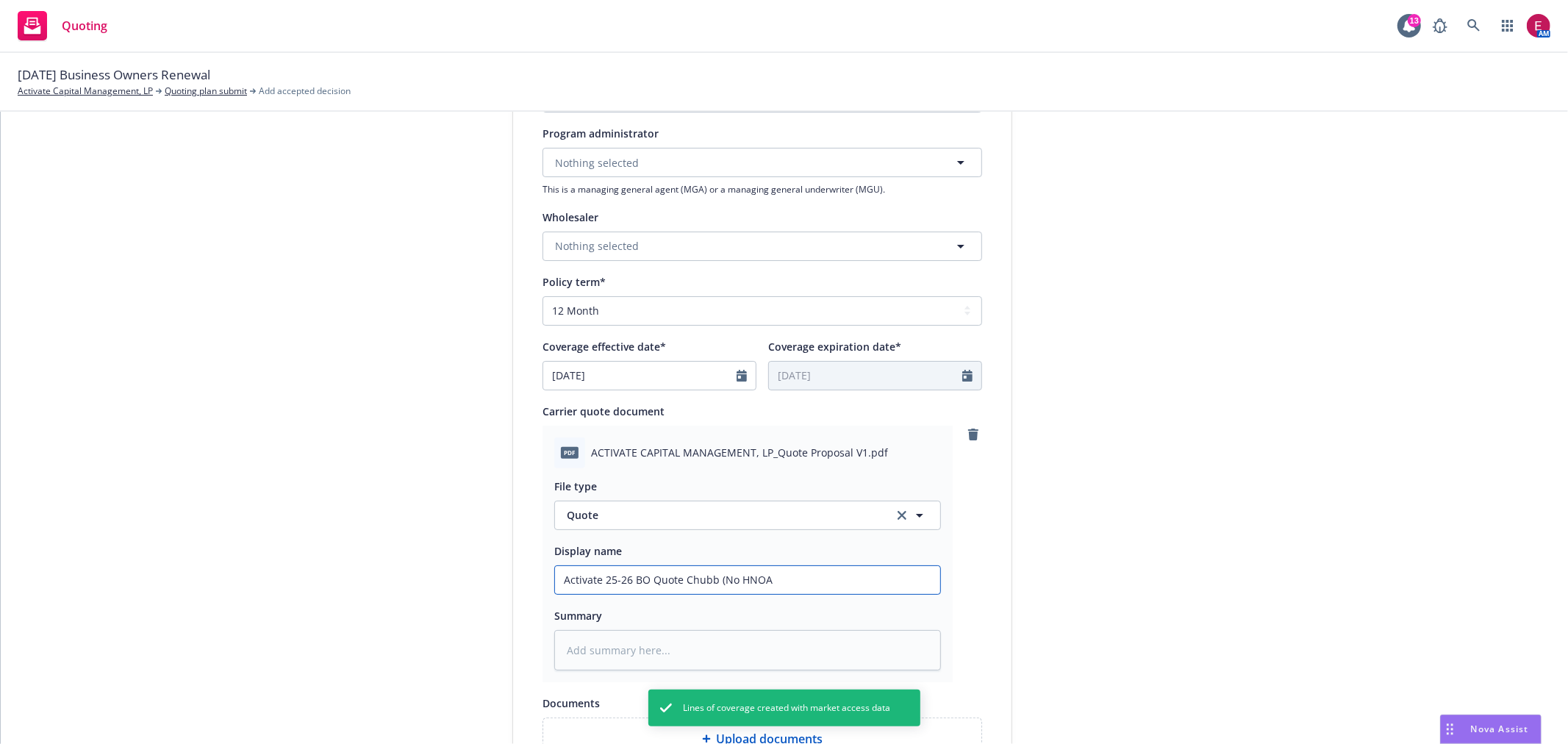
type input "Activate 25-26 BO Quote Chubb (No HNOA)"
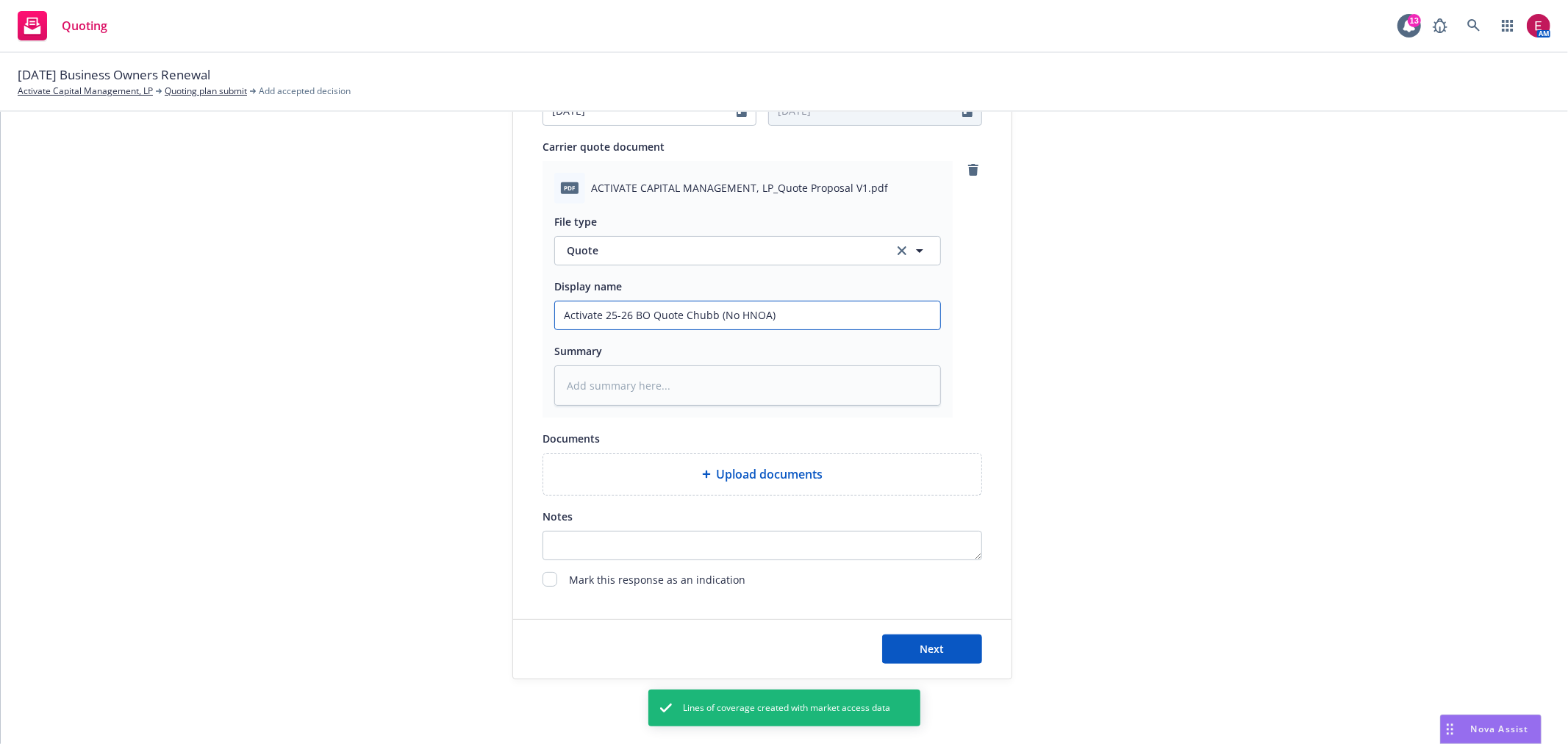
scroll to position [723, 0]
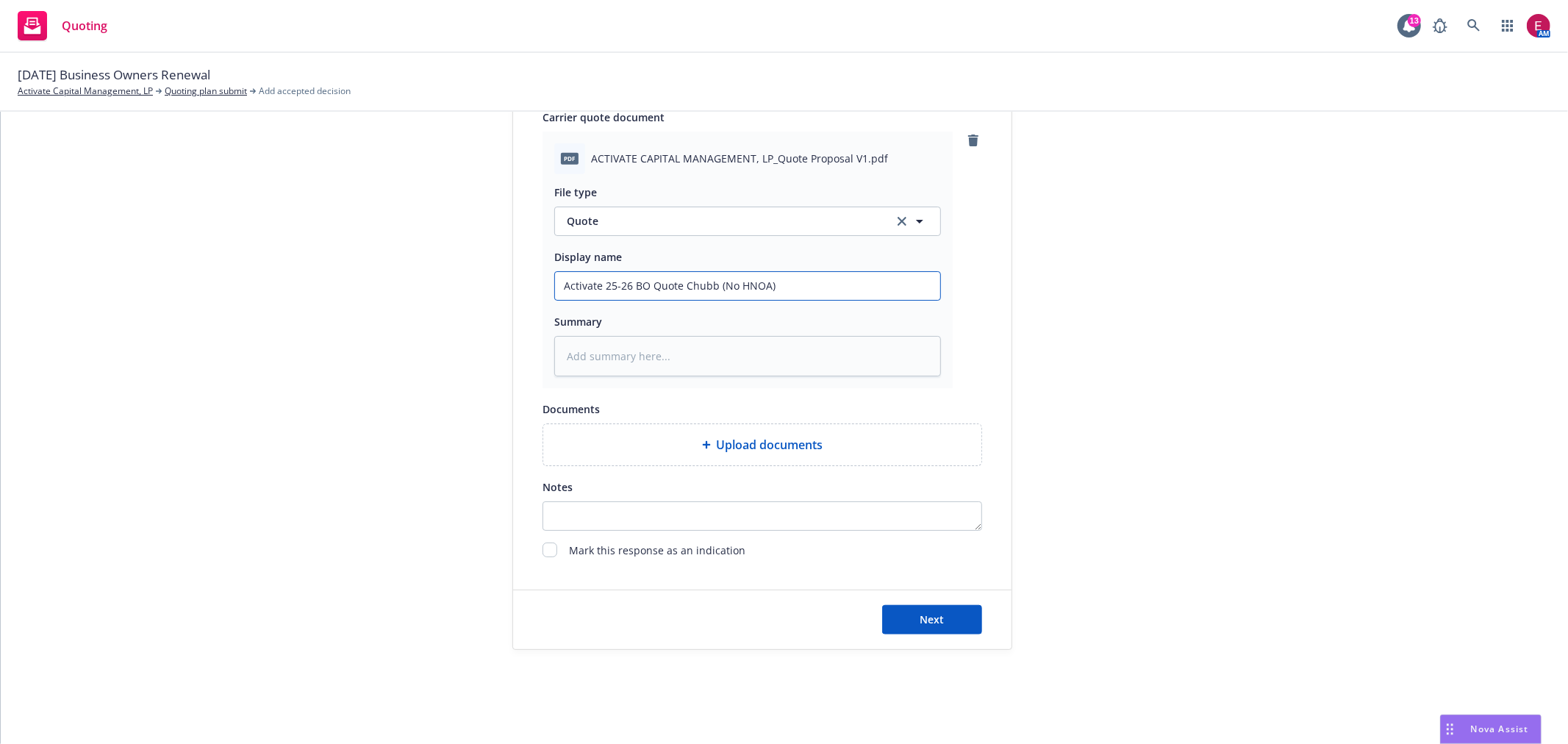
type textarea "x"
type input "Activate 25-26 BO Quote Chubb (No HNOA)"
click at [952, 607] on button "Next" at bounding box center [931, 619] width 100 height 29
type textarea "x"
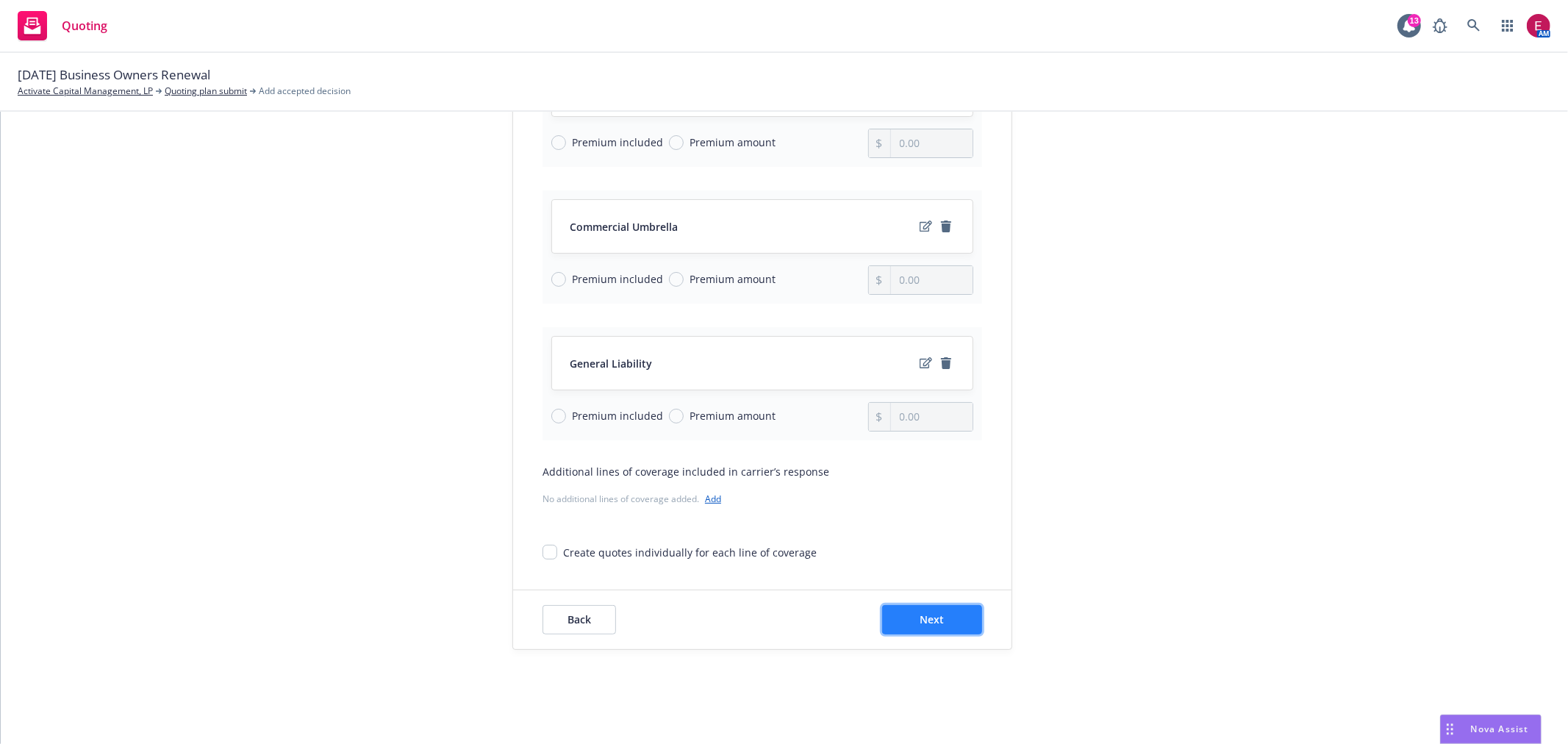
click at [909, 623] on button "Next" at bounding box center [931, 619] width 100 height 29
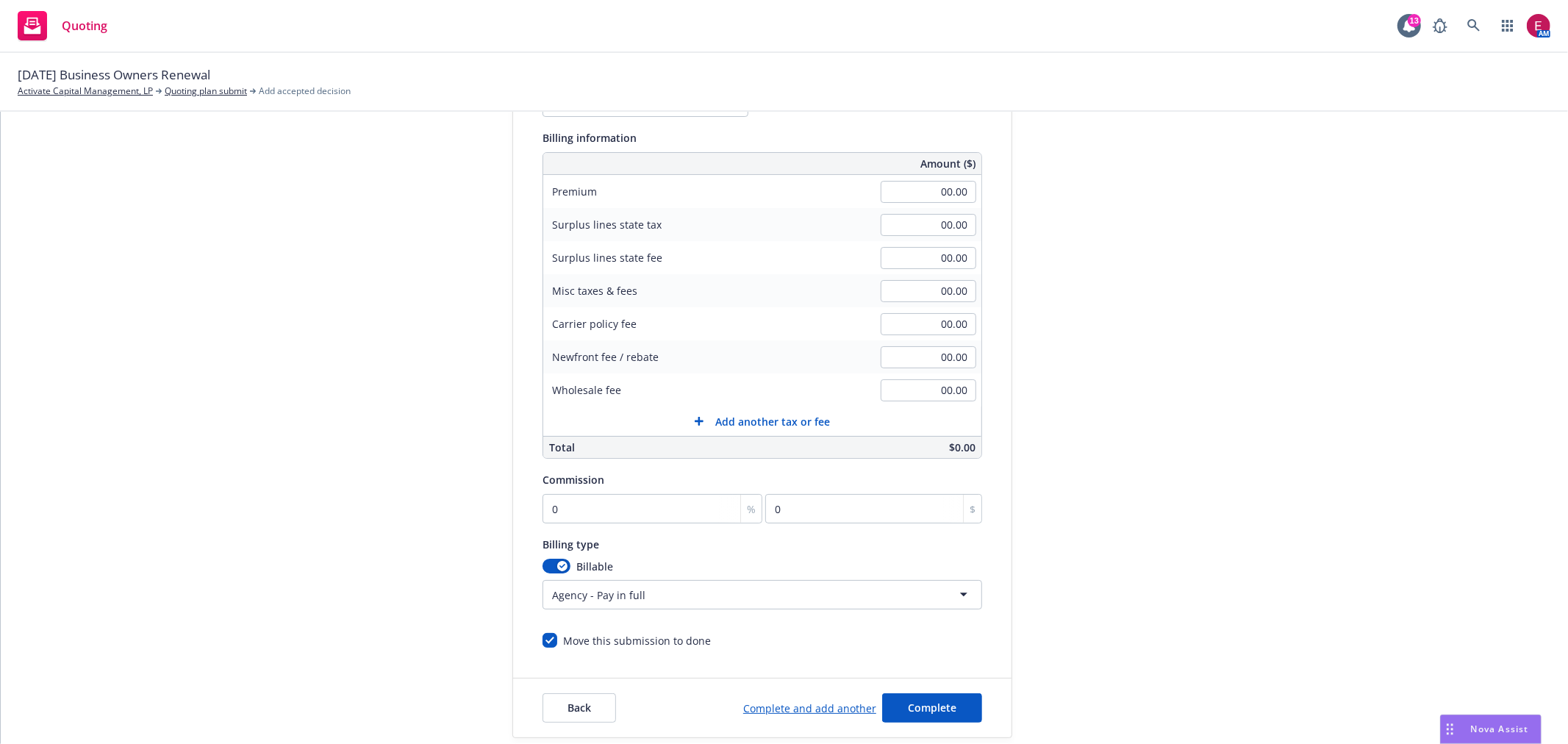
scroll to position [28, 0]
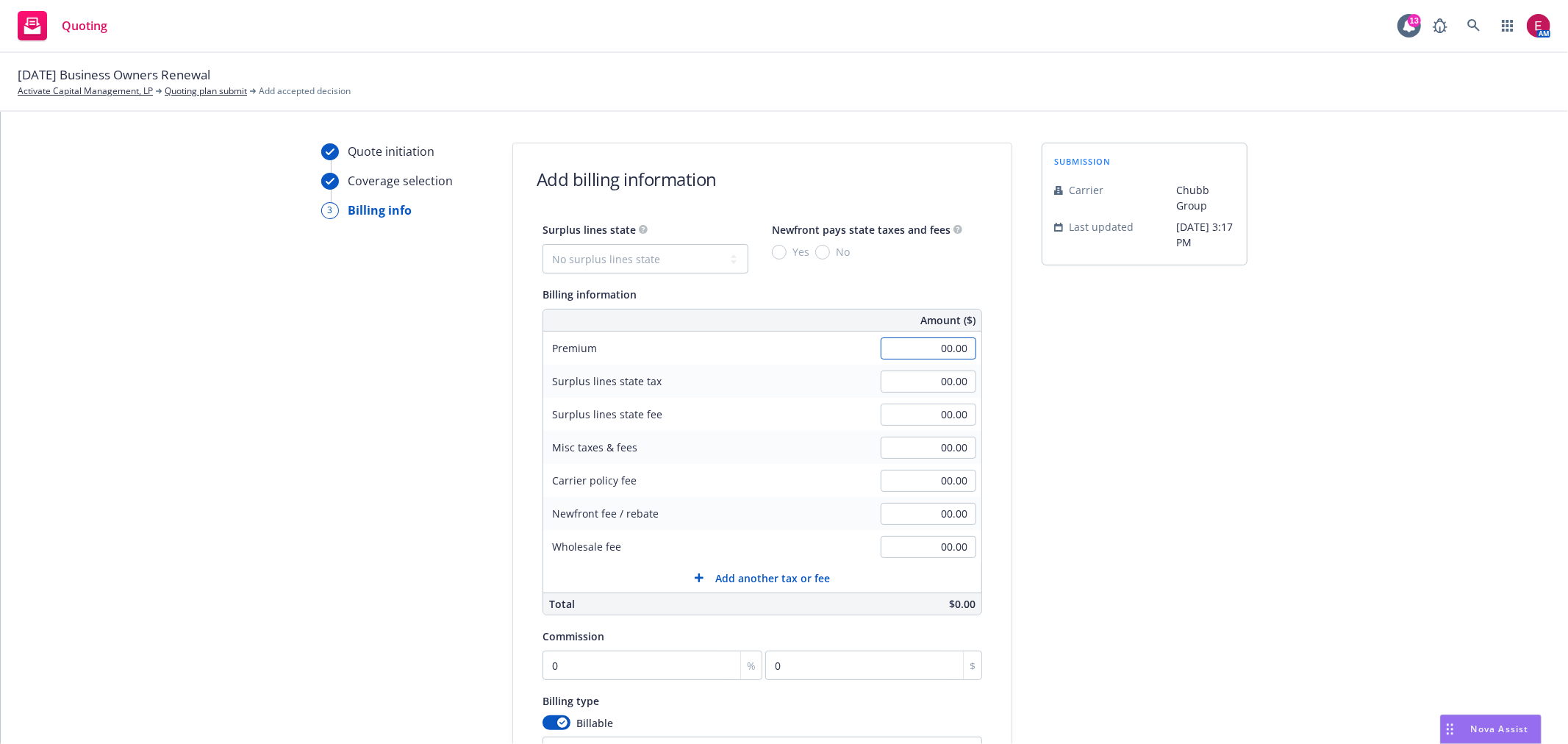
click at [931, 346] on input "00.00" at bounding box center [929, 348] width 95 height 22
type input "4,698.00"
click at [603, 666] on input "0" at bounding box center [652, 665] width 220 height 29
type input "1"
type input "46.98"
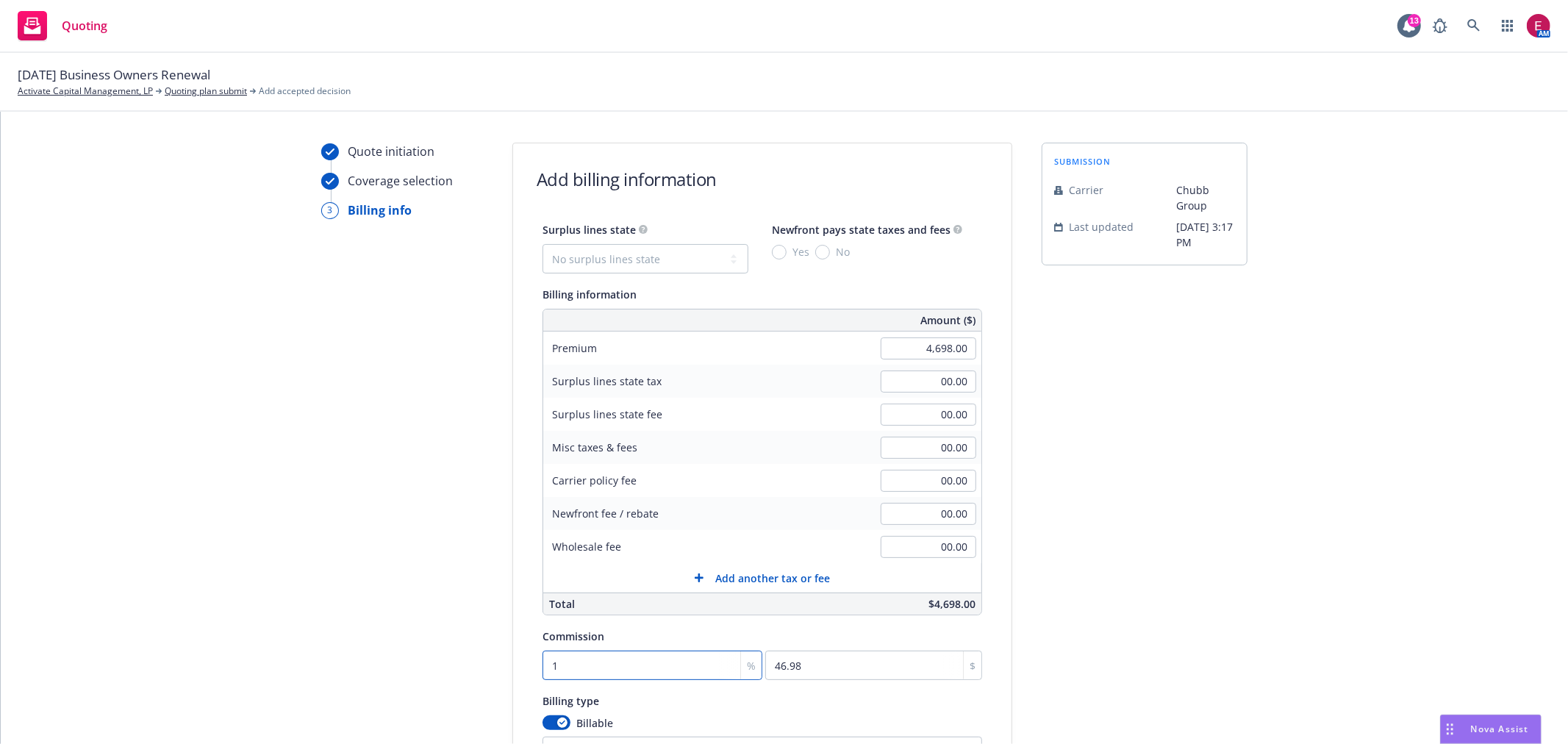
type input "15"
type input "704.7"
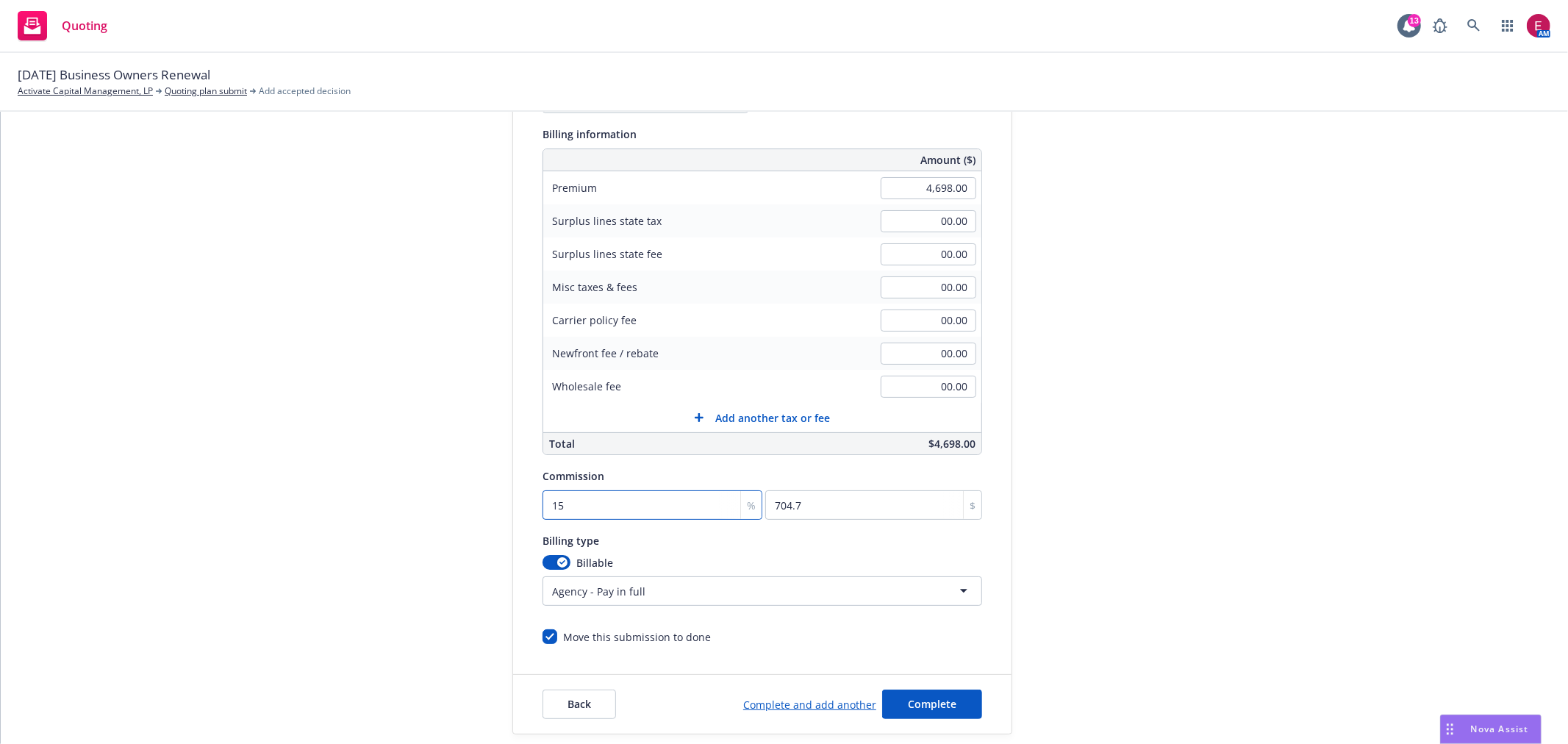
scroll to position [273, 0]
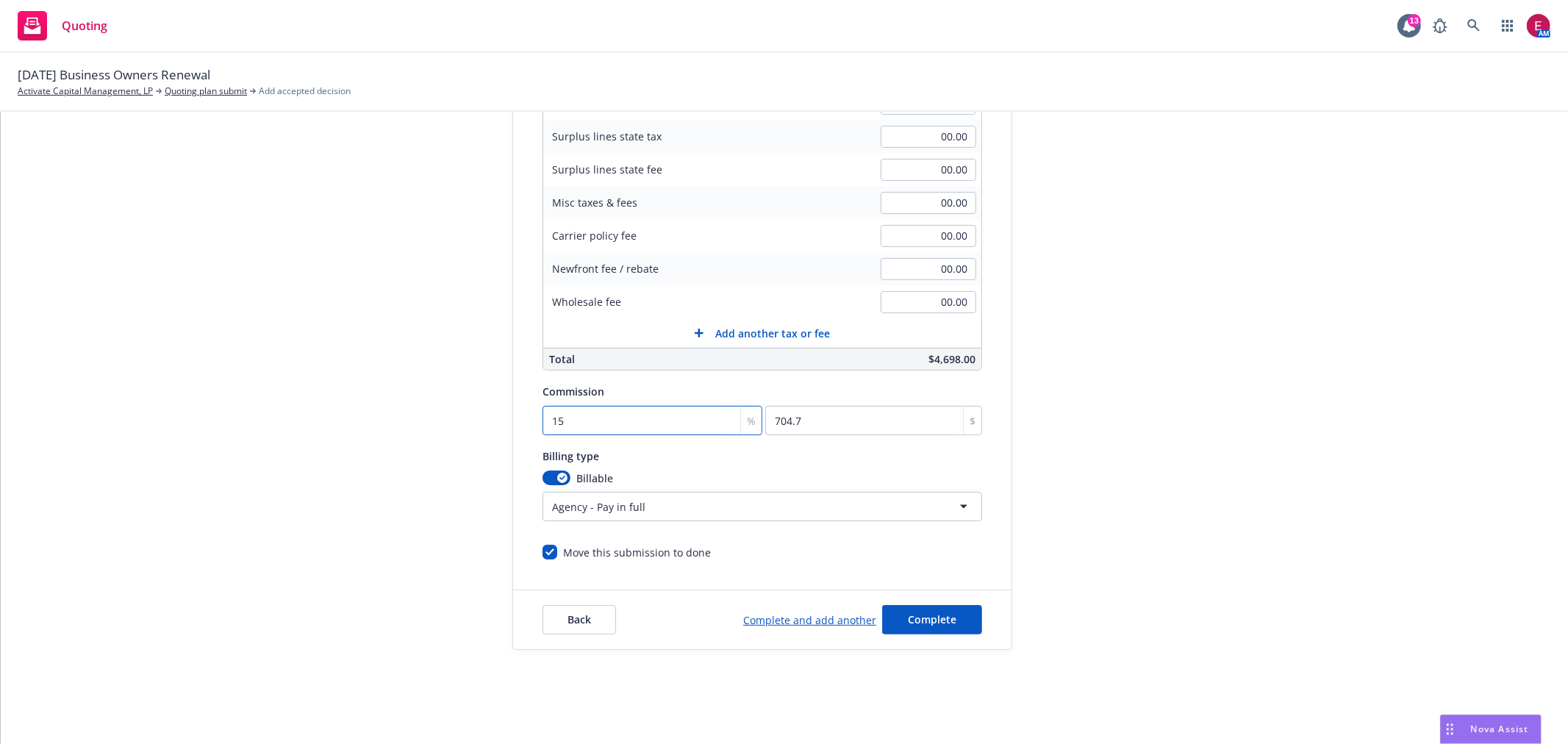
type input "15"
click at [576, 493] on html "Quoting 13 AM 09/30/25 Business Owners Renewal Activate Capital Management, LP …" at bounding box center [784, 372] width 1568 height 744
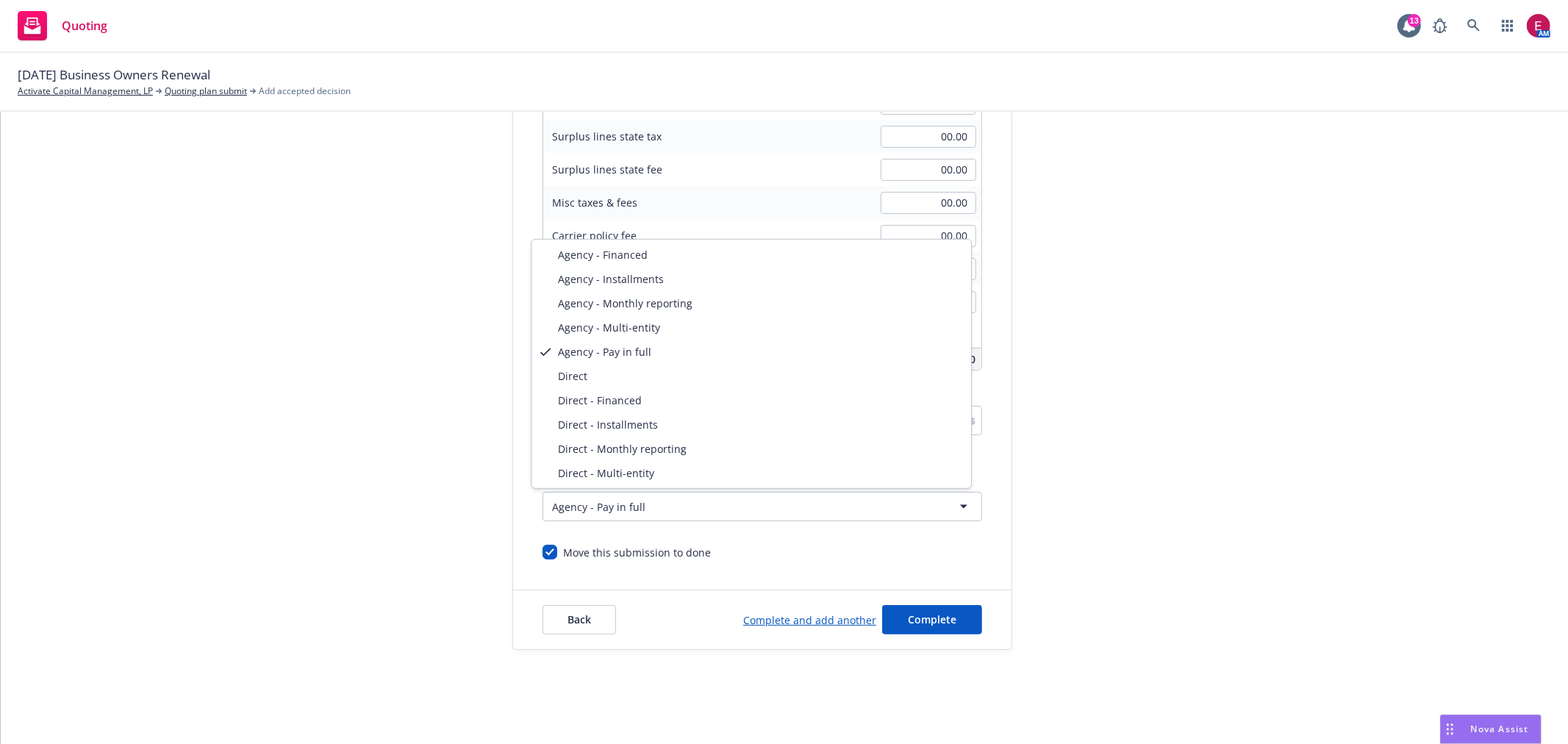
select select "DIRECT"
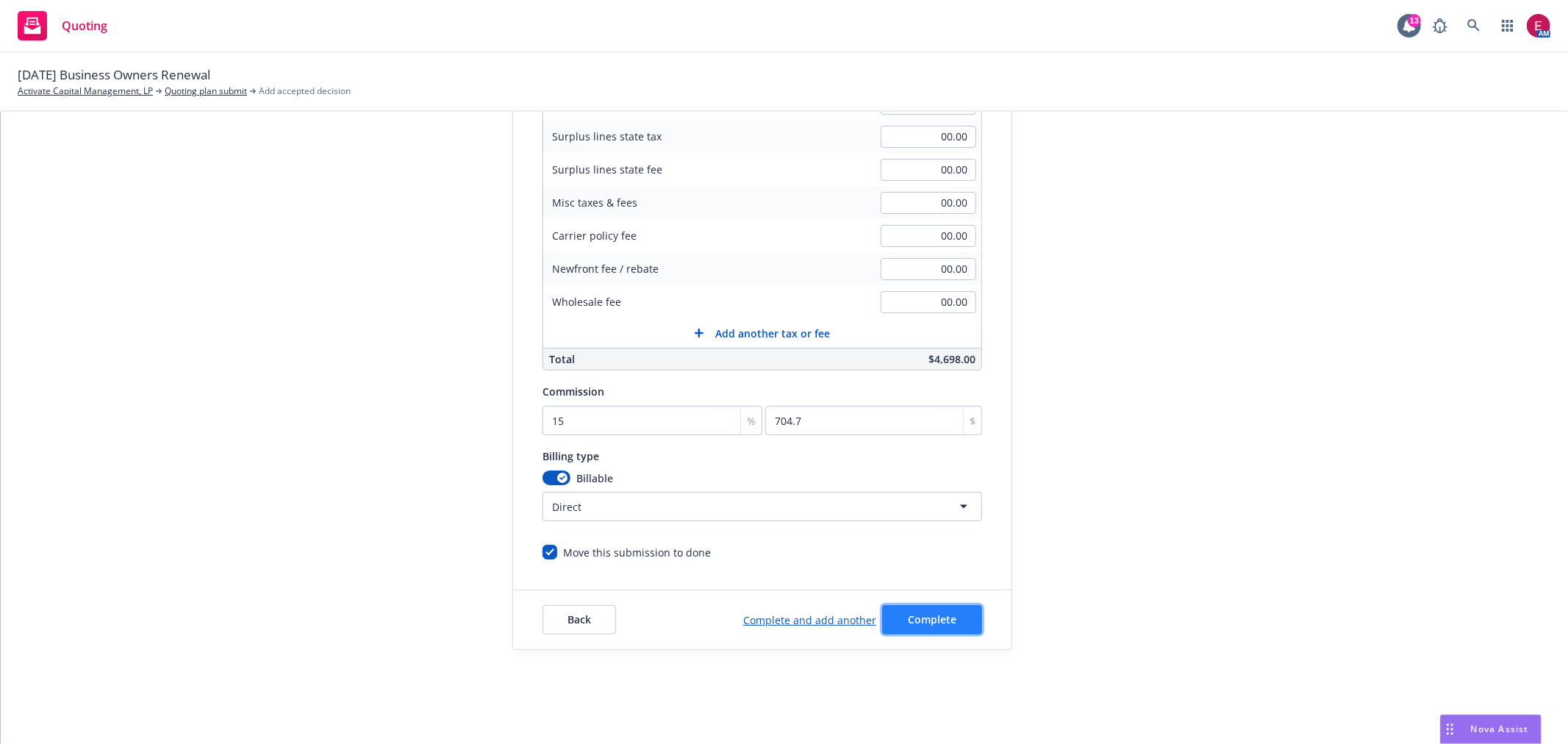
click at [907, 620] on span "Complete" at bounding box center [931, 619] width 49 height 14
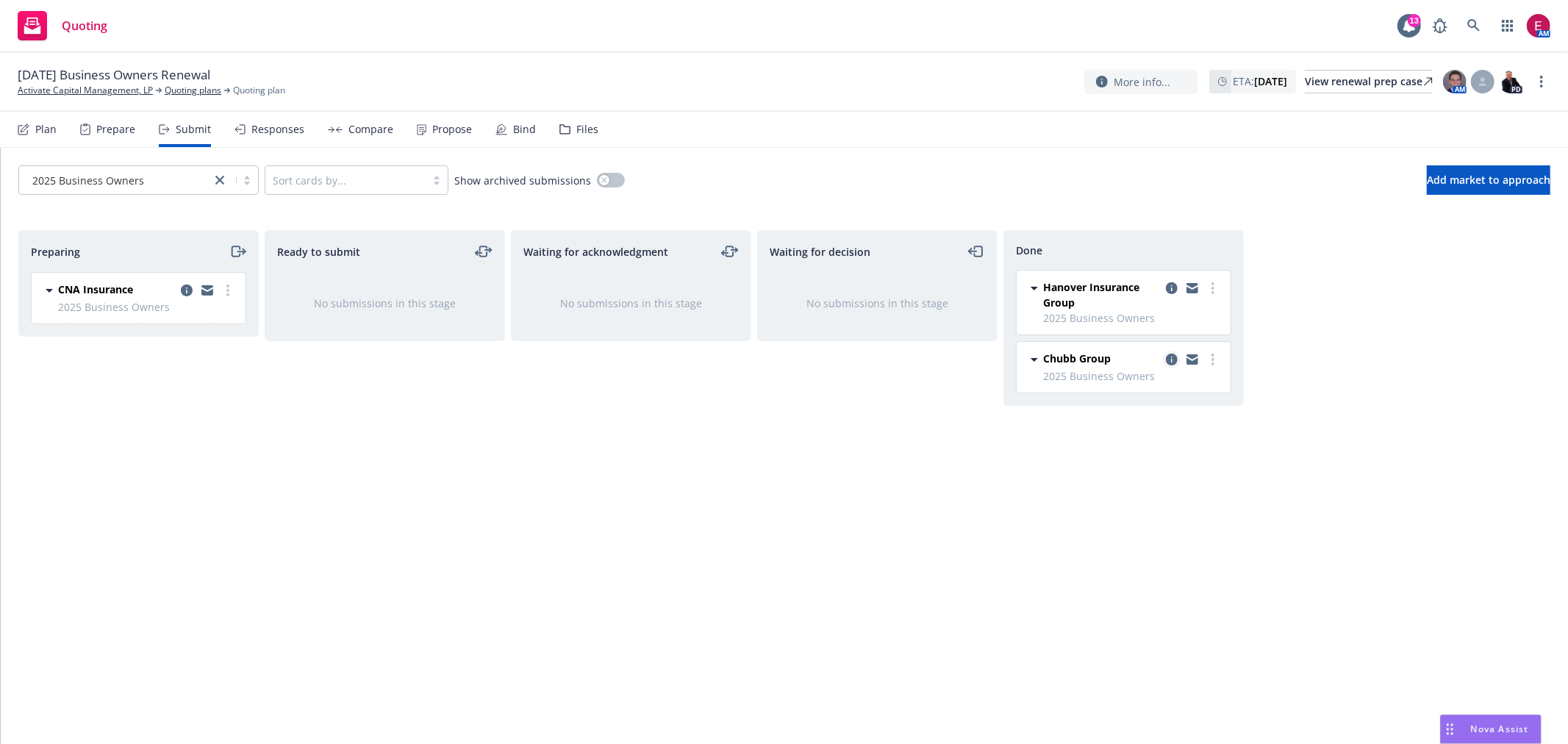
click at [1177, 356] on link "copy logging email" at bounding box center [1172, 360] width 18 height 18
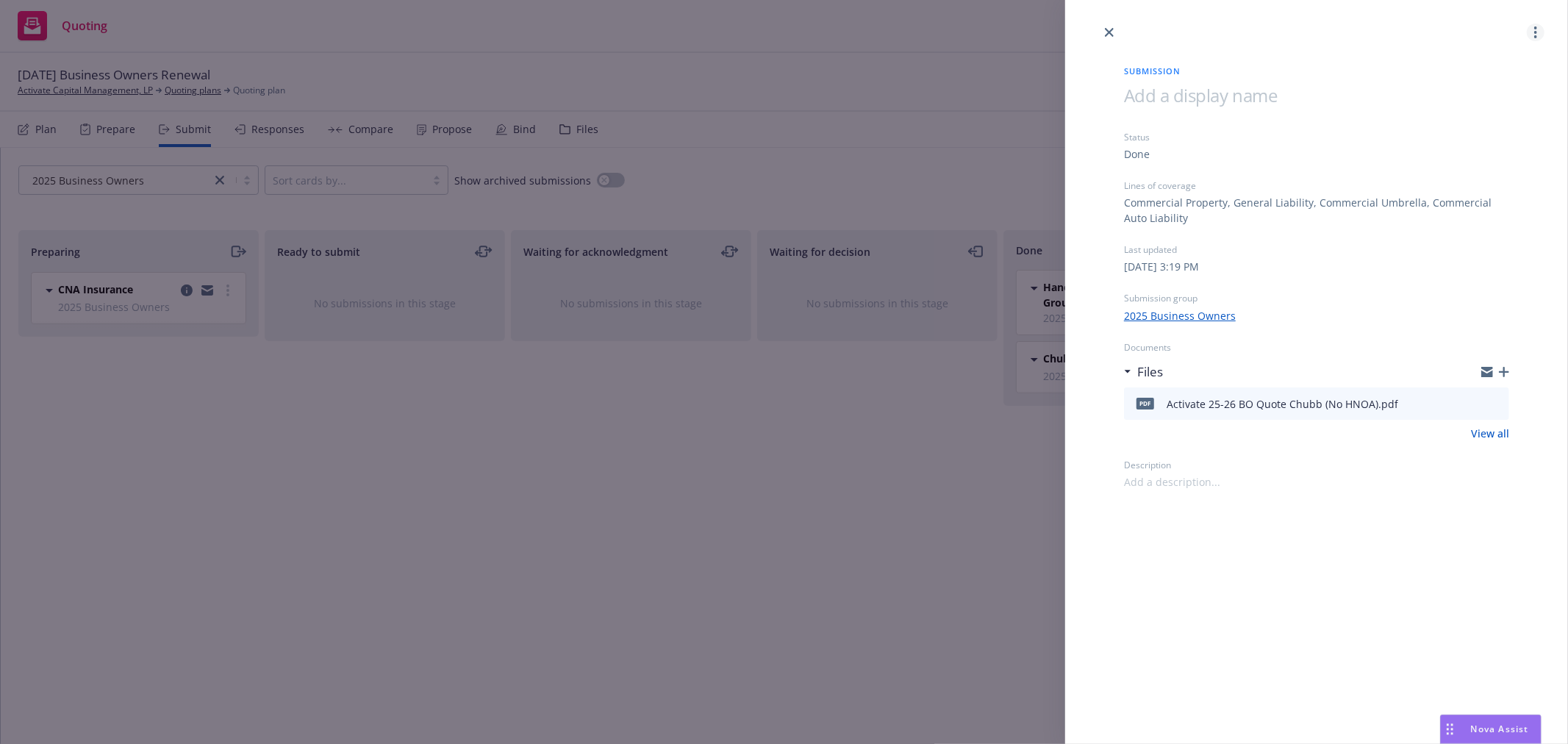
click at [1538, 37] on link "more" at bounding box center [1535, 33] width 18 height 18
click at [1410, 503] on div "Submission Status Done Lines of coverage Commercial Property, General Liability…" at bounding box center [1317, 372] width 503 height 744
click at [773, 495] on div "Submission Status Done Lines of coverage Commercial Property, General Liability…" at bounding box center [784, 372] width 1568 height 744
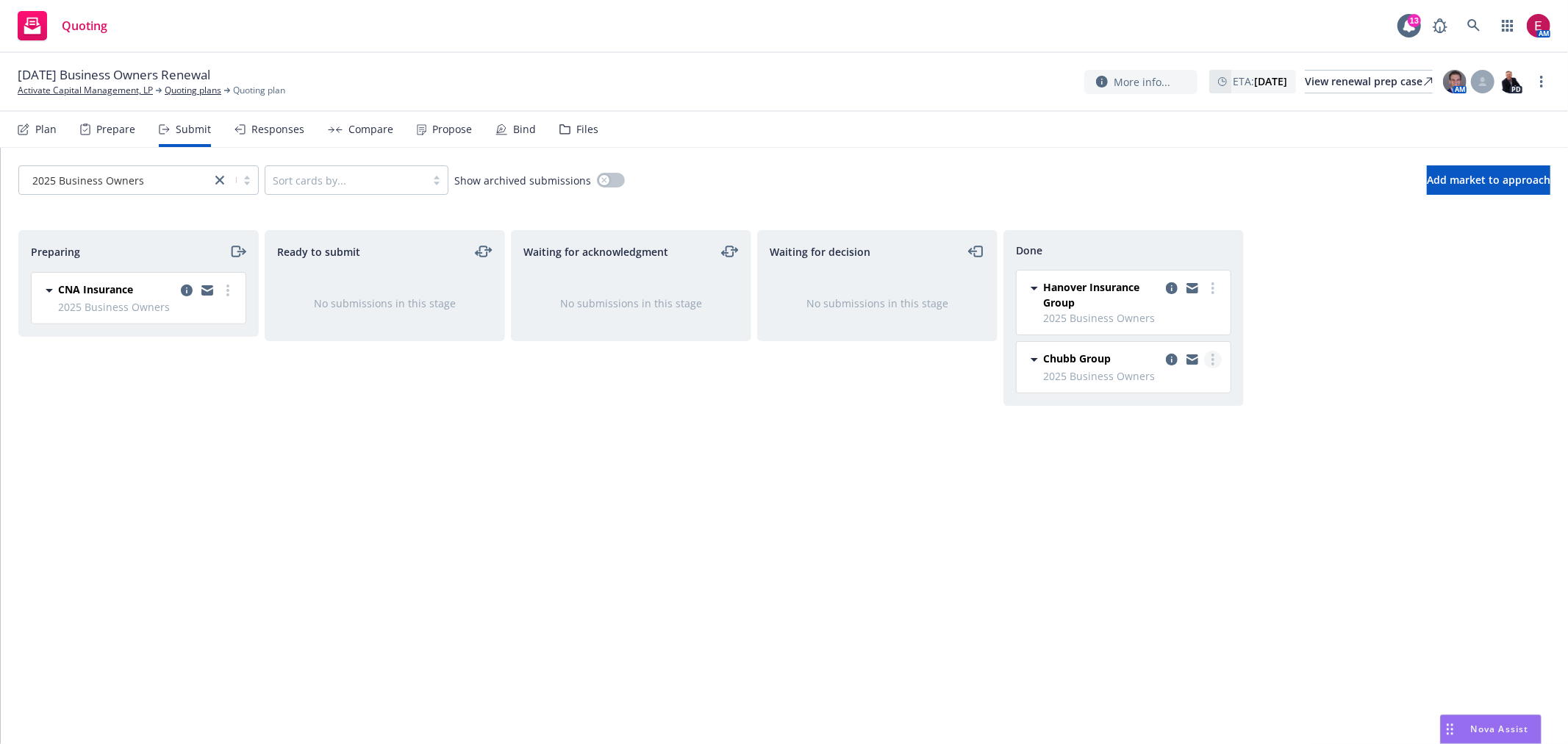
drag, startPoint x: 1204, startPoint y: 353, endPoint x: 1212, endPoint y: 355, distance: 8.2
click at [1210, 354] on div at bounding box center [1192, 360] width 59 height 18
click at [1212, 355] on circle "more" at bounding box center [1213, 354] width 3 height 3
click at [1176, 364] on icon "copy logging email" at bounding box center [1171, 359] width 11 height 11
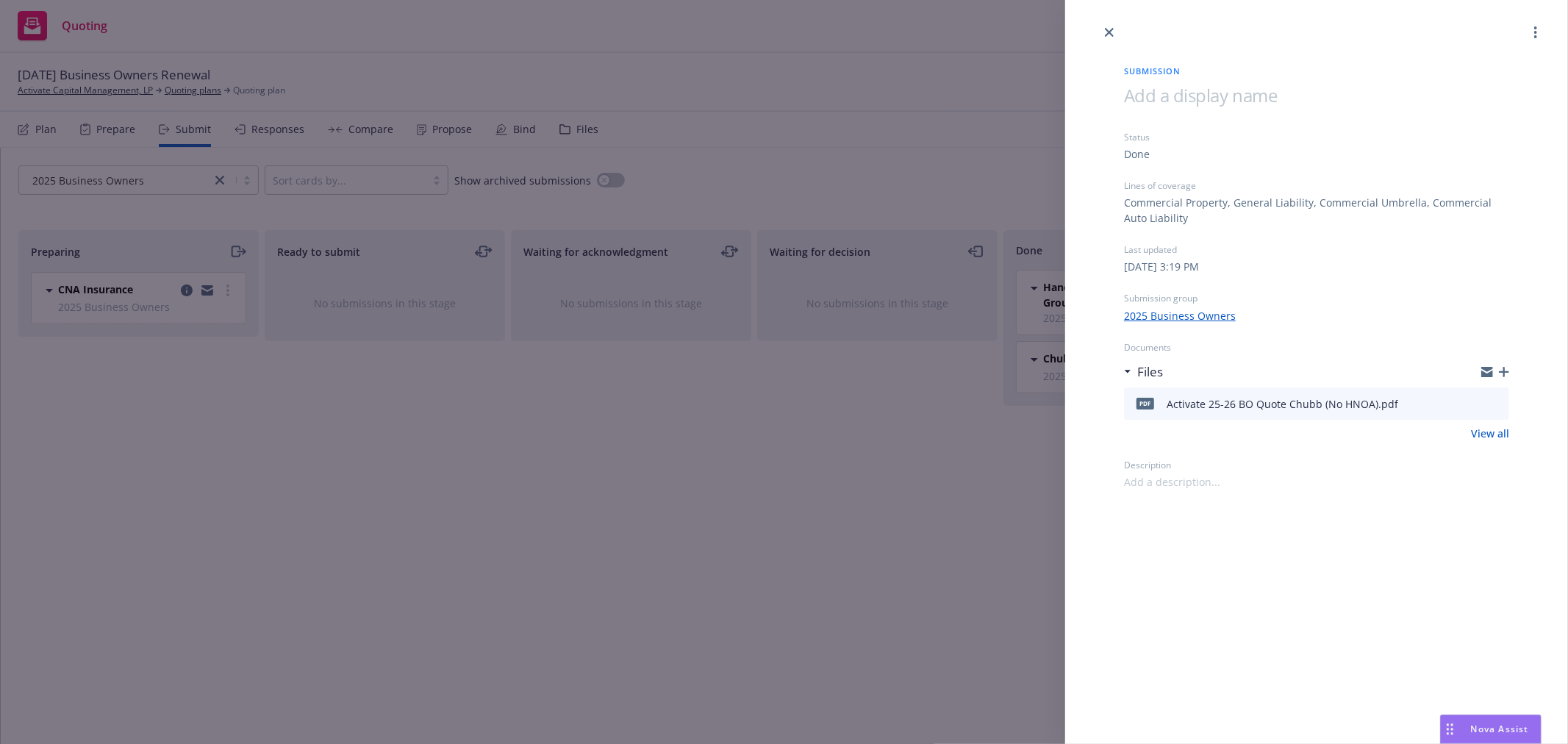
click at [471, 439] on div "Submission Status Done Lines of coverage Commercial Property, General Liability…" at bounding box center [784, 372] width 1568 height 744
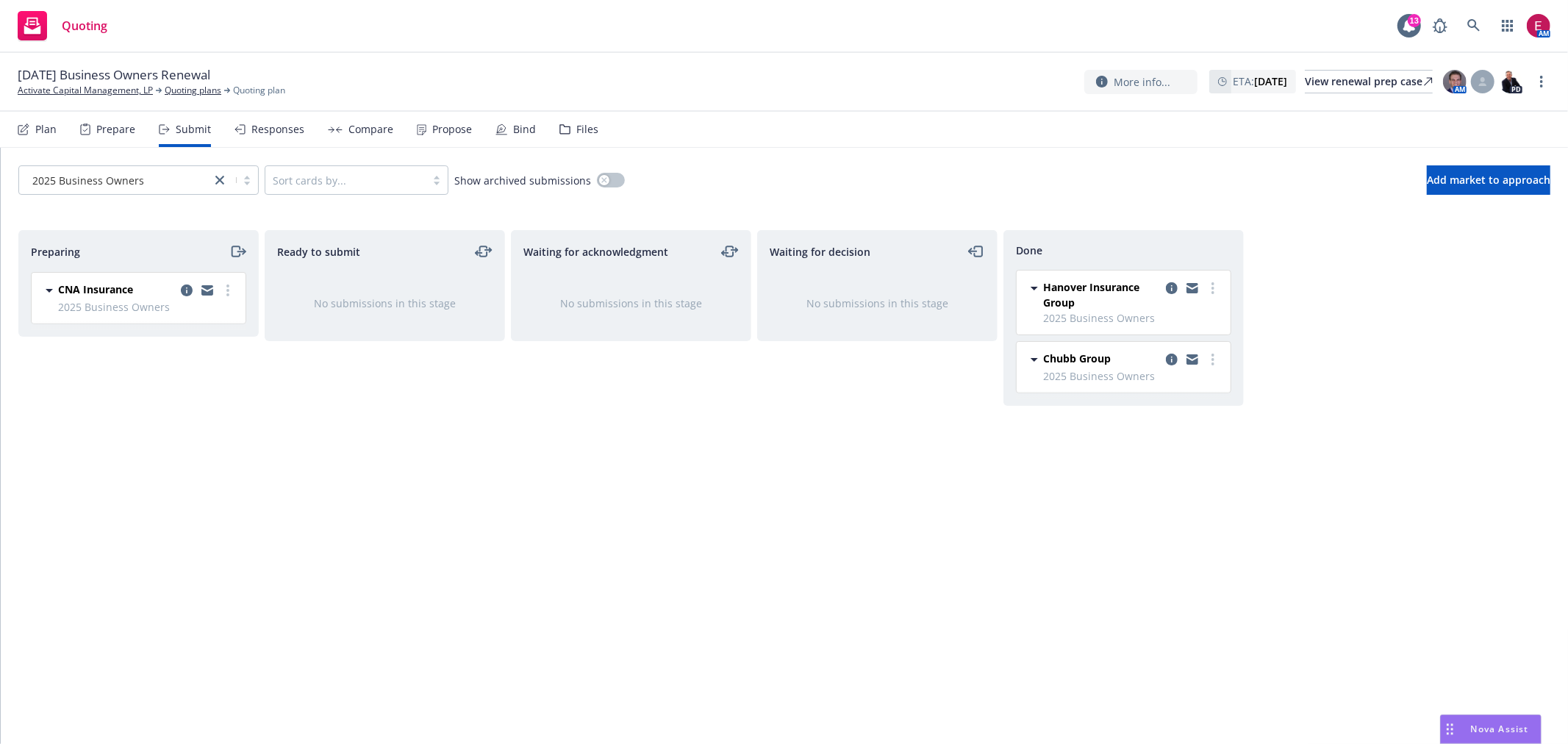
click at [258, 123] on div "Responses" at bounding box center [278, 129] width 53 height 11
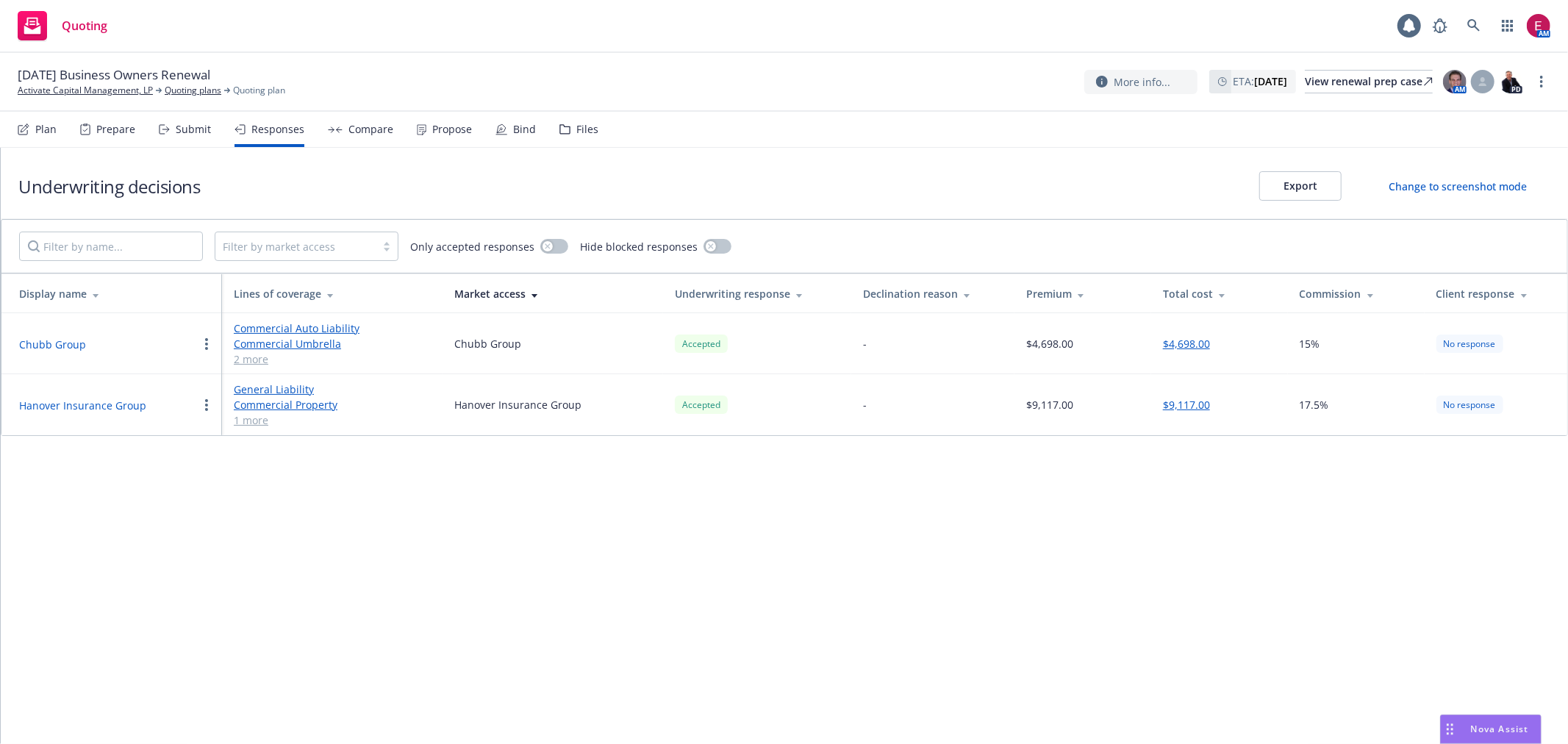
click at [73, 339] on button "Chubb Group" at bounding box center [53, 345] width 67 height 16
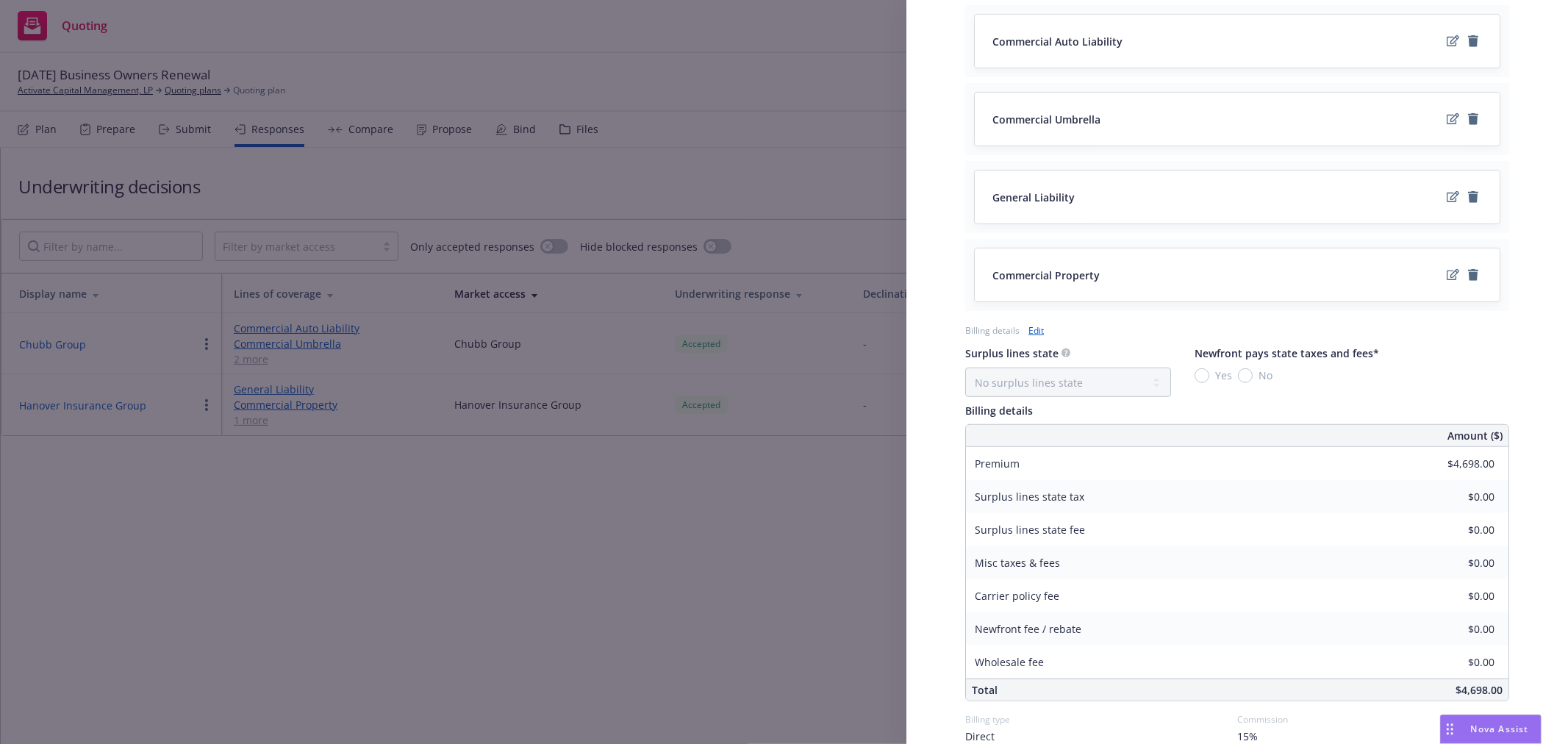
scroll to position [696, 0]
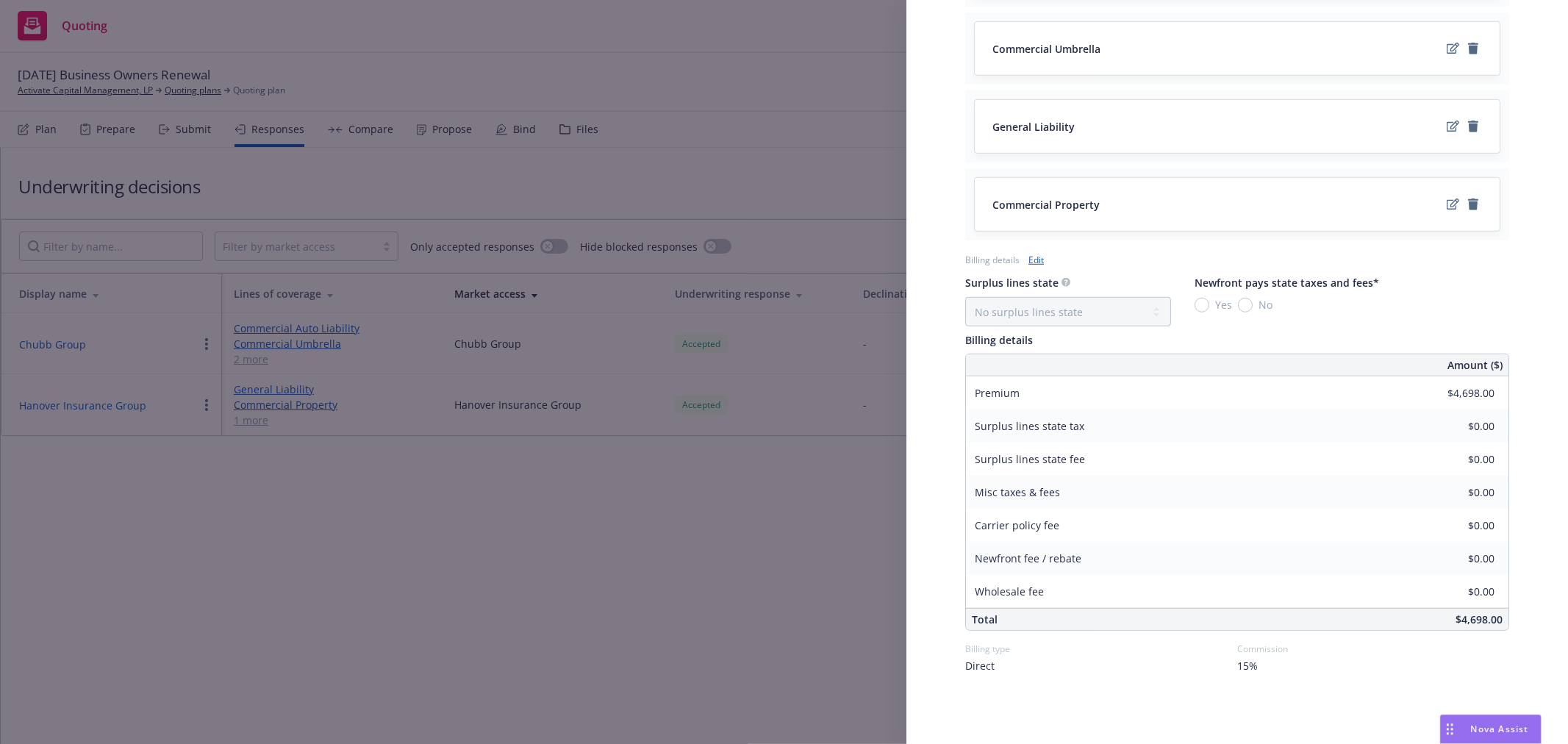
click at [1042, 257] on div "Billing details Edit" at bounding box center [1236, 260] width 544 height 16
click at [1037, 258] on link "Edit" at bounding box center [1036, 260] width 16 height 16
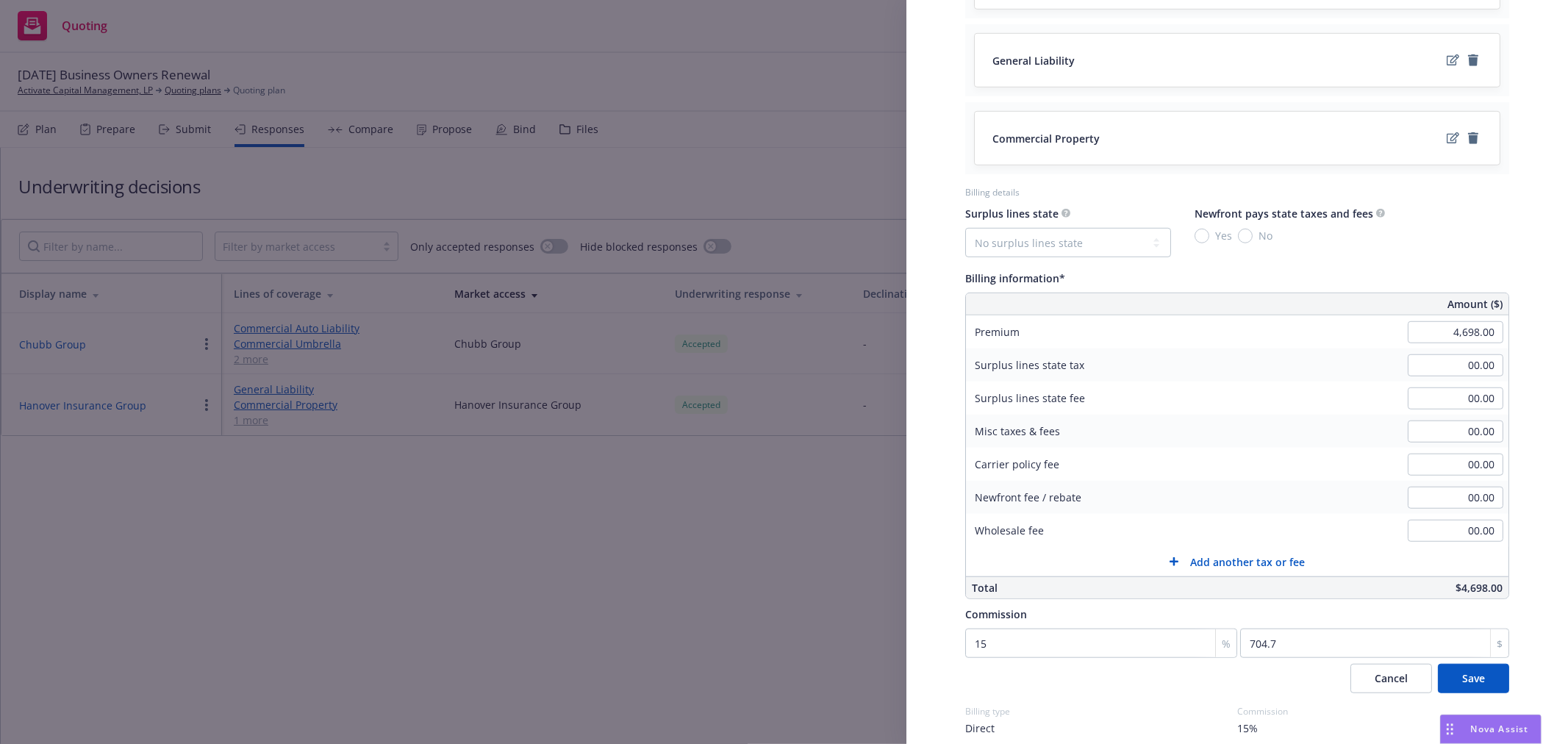
scroll to position [825, 0]
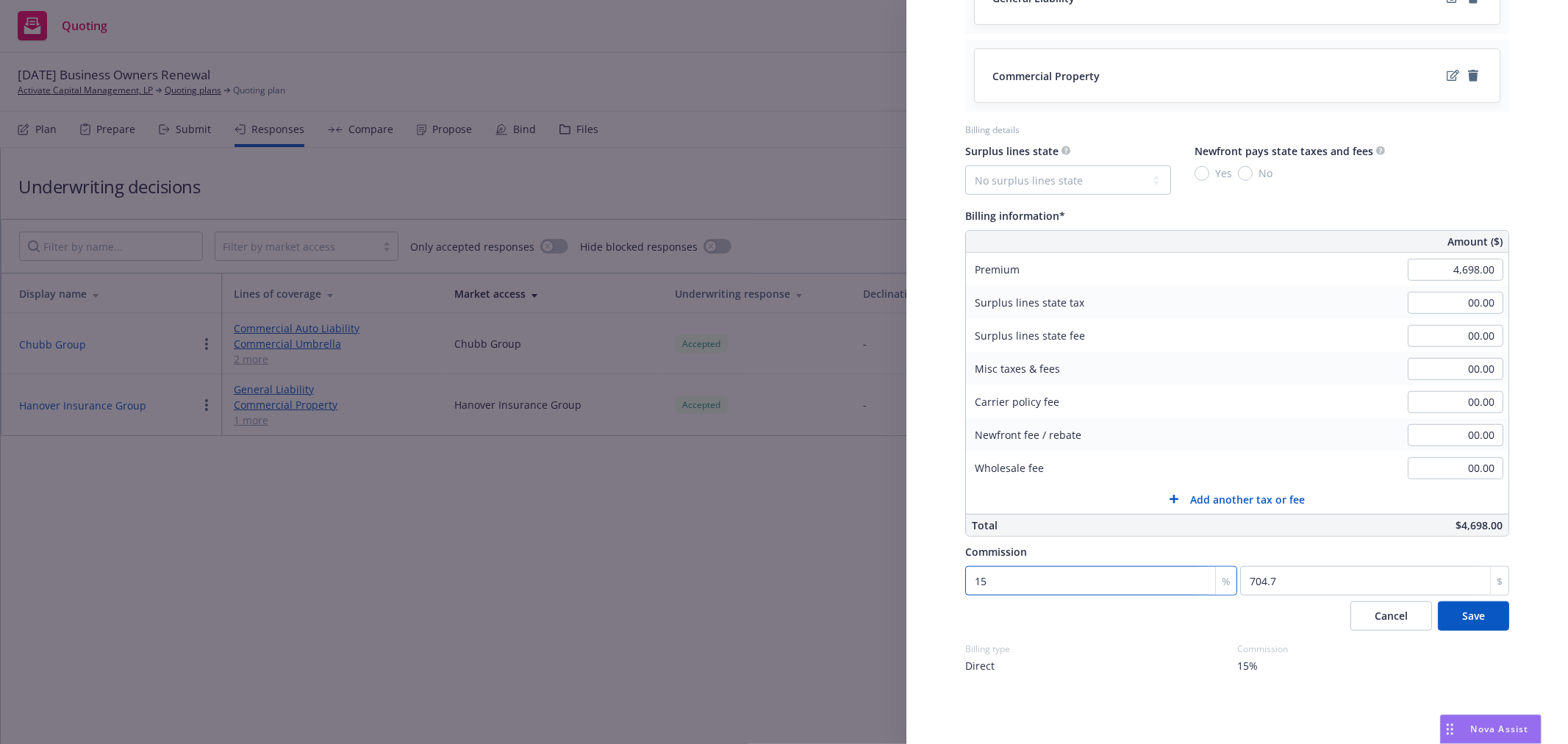
type input "1"
type input "46.98"
type input "18"
type input "845.64"
type input "18"
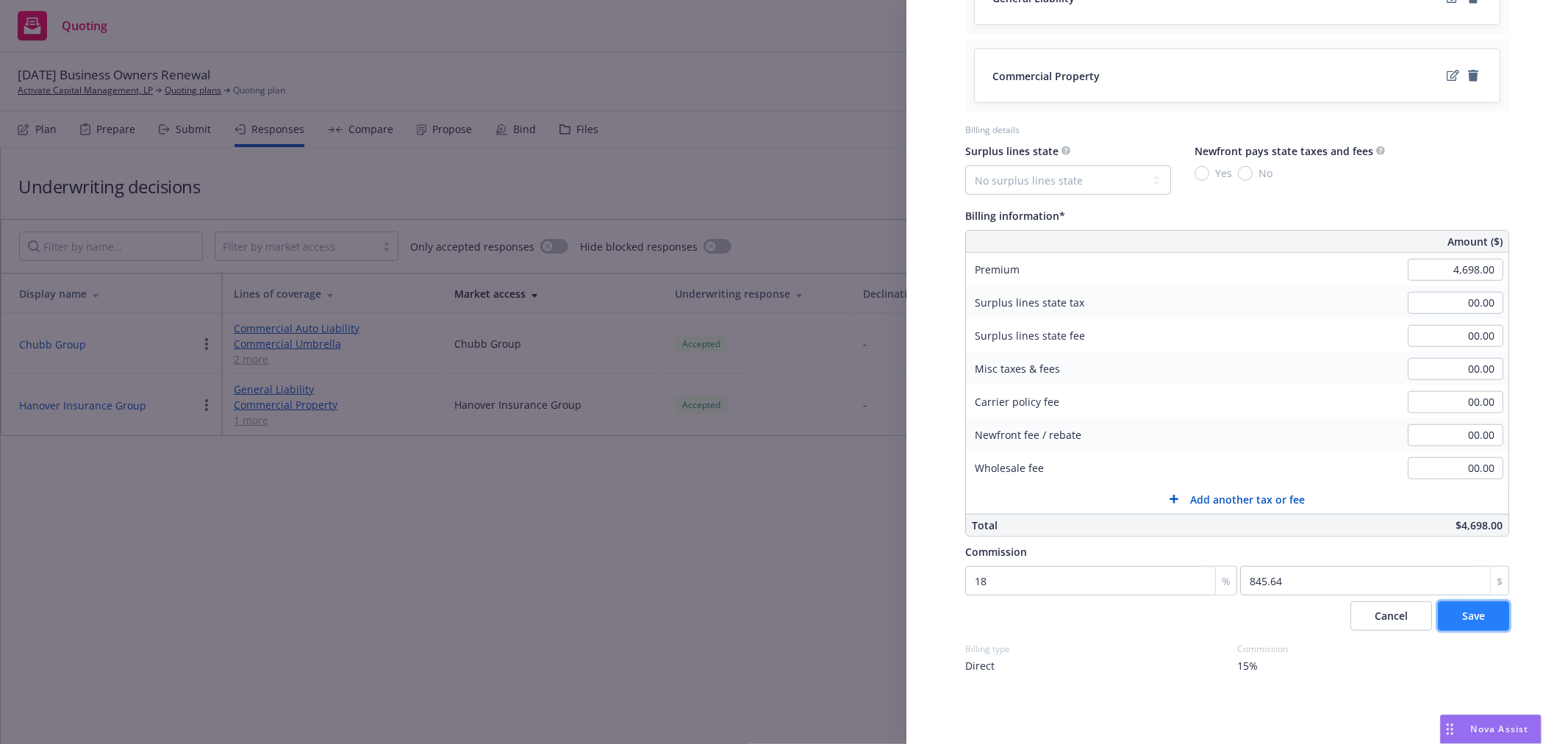
click at [1479, 607] on button "Save" at bounding box center [1473, 615] width 71 height 29
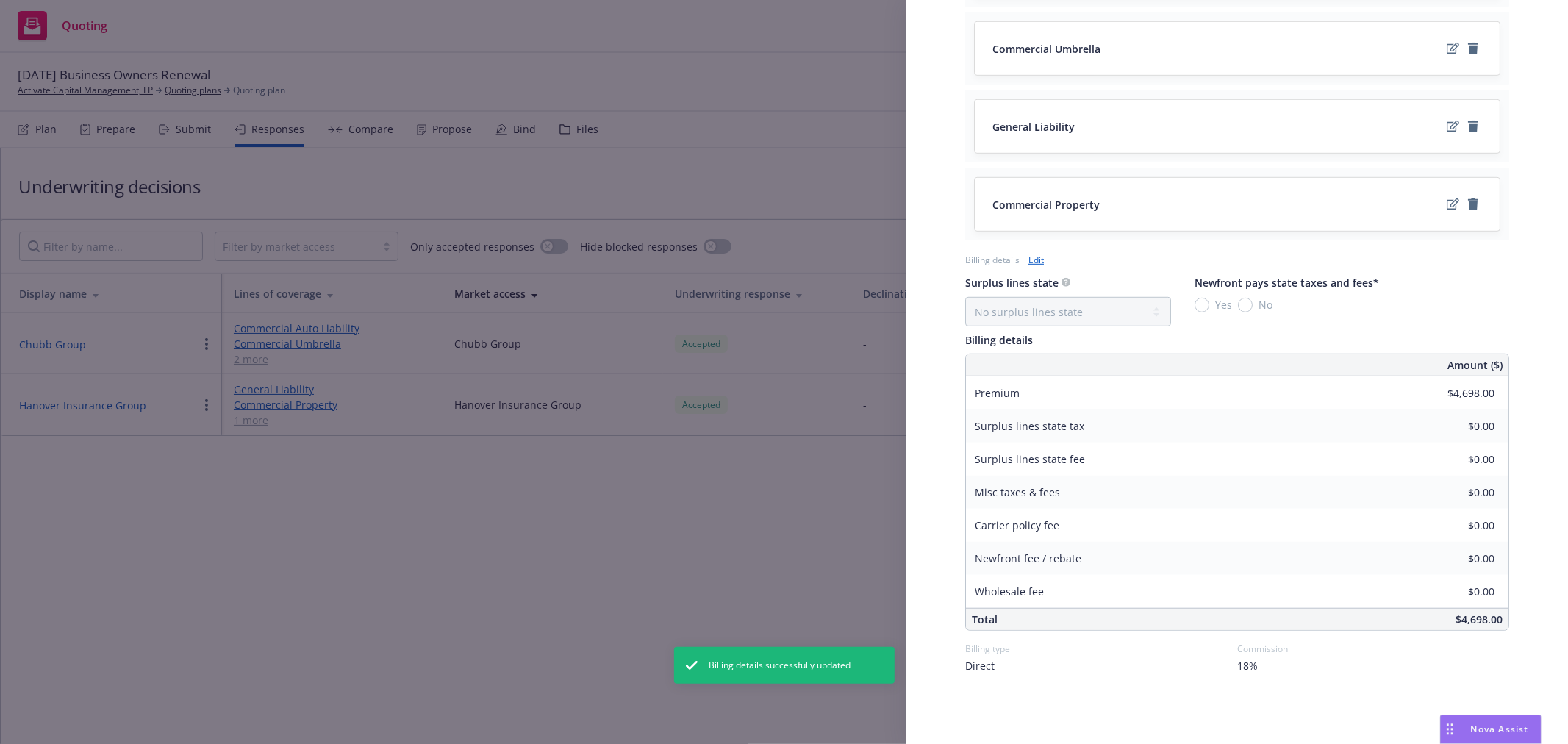
scroll to position [696, 0]
click at [711, 527] on div "Display Name Chubb Group Carrier Chubb Group Writing company - Wholesaler - Pro…" at bounding box center [784, 372] width 1568 height 744
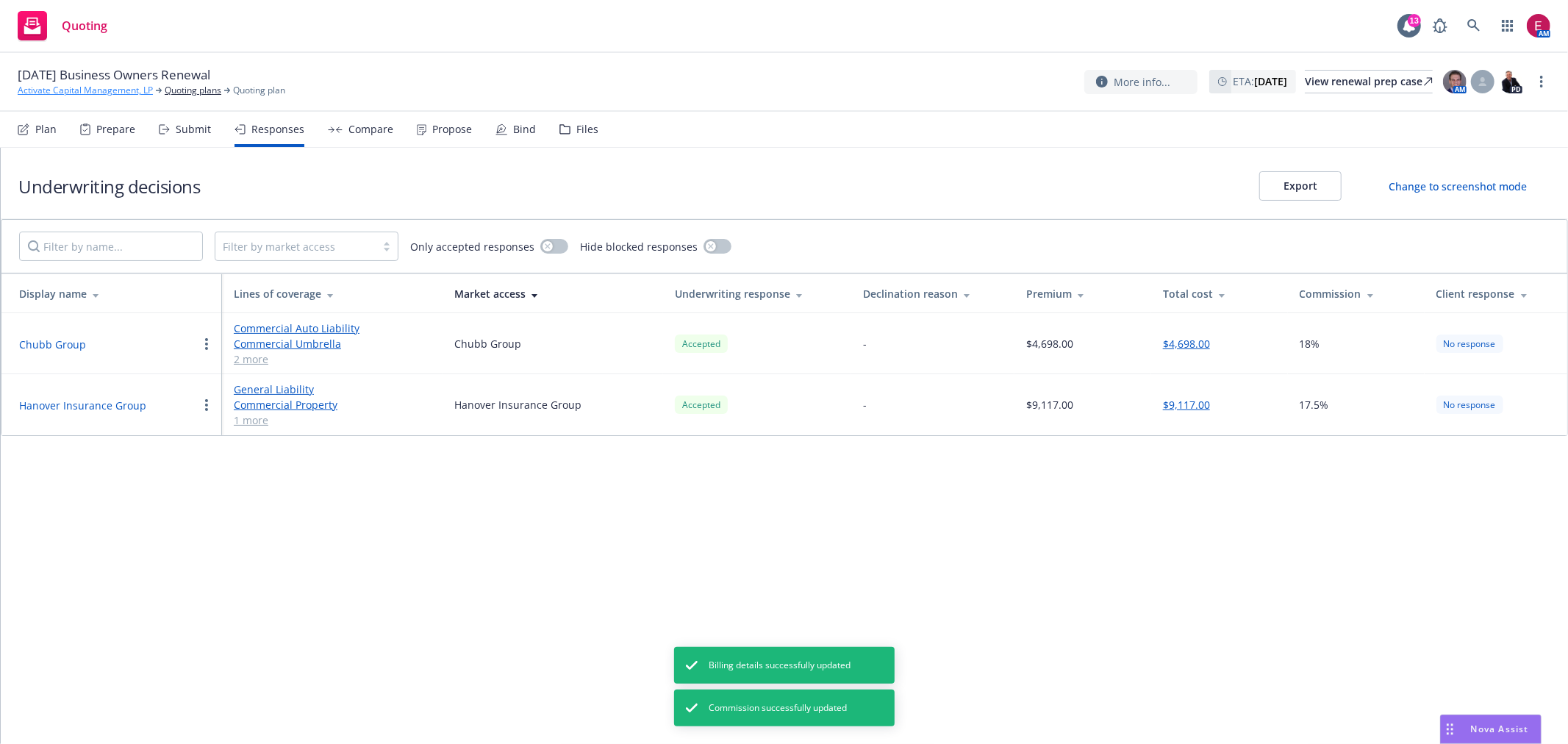
click at [99, 91] on link "Activate Capital Management, LP" at bounding box center [85, 90] width 135 height 13
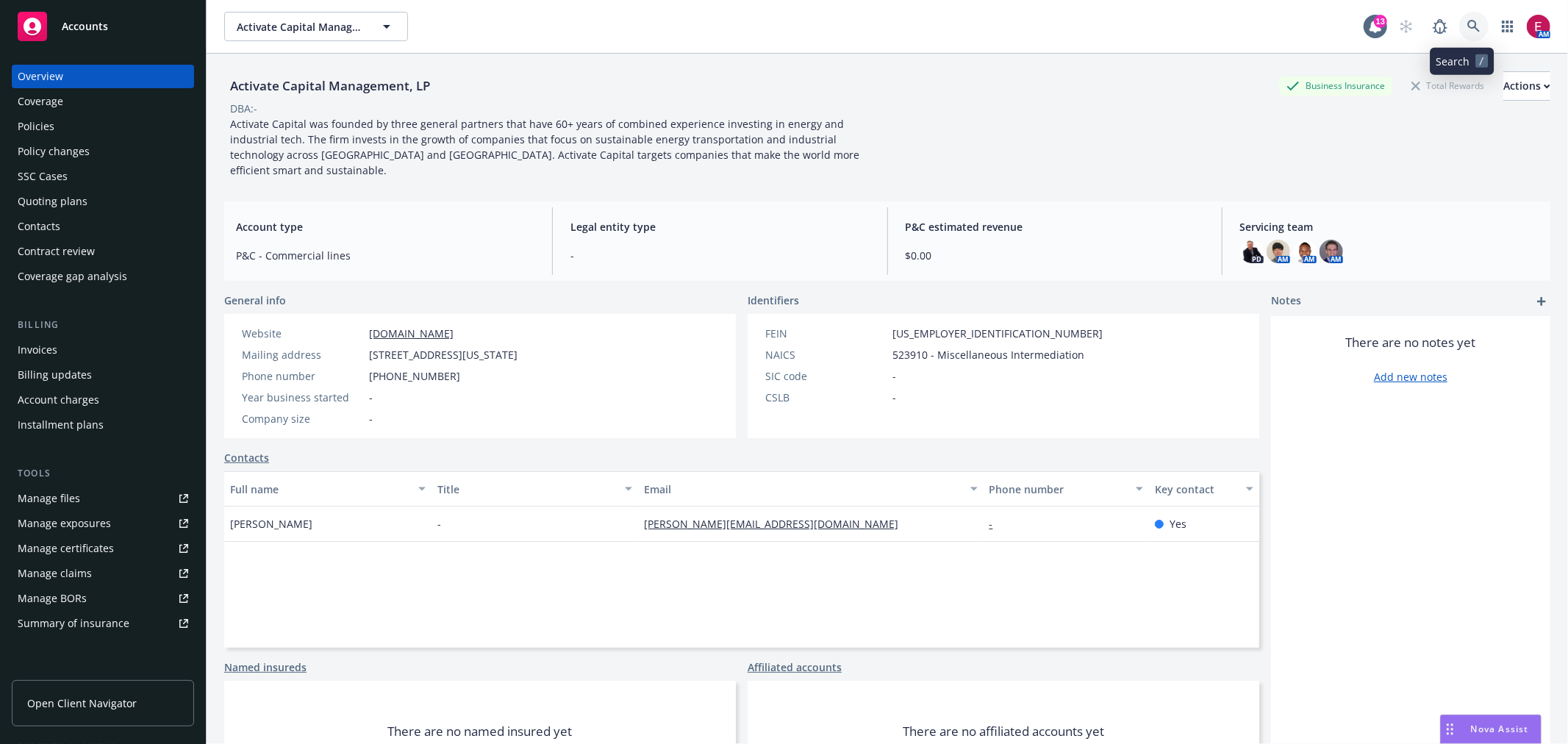
click at [1460, 16] on link at bounding box center [1474, 26] width 29 height 29
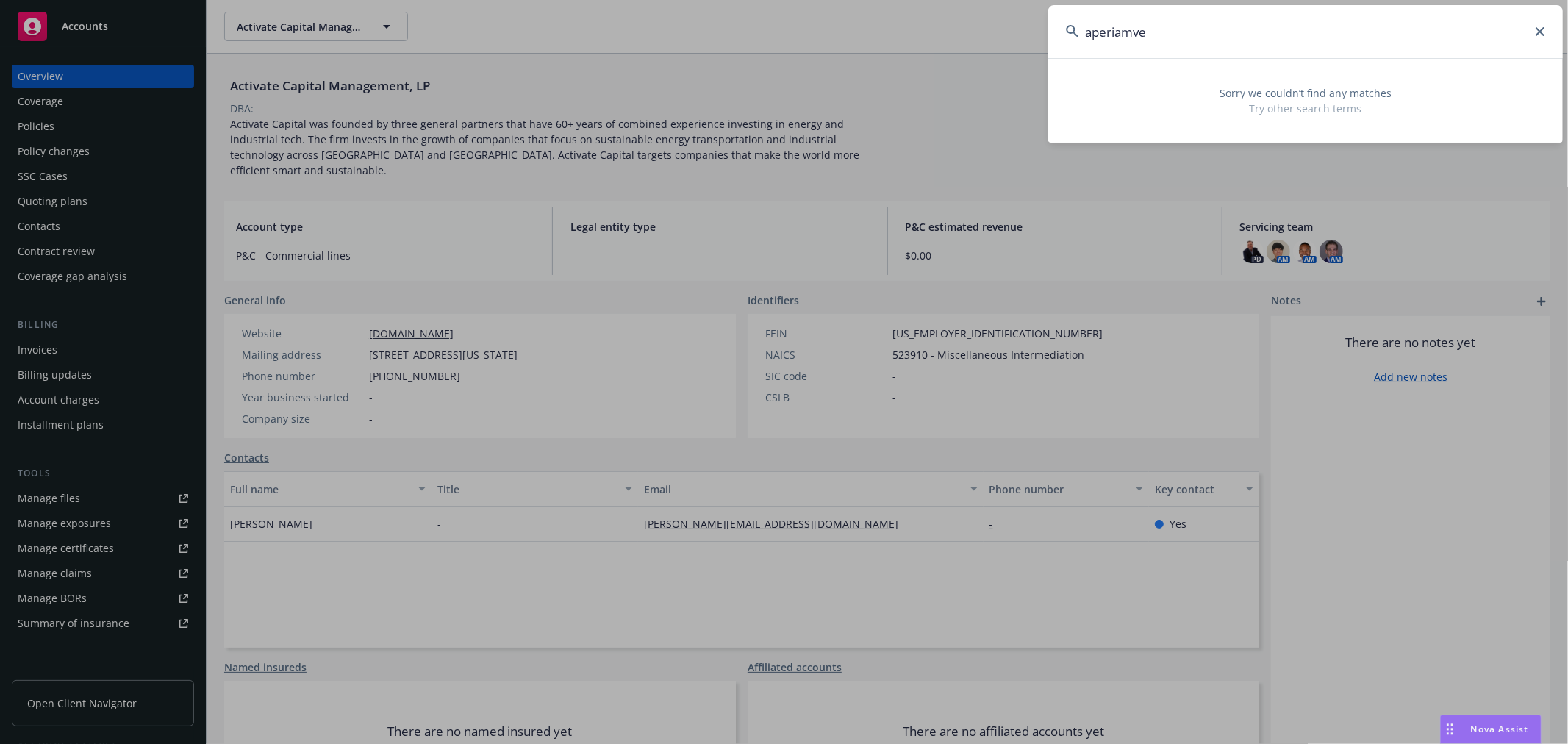
type input "aperiamven"
